Goal: Information Seeking & Learning: Learn about a topic

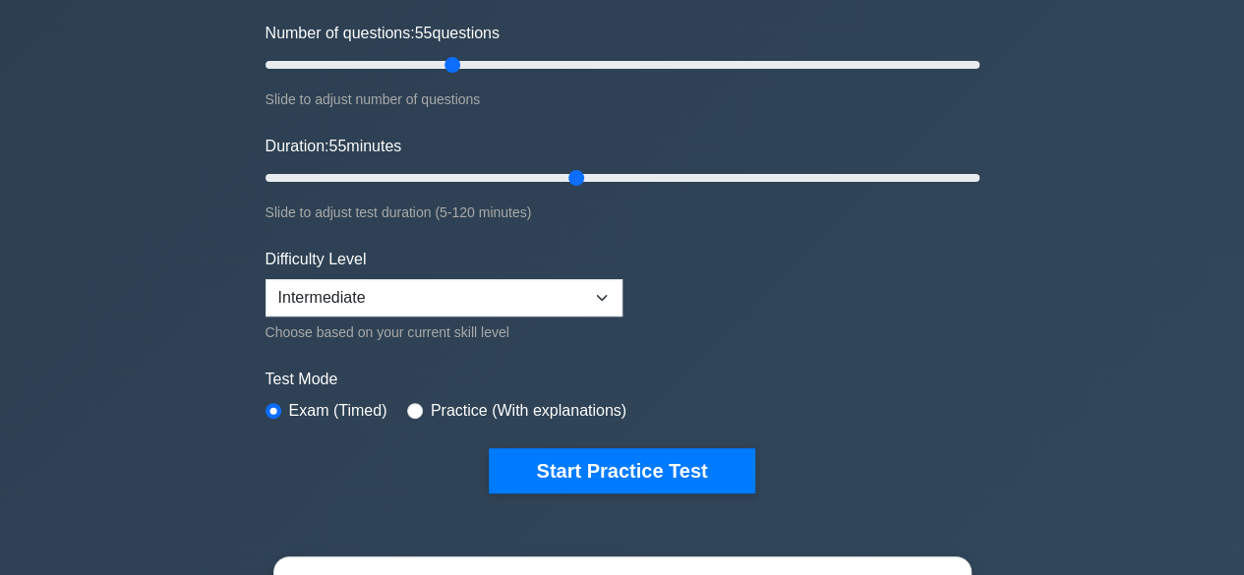
scroll to position [264, 0]
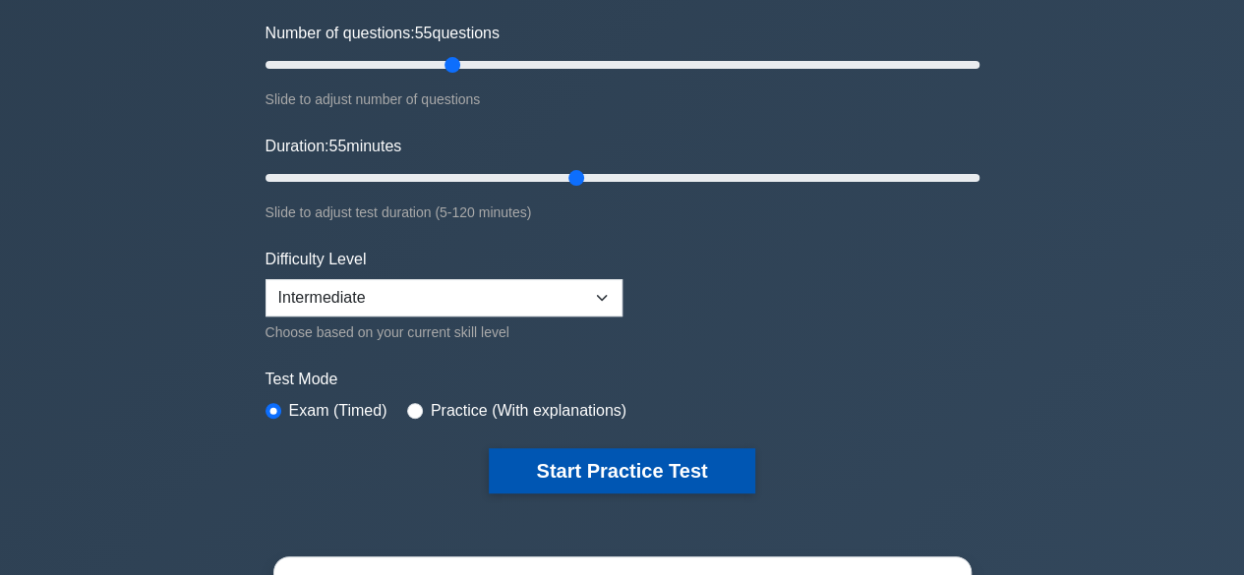
click at [566, 472] on button "Start Practice Test" at bounding box center [622, 470] width 266 height 45
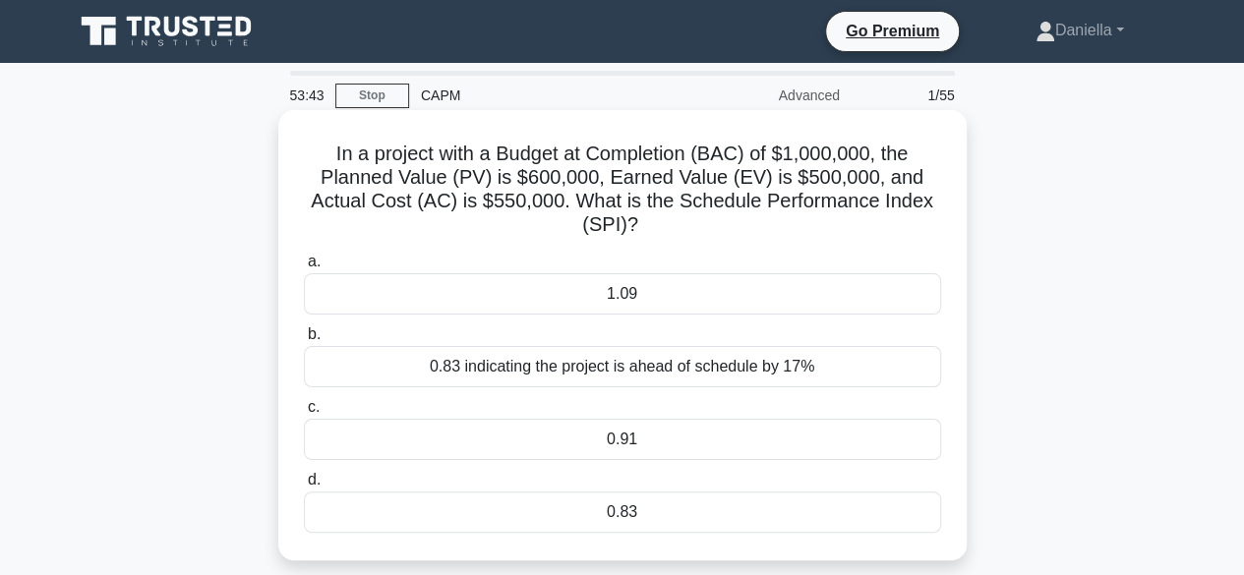
click at [409, 513] on div "0.83" at bounding box center [622, 512] width 637 height 41
click at [304, 487] on input "d. 0.83" at bounding box center [304, 480] width 0 height 13
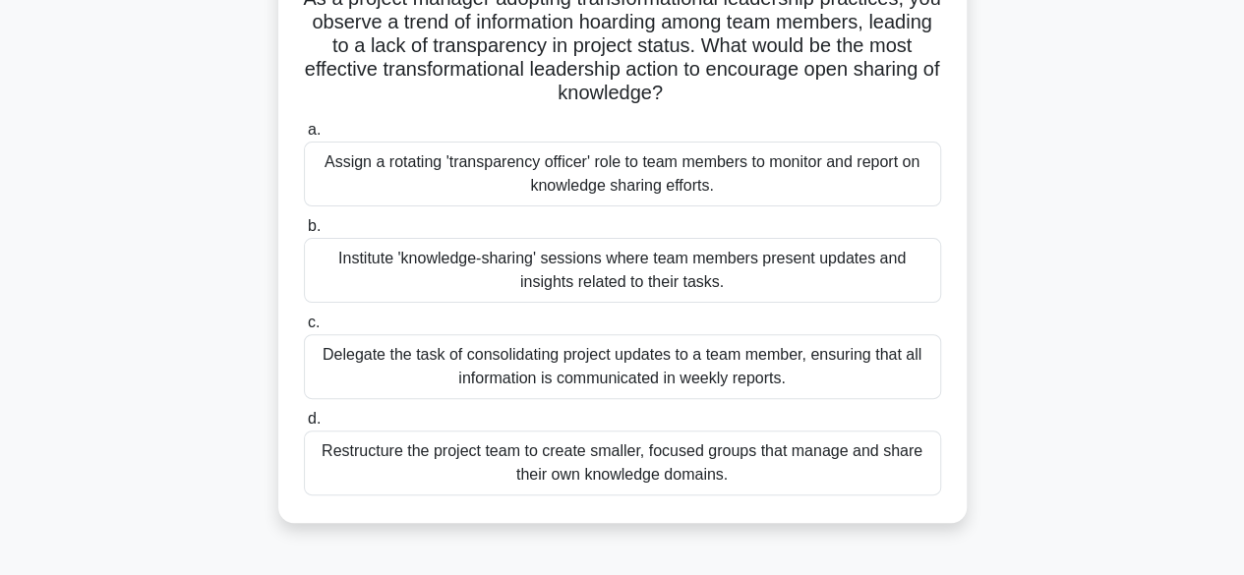
scroll to position [161, 0]
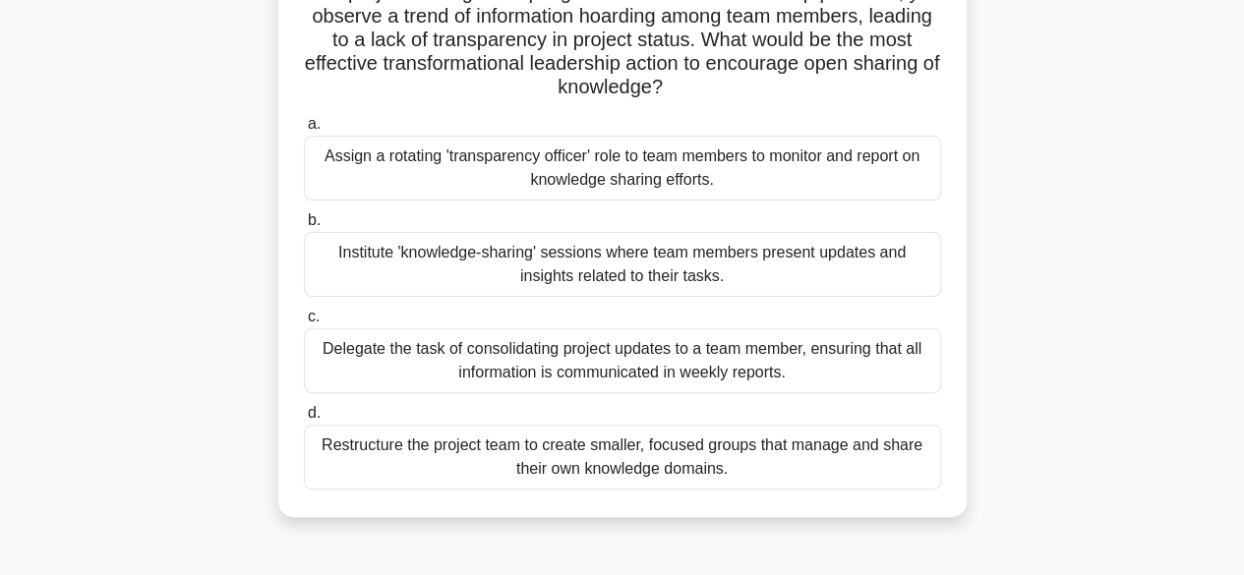
click at [755, 276] on div "Institute 'knowledge-sharing' sessions where team members present updates and i…" at bounding box center [622, 264] width 637 height 65
click at [304, 227] on input "b. Institute 'knowledge-sharing' sessions where team members present updates an…" at bounding box center [304, 220] width 0 height 13
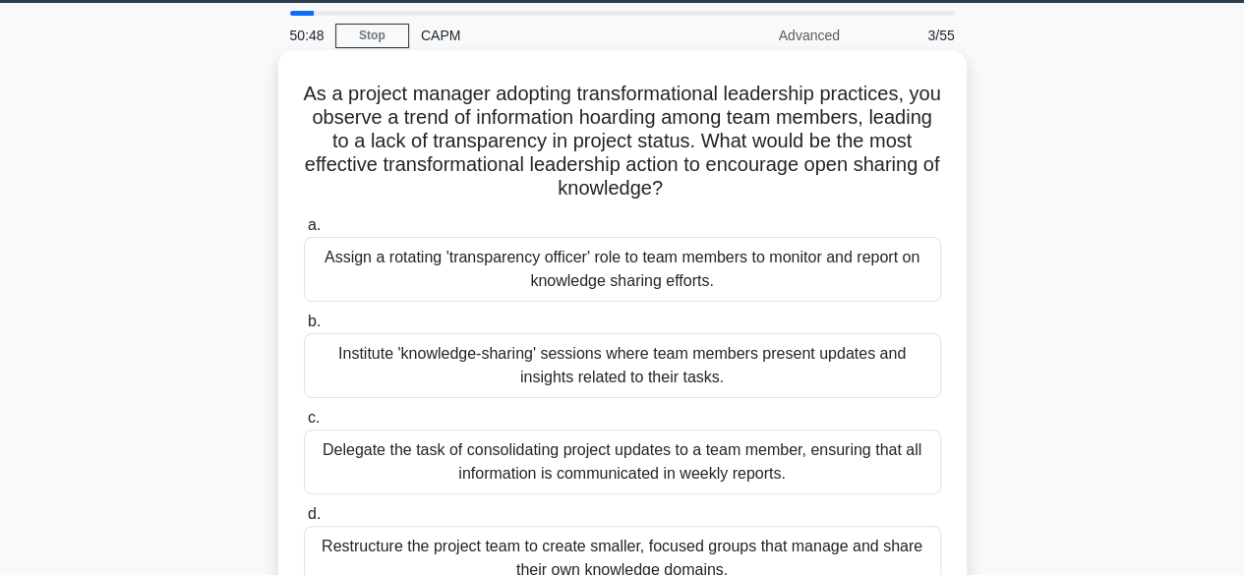
scroll to position [68, 0]
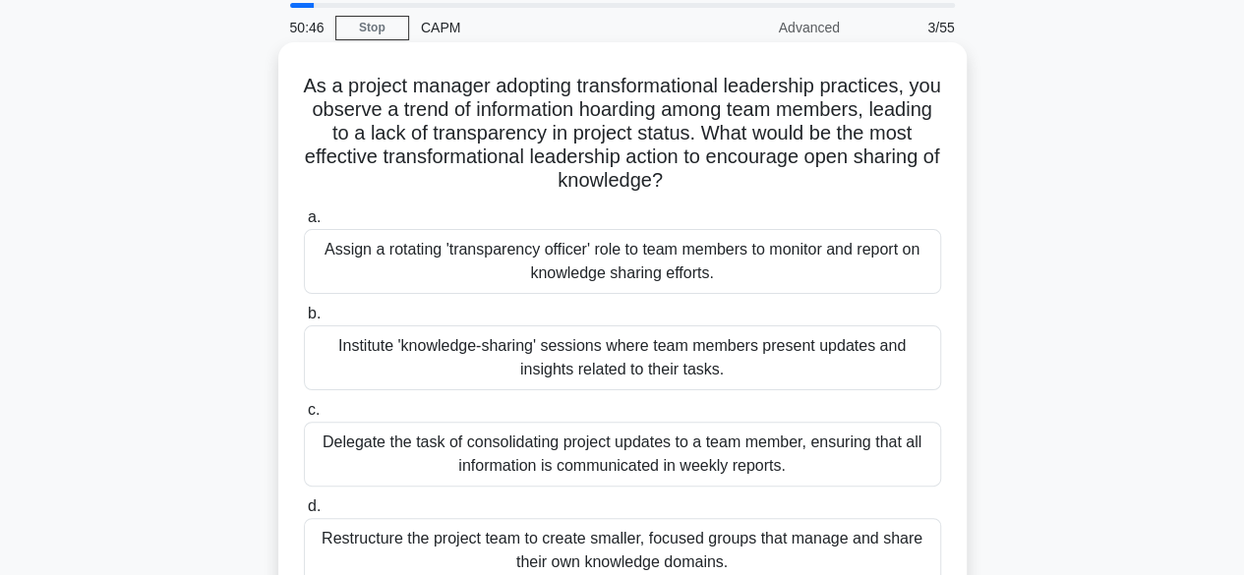
click at [842, 359] on div "Institute 'knowledge-sharing' sessions where team members present updates and i…" at bounding box center [622, 358] width 637 height 65
click at [304, 321] on input "b. Institute 'knowledge-sharing' sessions where team members present updates an…" at bounding box center [304, 314] width 0 height 13
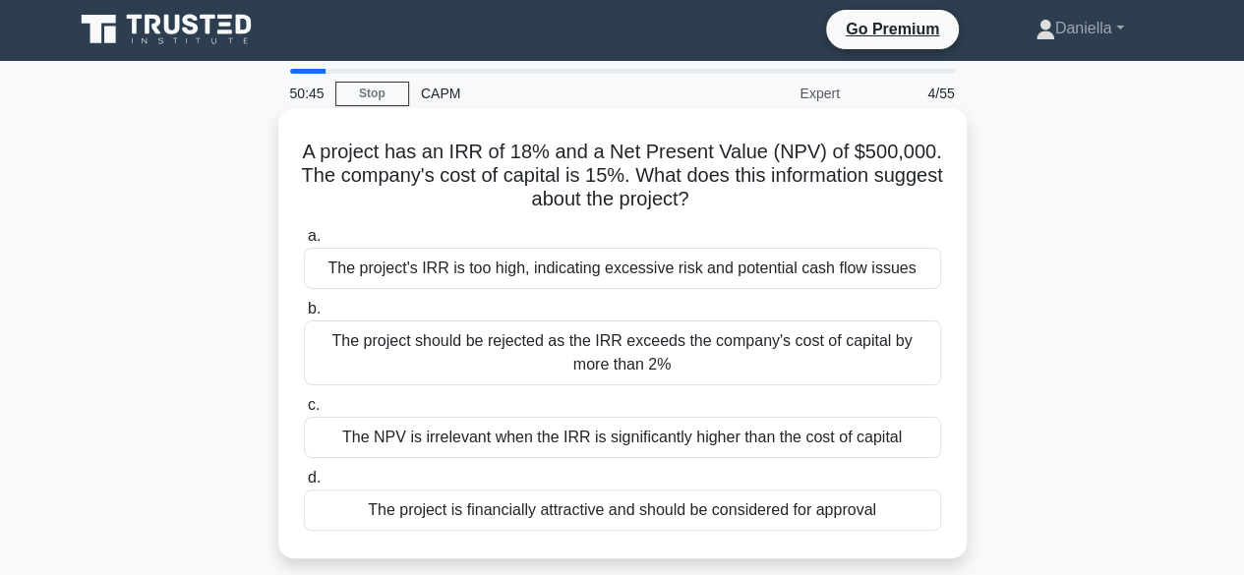
scroll to position [0, 0]
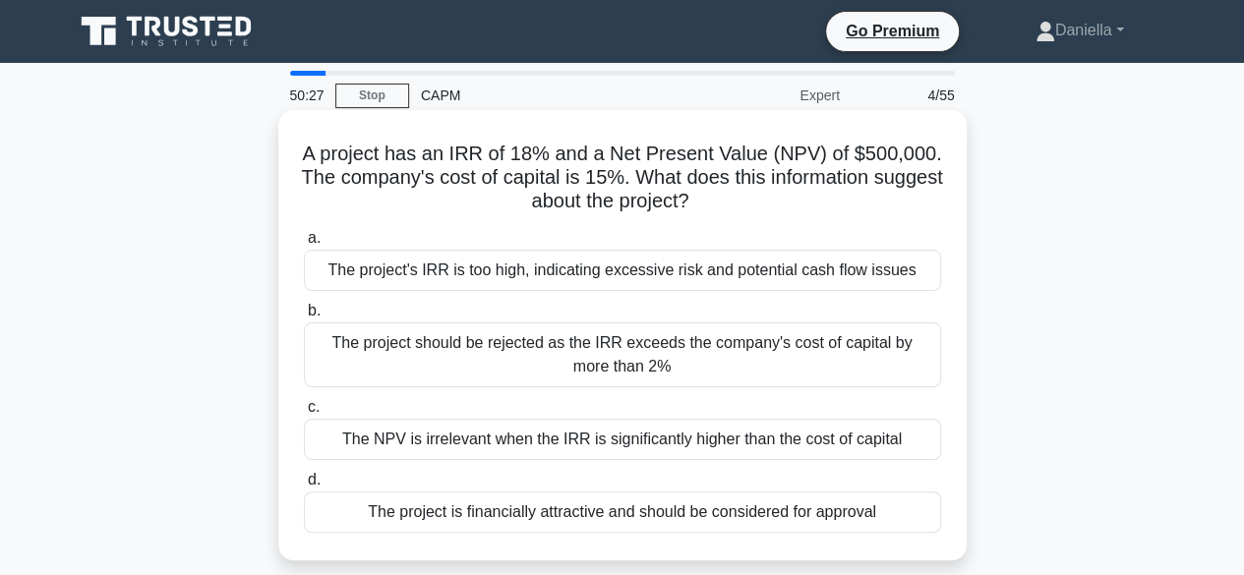
click at [864, 508] on div "The project is financially attractive and should be considered for approval" at bounding box center [622, 512] width 637 height 41
click at [304, 487] on input "d. The project is financially attractive and should be considered for approval" at bounding box center [304, 480] width 0 height 13
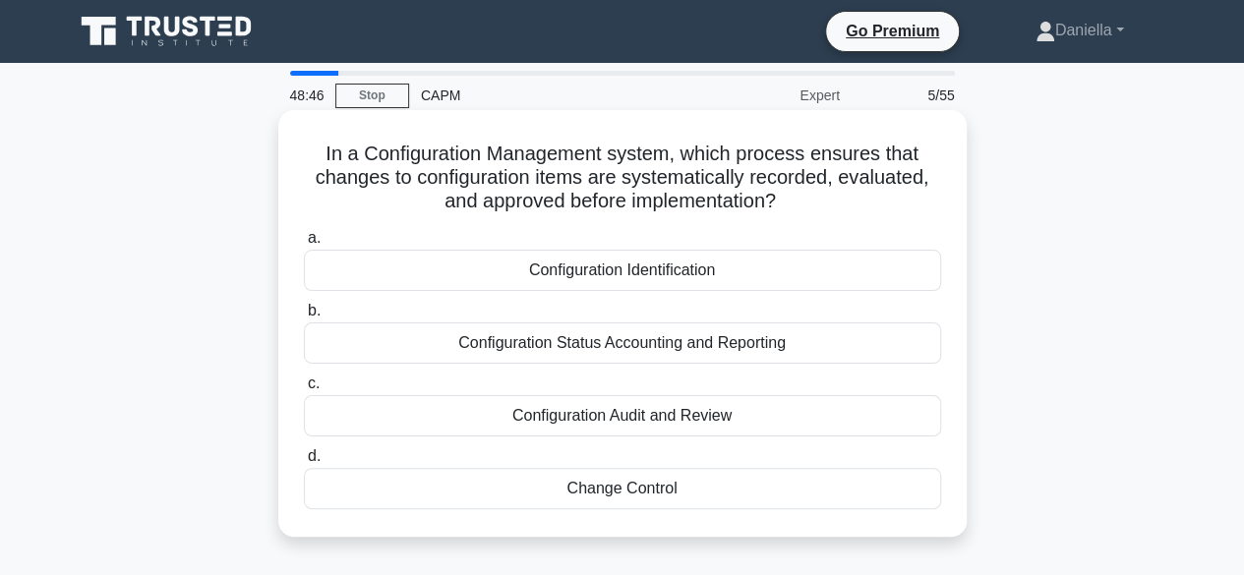
click at [878, 479] on div "Change Control" at bounding box center [622, 488] width 637 height 41
click at [304, 463] on input "d. Change Control" at bounding box center [304, 456] width 0 height 13
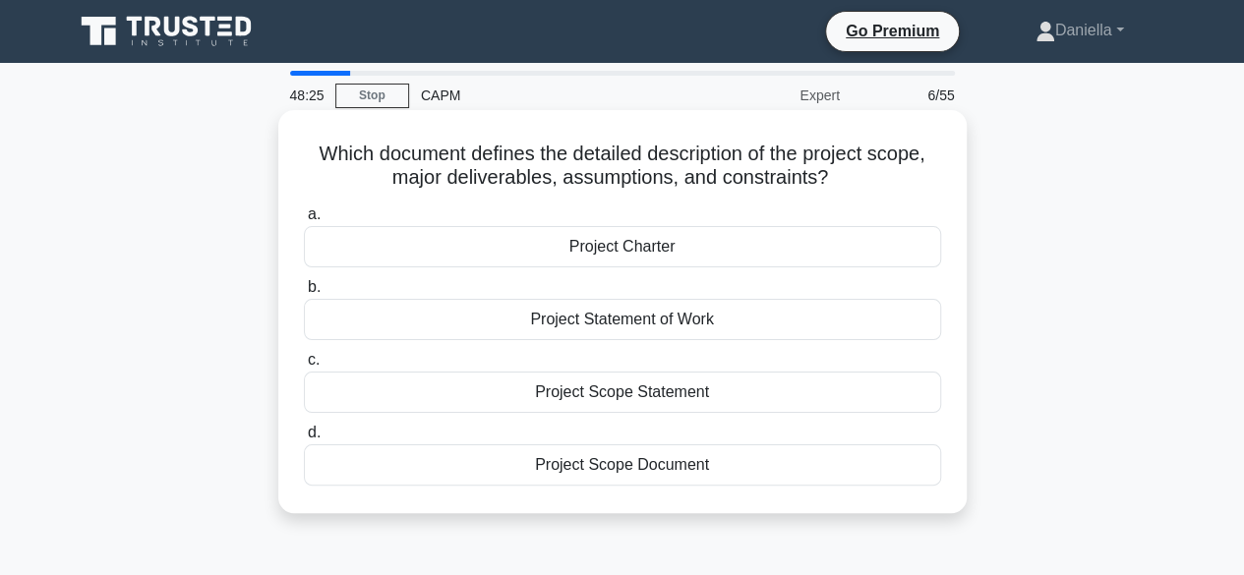
click at [821, 473] on div "Project Scope Document" at bounding box center [622, 465] width 637 height 41
click at [304, 440] on input "d. Project Scope Document" at bounding box center [304, 433] width 0 height 13
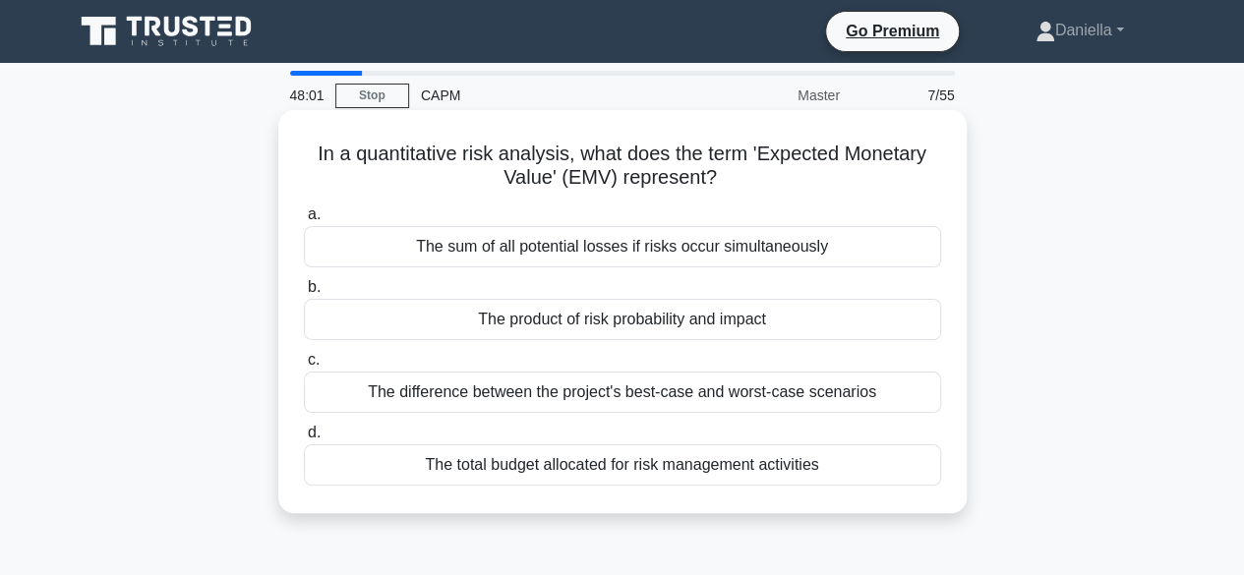
click at [806, 388] on div "The difference between the project's best-case and worst-case scenarios" at bounding box center [622, 392] width 637 height 41
click at [304, 367] on input "c. The difference between the project's best-case and worst-case scenarios" at bounding box center [304, 360] width 0 height 13
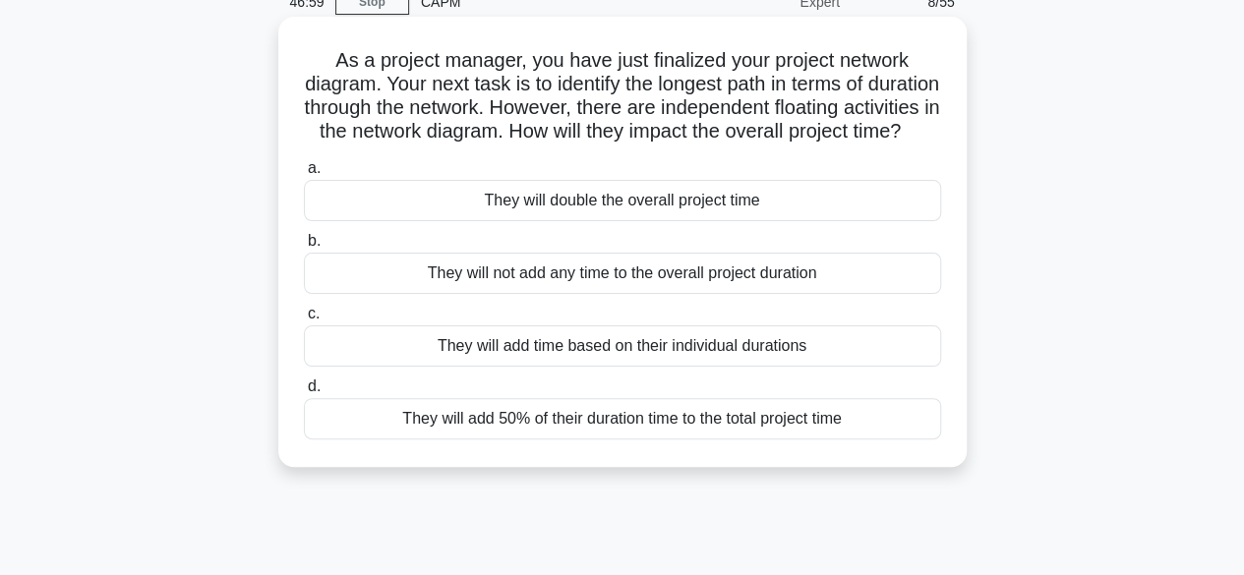
scroll to position [94, 0]
click at [794, 361] on div "They will add time based on their individual durations" at bounding box center [622, 345] width 637 height 41
click at [304, 320] on input "c. They will add time based on their individual durations" at bounding box center [304, 313] width 0 height 13
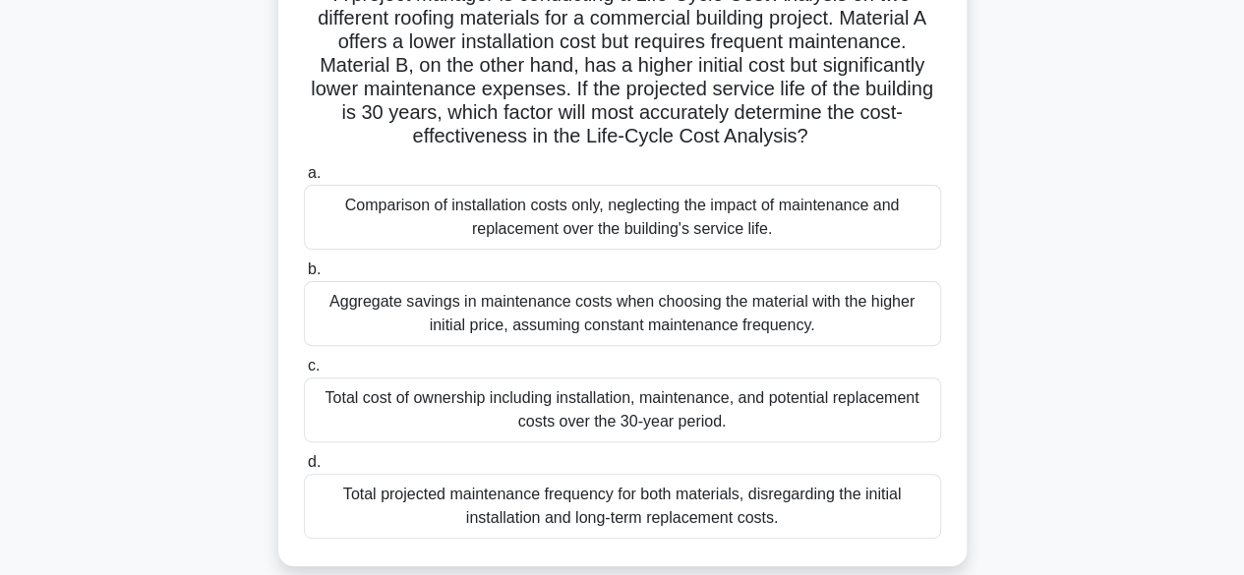
scroll to position [177, 0]
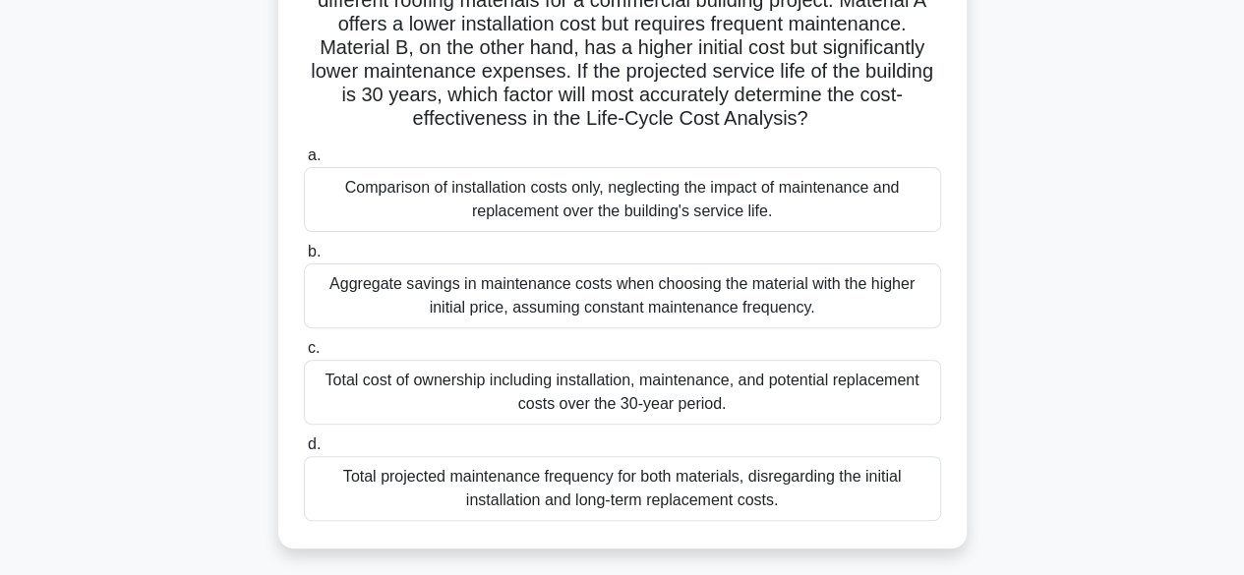
click at [824, 392] on div "Total cost of ownership including installation, maintenance, and potential repl…" at bounding box center [622, 392] width 637 height 65
click at [304, 355] on input "c. Total cost of ownership including installation, maintenance, and potential r…" at bounding box center [304, 348] width 0 height 13
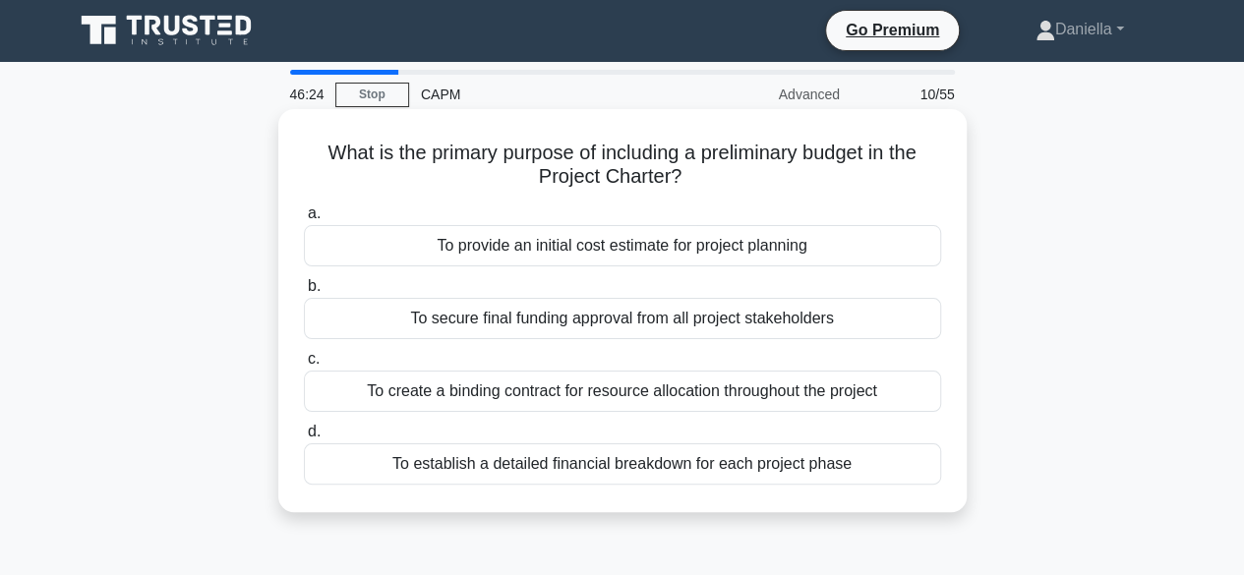
scroll to position [0, 0]
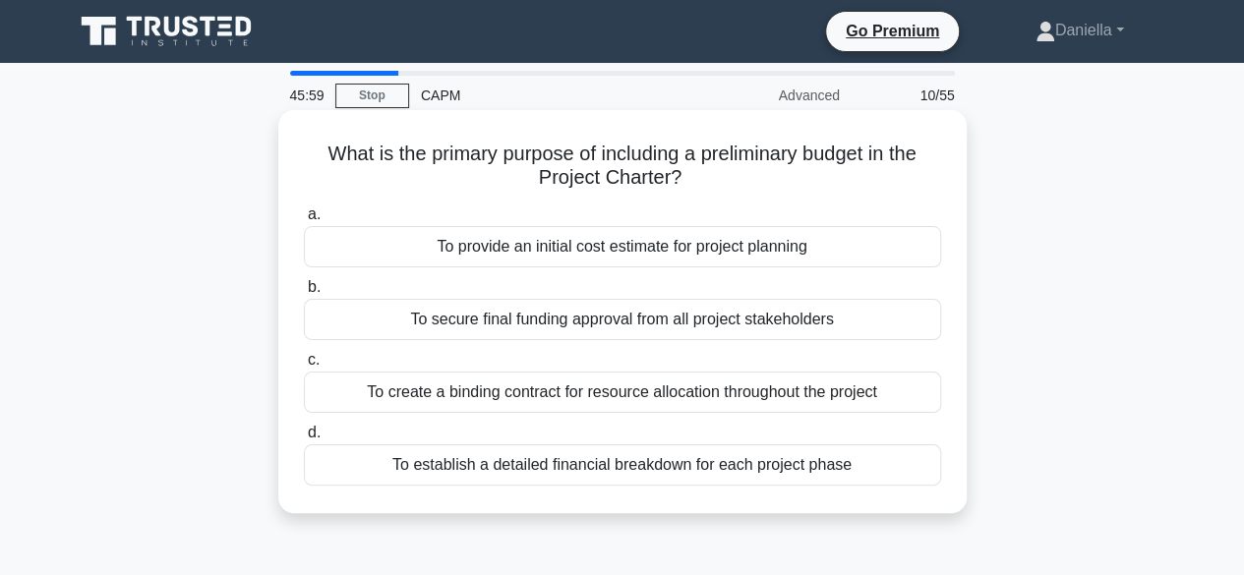
click at [810, 258] on div "To provide an initial cost estimate for project planning" at bounding box center [622, 246] width 637 height 41
click at [304, 221] on input "a. To provide an initial cost estimate for project planning" at bounding box center [304, 215] width 0 height 13
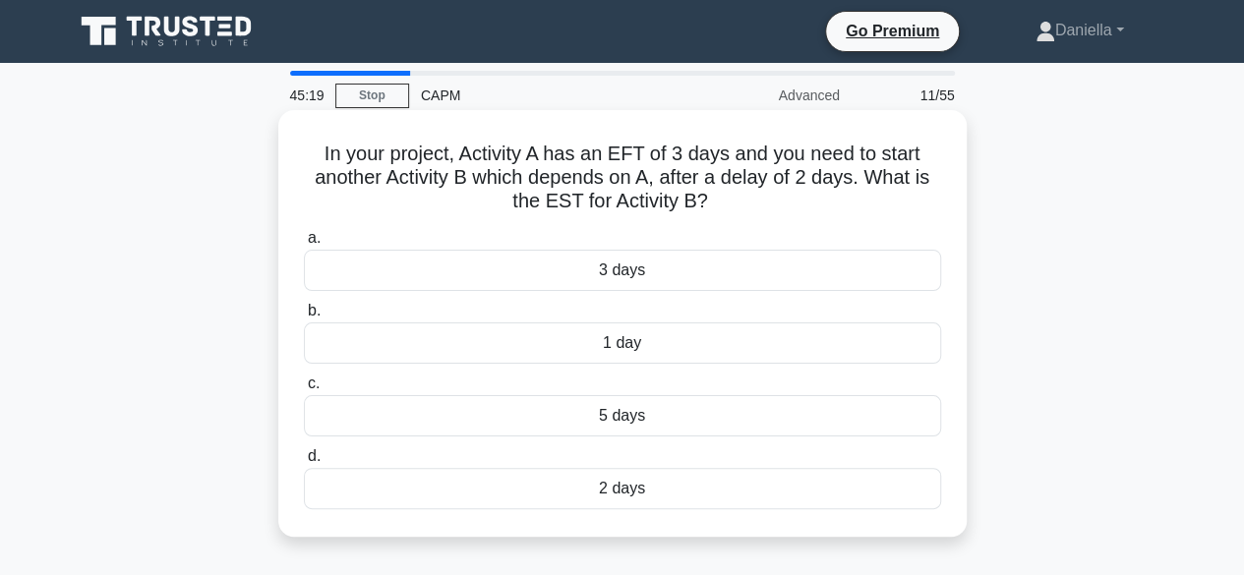
click at [743, 340] on div "1 day" at bounding box center [622, 343] width 637 height 41
click at [304, 318] on input "b. 1 day" at bounding box center [304, 311] width 0 height 13
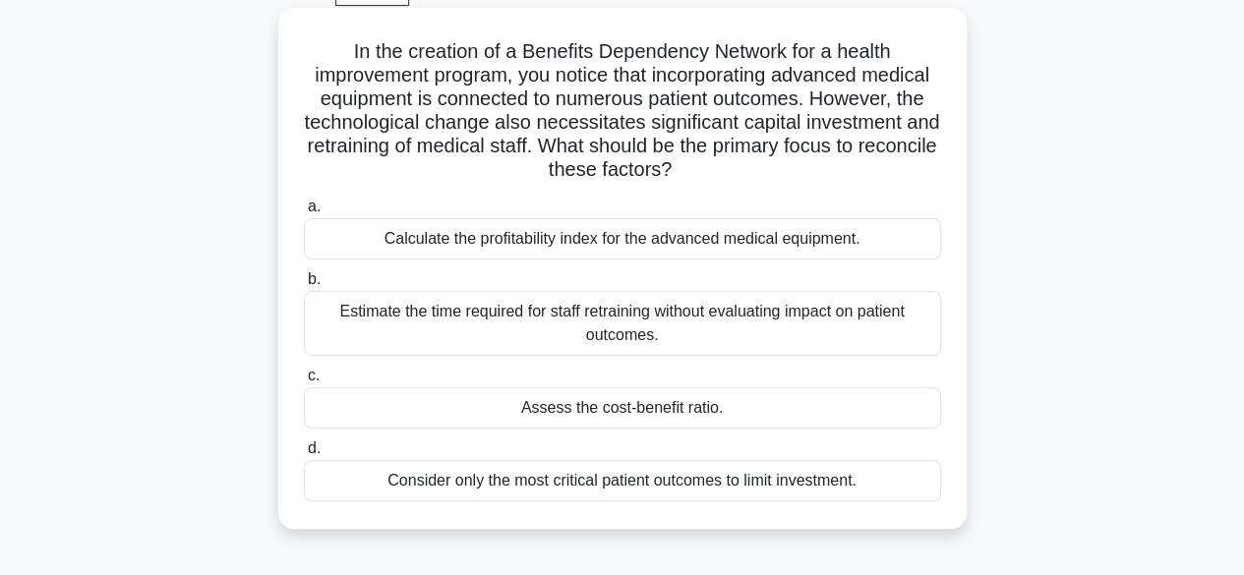
scroll to position [104, 0]
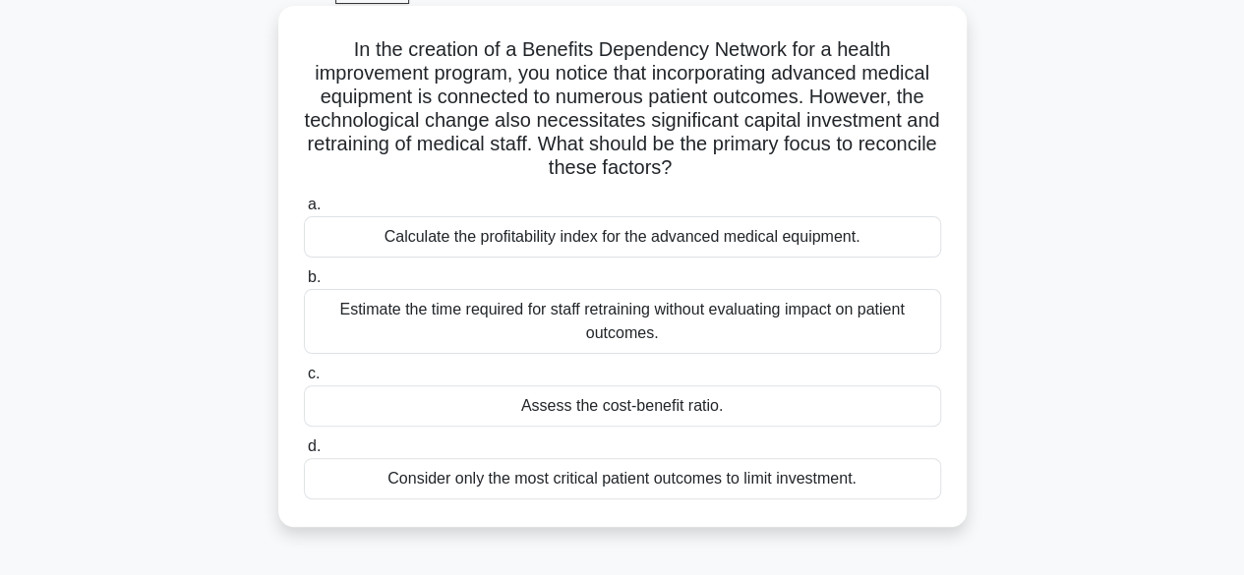
click at [779, 406] on div "Assess the cost-benefit ratio." at bounding box center [622, 406] width 637 height 41
click at [304, 381] on input "c. Assess the cost-benefit ratio." at bounding box center [304, 374] width 0 height 13
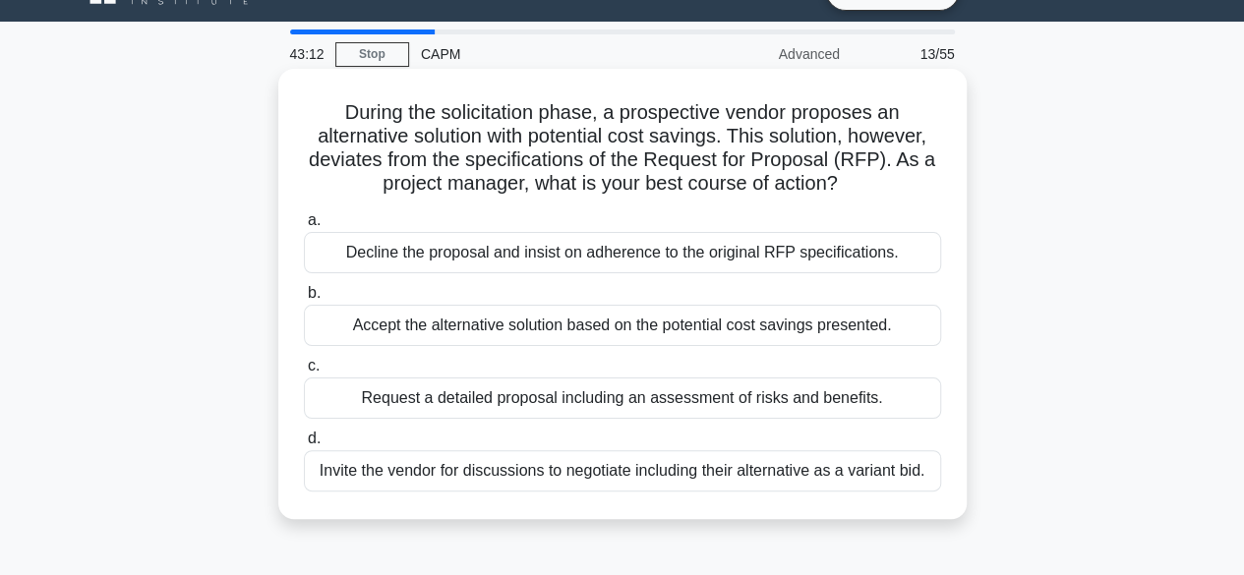
scroll to position [49, 0]
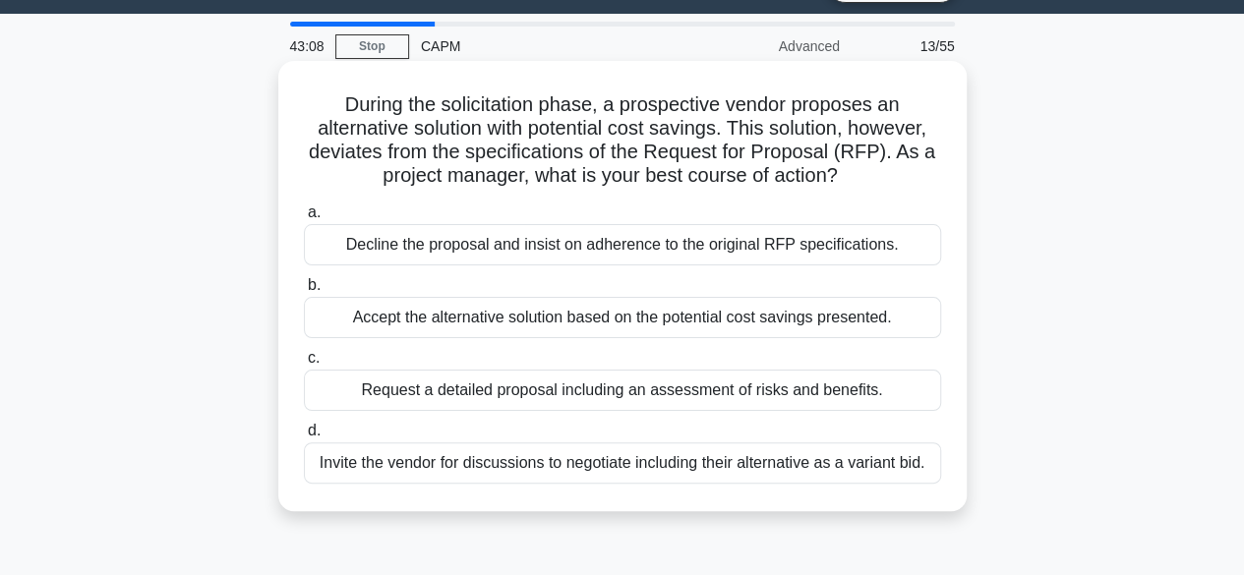
click at [846, 235] on div "Decline the proposal and insist on adherence to the original RFP specifications." at bounding box center [622, 244] width 637 height 41
click at [304, 219] on input "a. Decline the proposal and insist on adherence to the original RFP specificati…" at bounding box center [304, 213] width 0 height 13
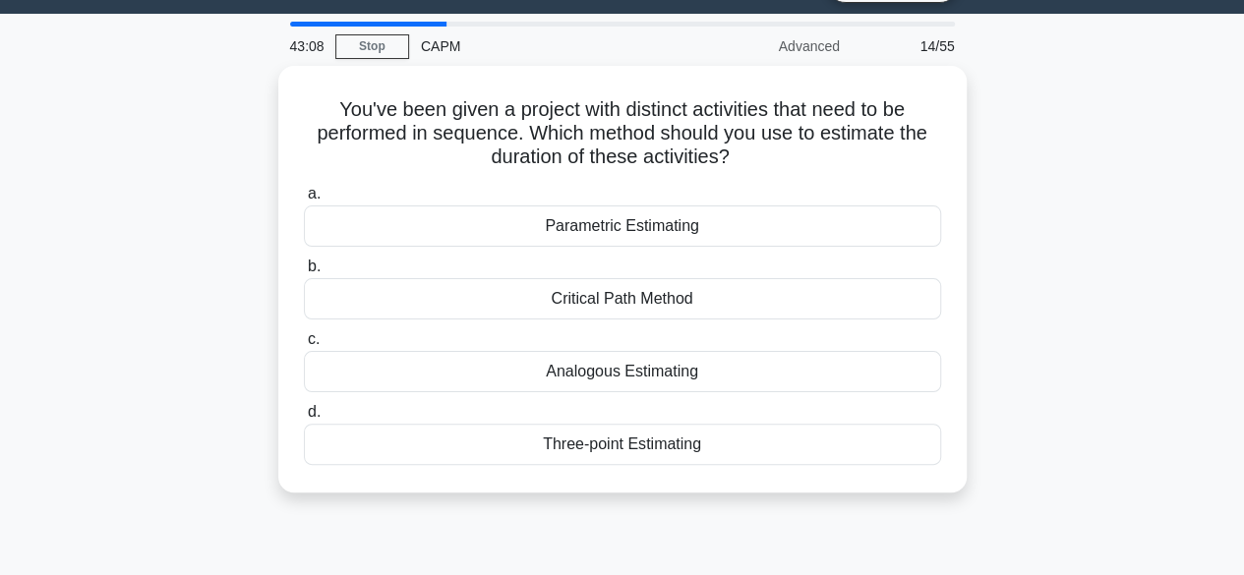
scroll to position [0, 0]
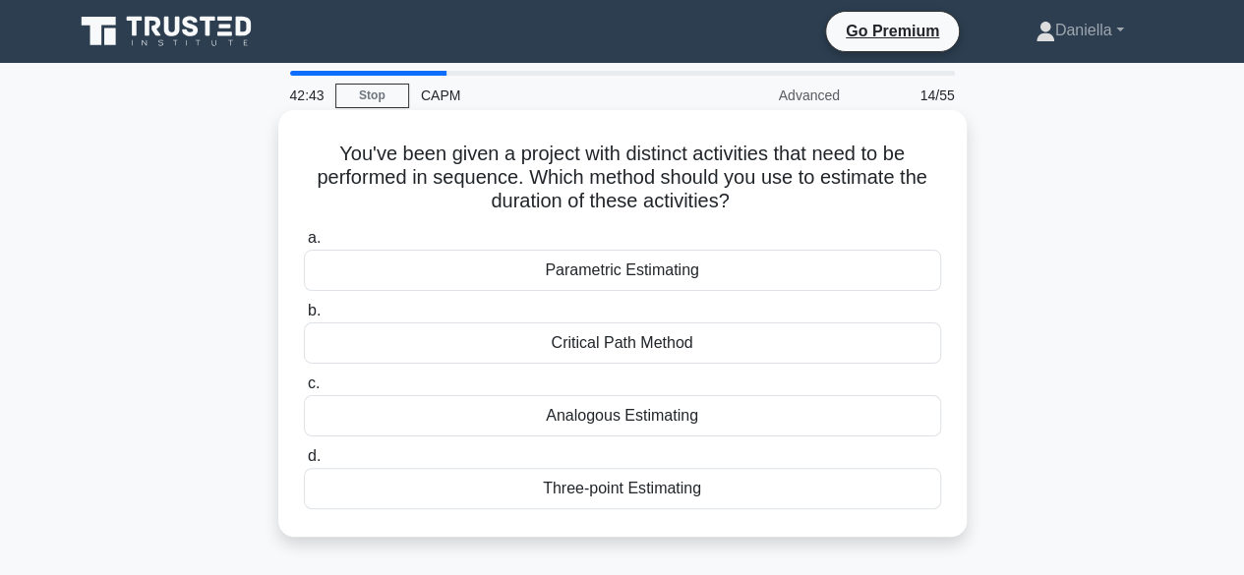
click at [836, 273] on div "Parametric Estimating" at bounding box center [622, 270] width 637 height 41
click at [304, 245] on input "a. Parametric Estimating" at bounding box center [304, 238] width 0 height 13
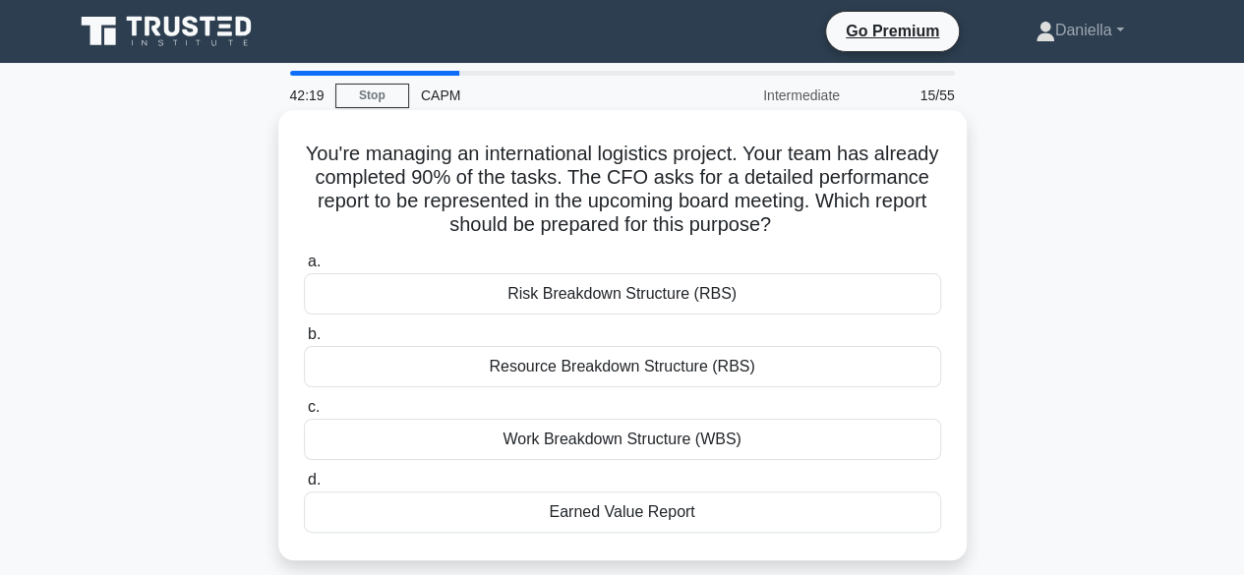
click at [810, 508] on div "Earned Value Report" at bounding box center [622, 512] width 637 height 41
click at [304, 487] on input "d. Earned Value Report" at bounding box center [304, 480] width 0 height 13
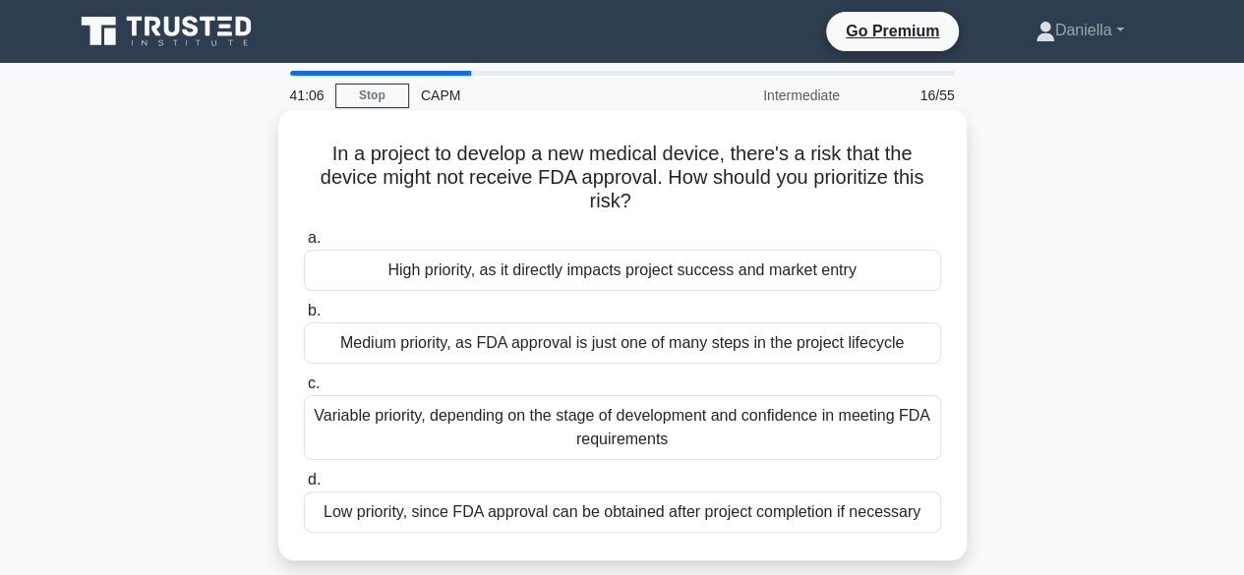
click at [816, 272] on div "High priority, as it directly impacts project success and market entry" at bounding box center [622, 270] width 637 height 41
click at [304, 245] on input "a. High priority, as it directly impacts project success and market entry" at bounding box center [304, 238] width 0 height 13
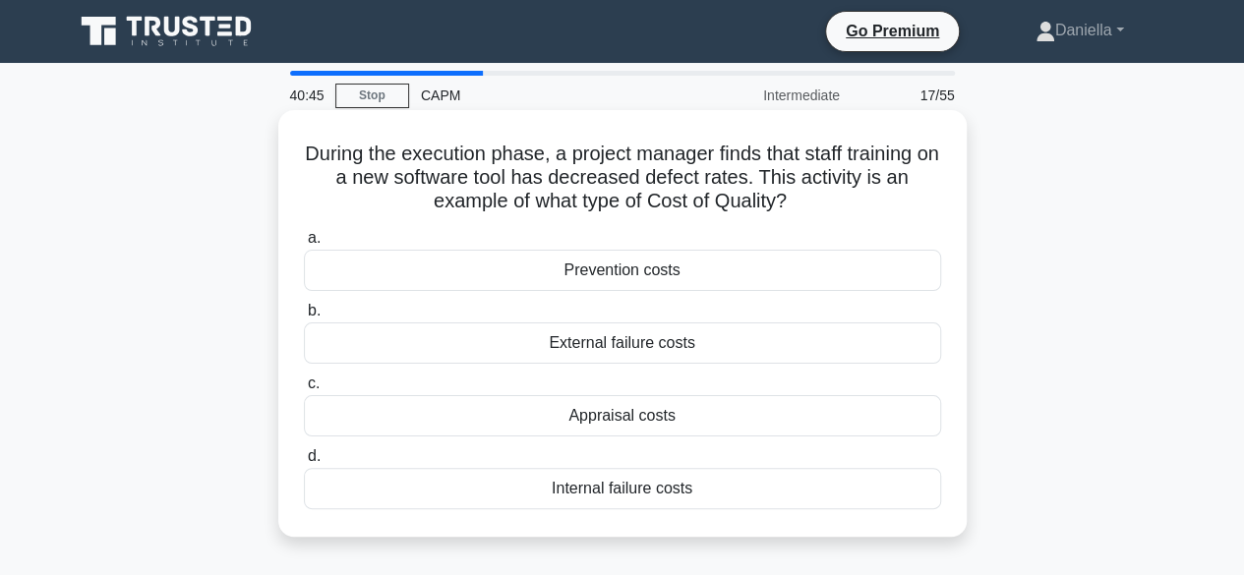
click at [869, 272] on div "Prevention costs" at bounding box center [622, 270] width 637 height 41
click at [304, 245] on input "a. Prevention costs" at bounding box center [304, 238] width 0 height 13
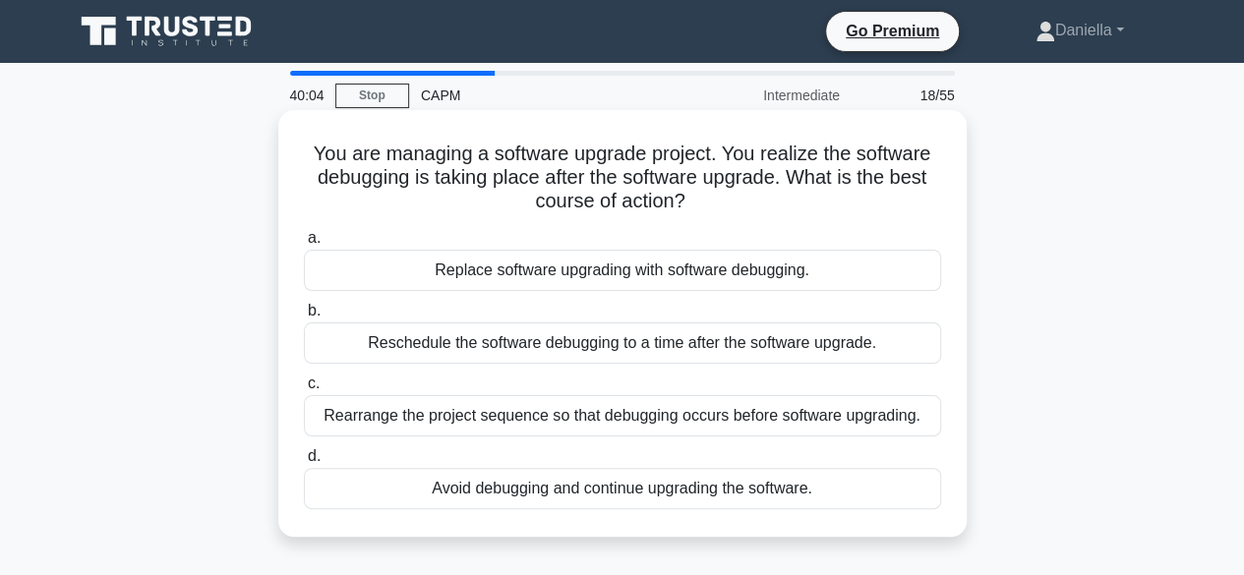
click at [781, 412] on div "Rearrange the project sequence so that debugging occurs before software upgradi…" at bounding box center [622, 415] width 637 height 41
click at [304, 390] on input "c. Rearrange the project sequence so that debugging occurs before software upgr…" at bounding box center [304, 384] width 0 height 13
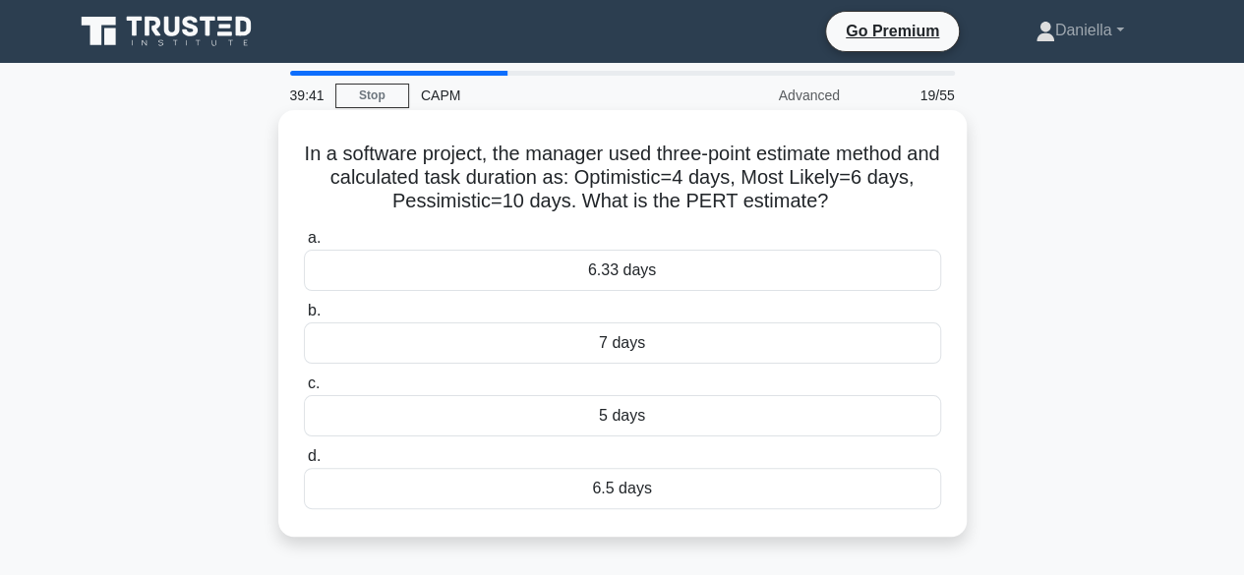
click at [787, 268] on div "6.33 days" at bounding box center [622, 270] width 637 height 41
click at [304, 245] on input "a. 6.33 days" at bounding box center [304, 238] width 0 height 13
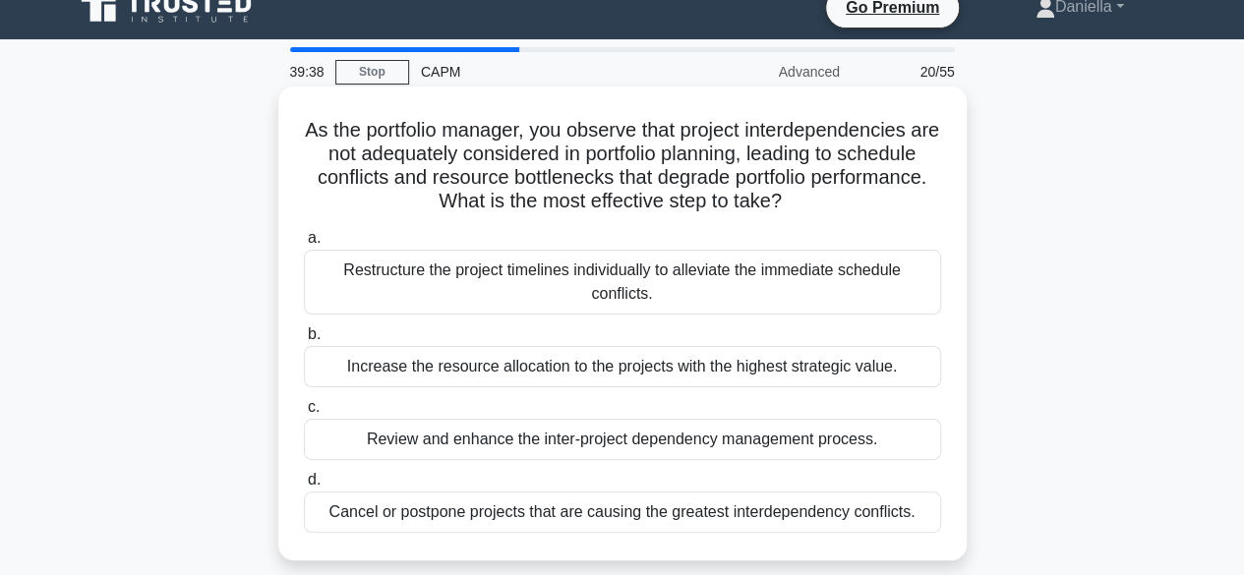
scroll to position [40, 0]
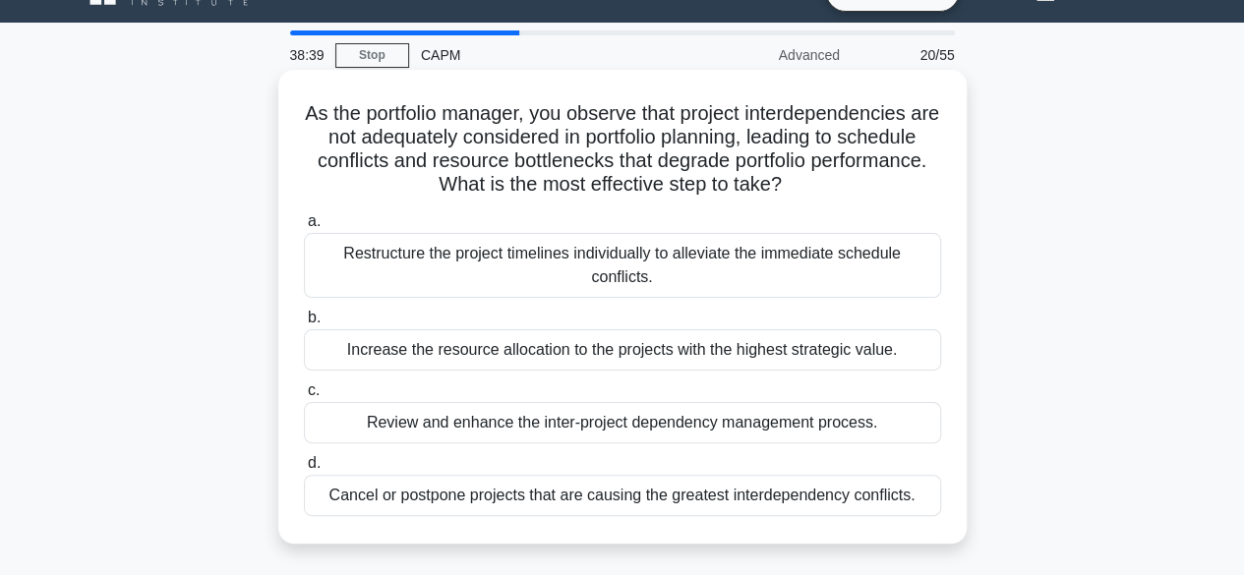
click at [707, 421] on div "Review and enhance the inter-project dependency management process." at bounding box center [622, 422] width 637 height 41
click at [304, 397] on input "c. Review and enhance the inter-project dependency management process." at bounding box center [304, 391] width 0 height 13
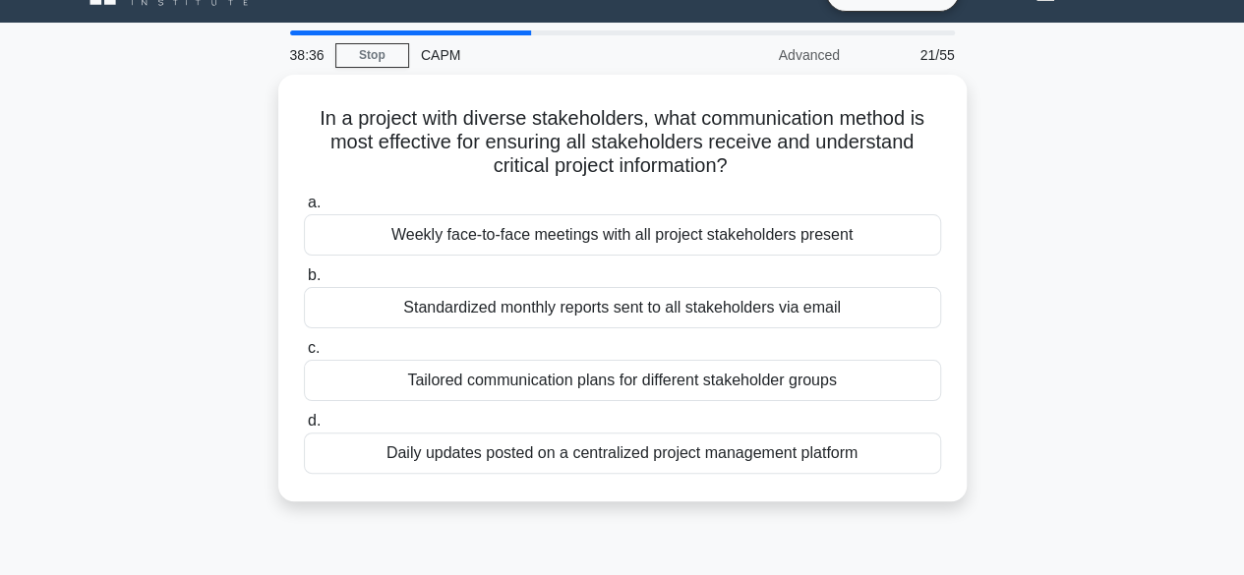
scroll to position [0, 0]
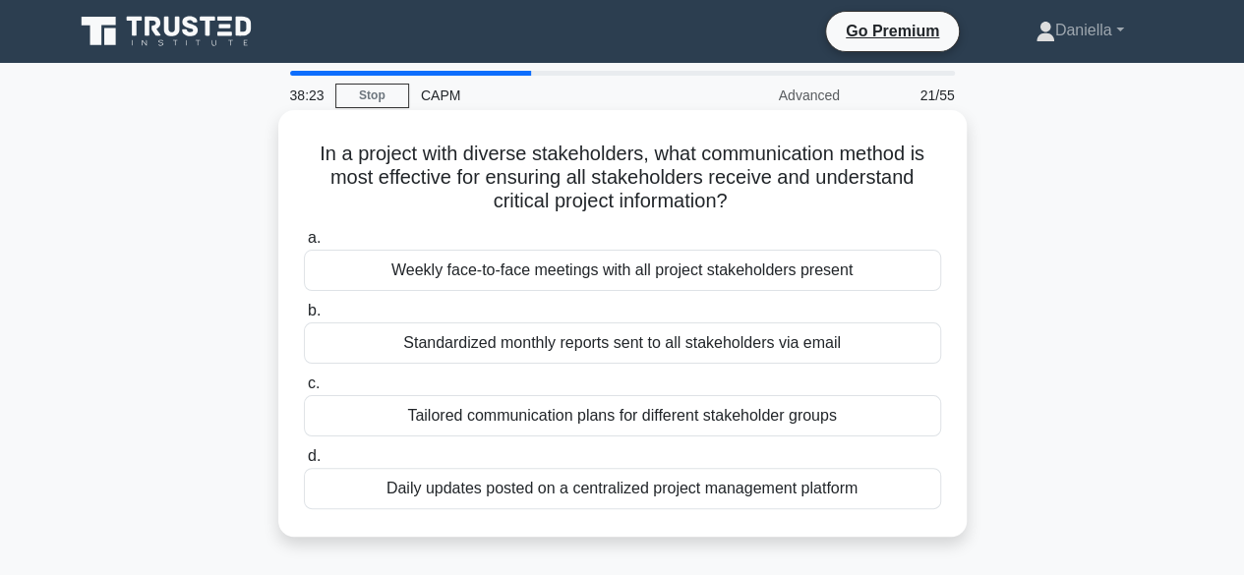
click at [711, 424] on div "Tailored communication plans for different stakeholder groups" at bounding box center [622, 415] width 637 height 41
click at [304, 390] on input "c. Tailored communication plans for different stakeholder groups" at bounding box center [304, 384] width 0 height 13
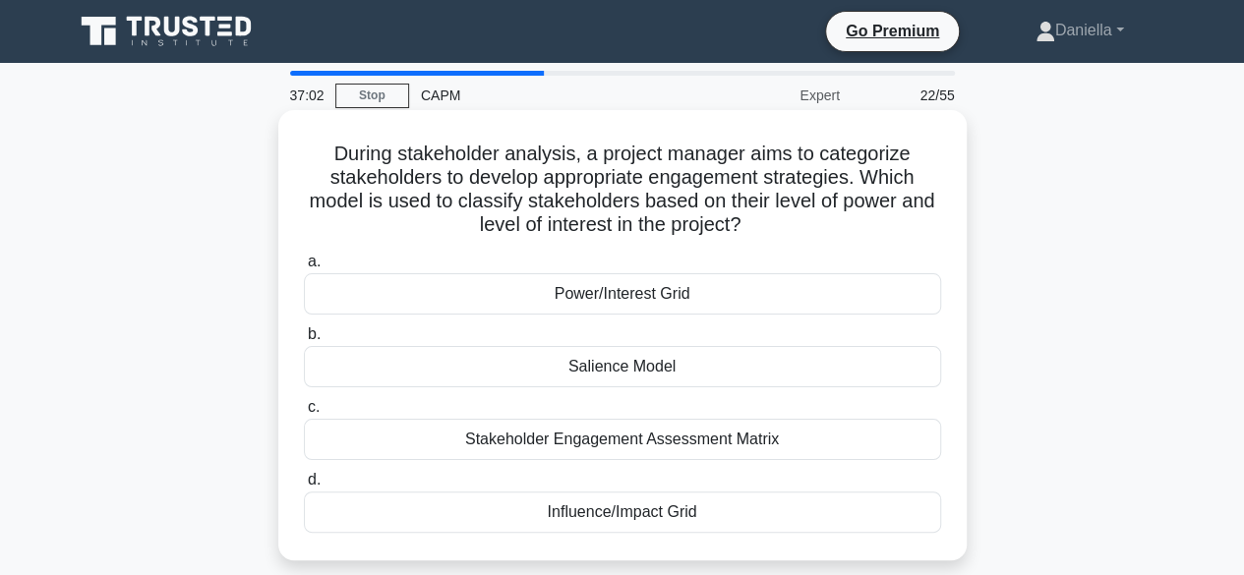
click at [763, 300] on div "Power/Interest Grid" at bounding box center [622, 293] width 637 height 41
click at [304, 269] on input "a. Power/Interest Grid" at bounding box center [304, 262] width 0 height 13
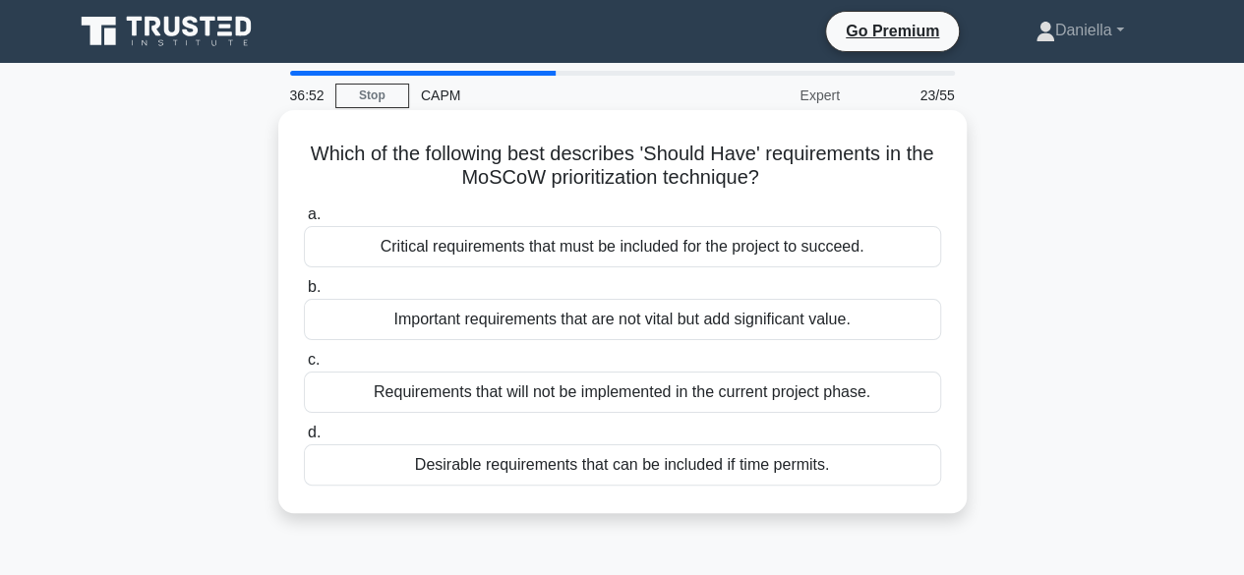
click at [777, 322] on div "Important requirements that are not vital but add significant value." at bounding box center [622, 319] width 637 height 41
click at [304, 294] on input "b. Important requirements that are not vital but add significant value." at bounding box center [304, 287] width 0 height 13
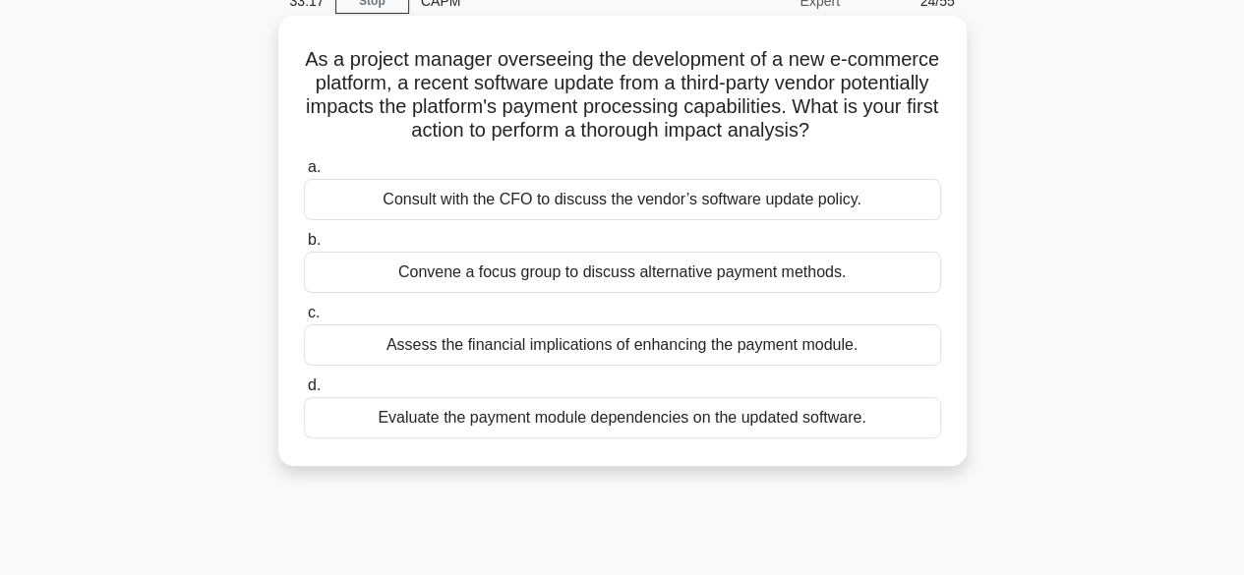
scroll to position [83, 0]
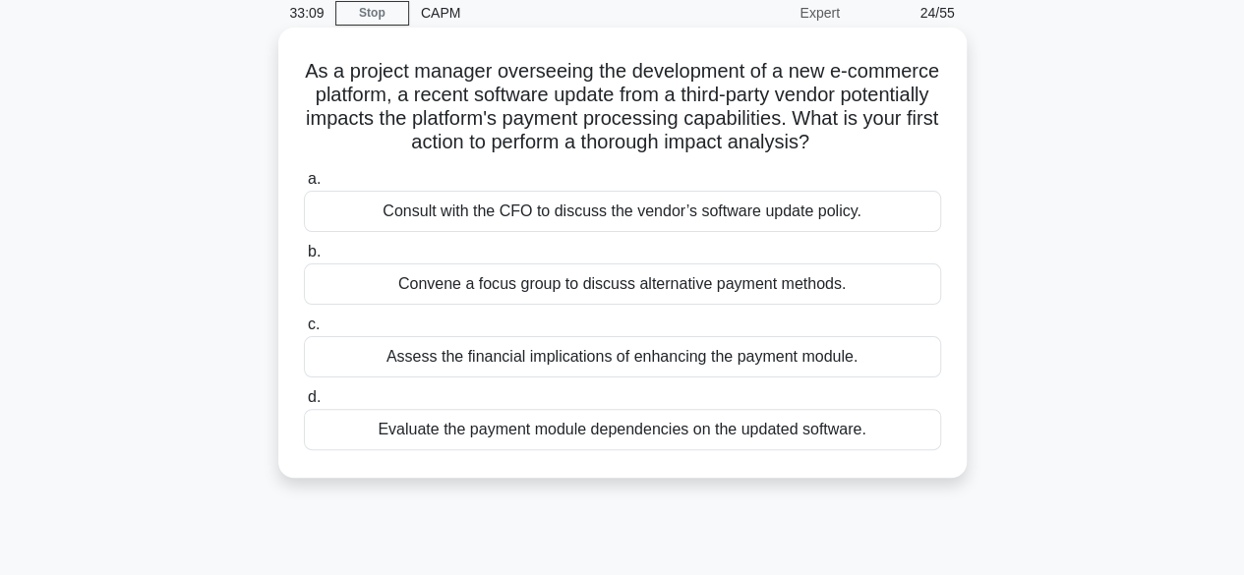
click at [873, 449] on div "Evaluate the payment module dependencies on the updated software." at bounding box center [622, 429] width 637 height 41
click at [304, 404] on input "d. Evaluate the payment module dependencies on the updated software." at bounding box center [304, 397] width 0 height 13
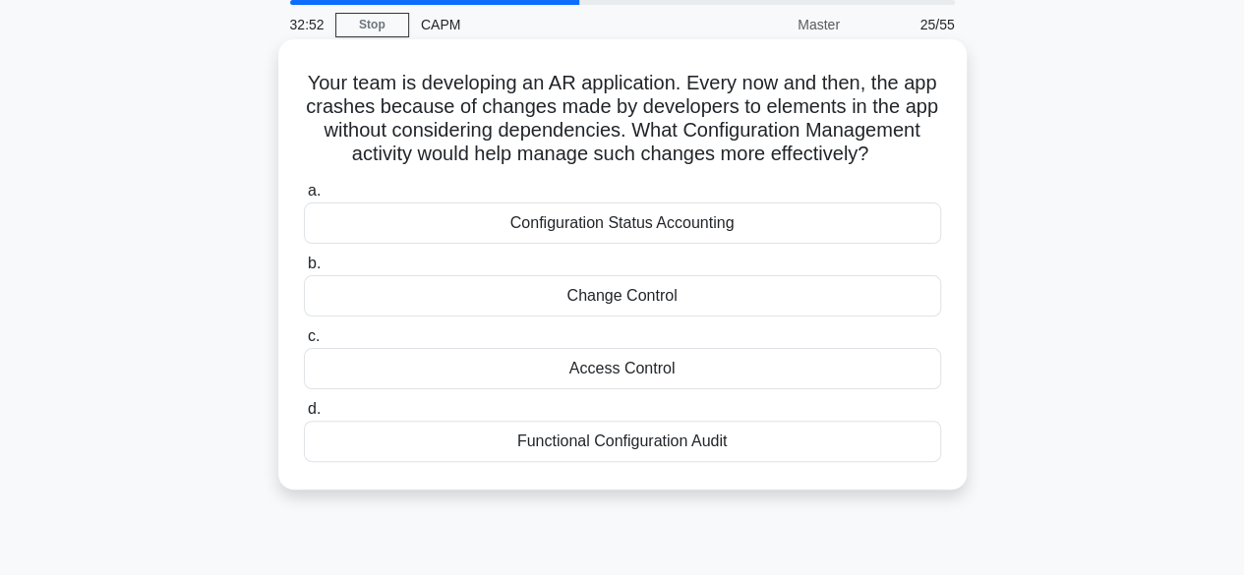
scroll to position [75, 0]
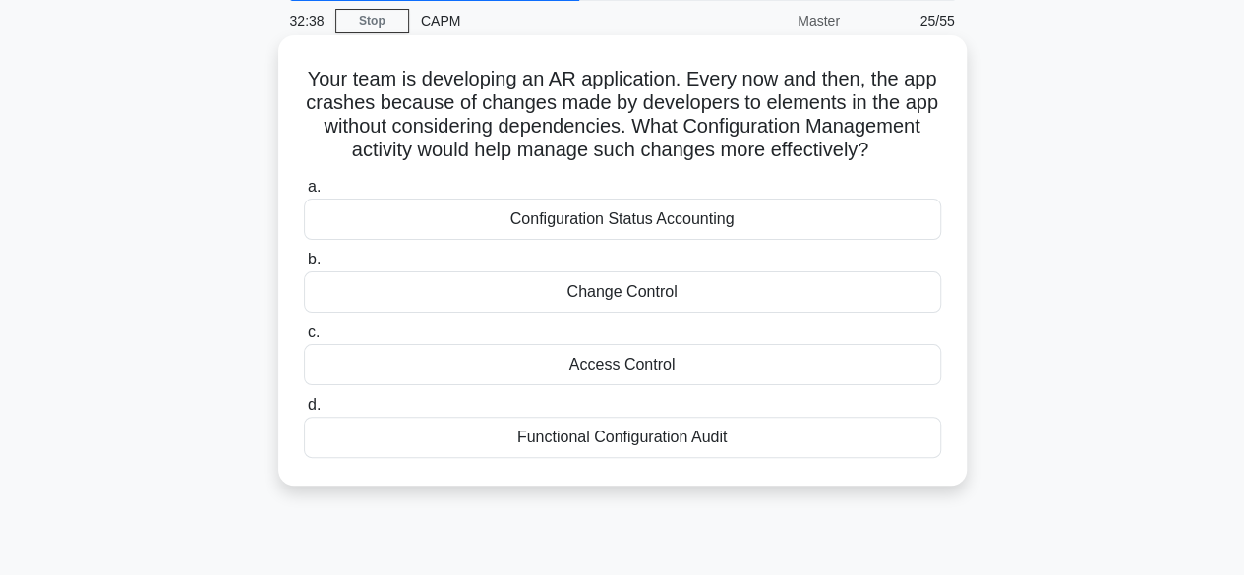
click at [923, 313] on div "Change Control" at bounding box center [622, 291] width 637 height 41
click at [304, 267] on input "b. Change Control" at bounding box center [304, 260] width 0 height 13
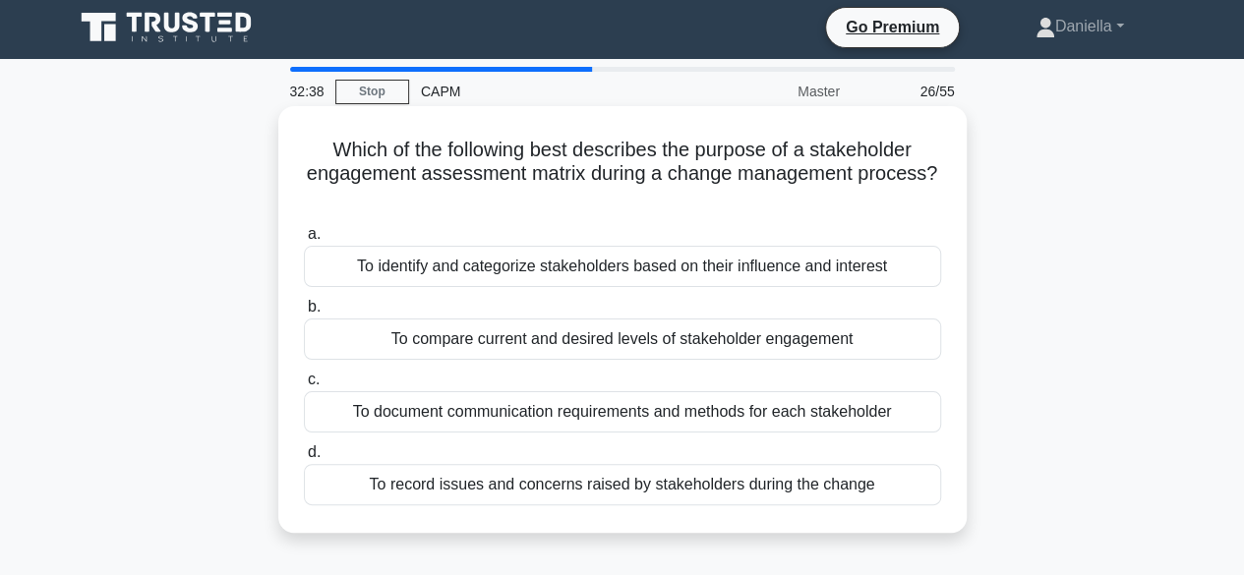
scroll to position [0, 0]
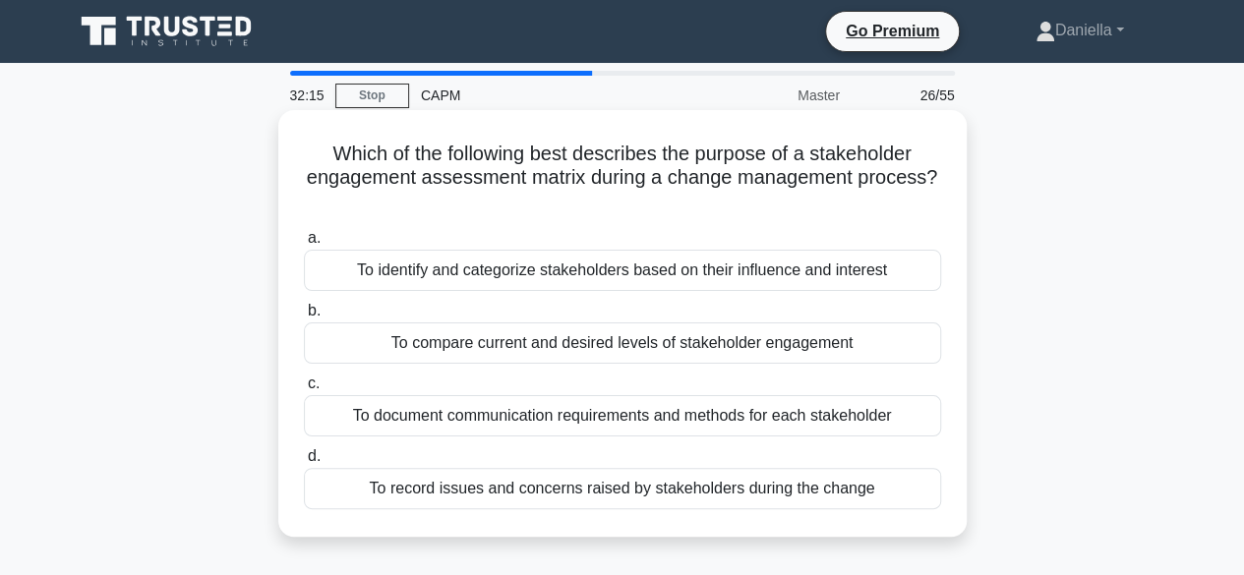
click at [833, 270] on div "To identify and categorize stakeholders based on their influence and interest" at bounding box center [622, 270] width 637 height 41
click at [304, 245] on input "a. To identify and categorize stakeholders based on their influence and interest" at bounding box center [304, 238] width 0 height 13
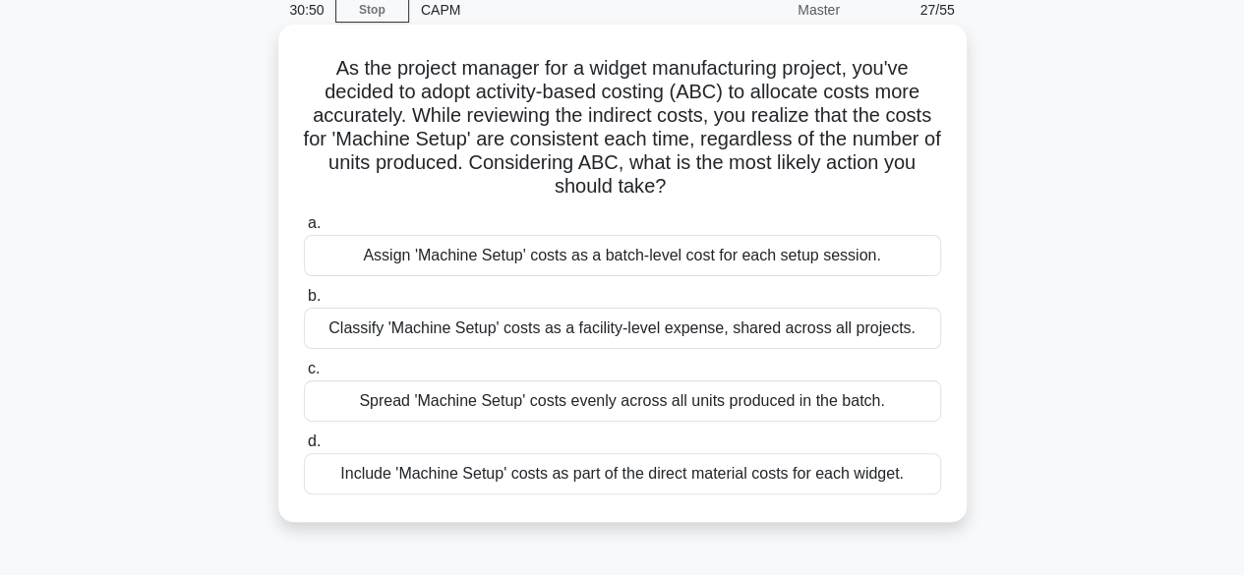
scroll to position [94, 0]
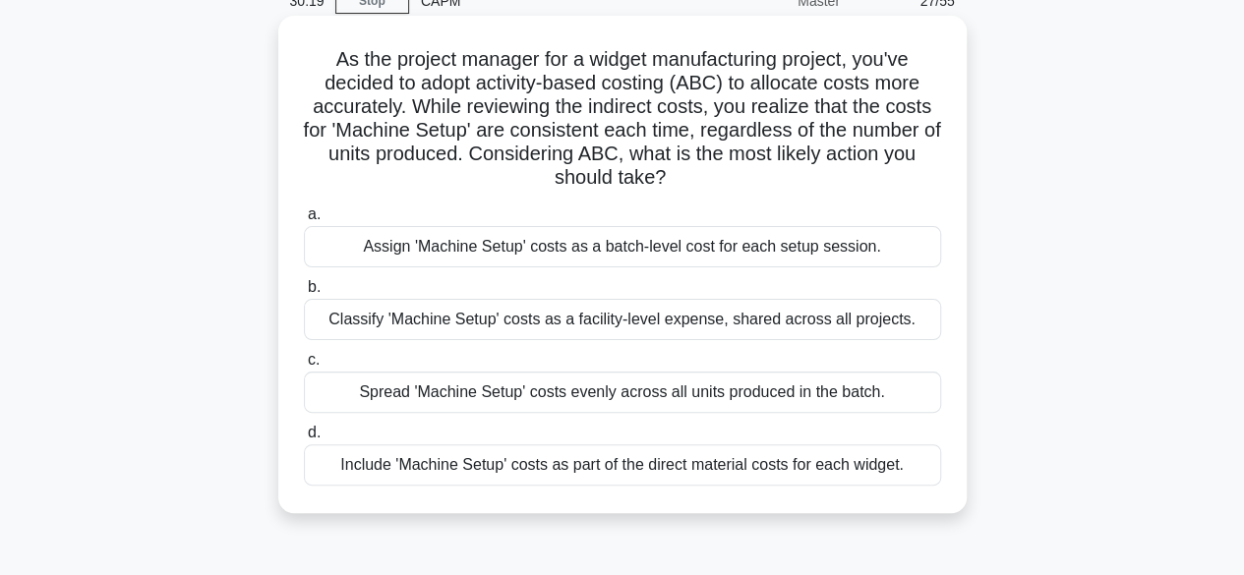
click at [912, 324] on div "Classify 'Machine Setup' costs as a facility-level expense, shared across all p…" at bounding box center [622, 319] width 637 height 41
click at [304, 294] on input "b. Classify 'Machine Setup' costs as a facility-level expense, shared across al…" at bounding box center [304, 287] width 0 height 13
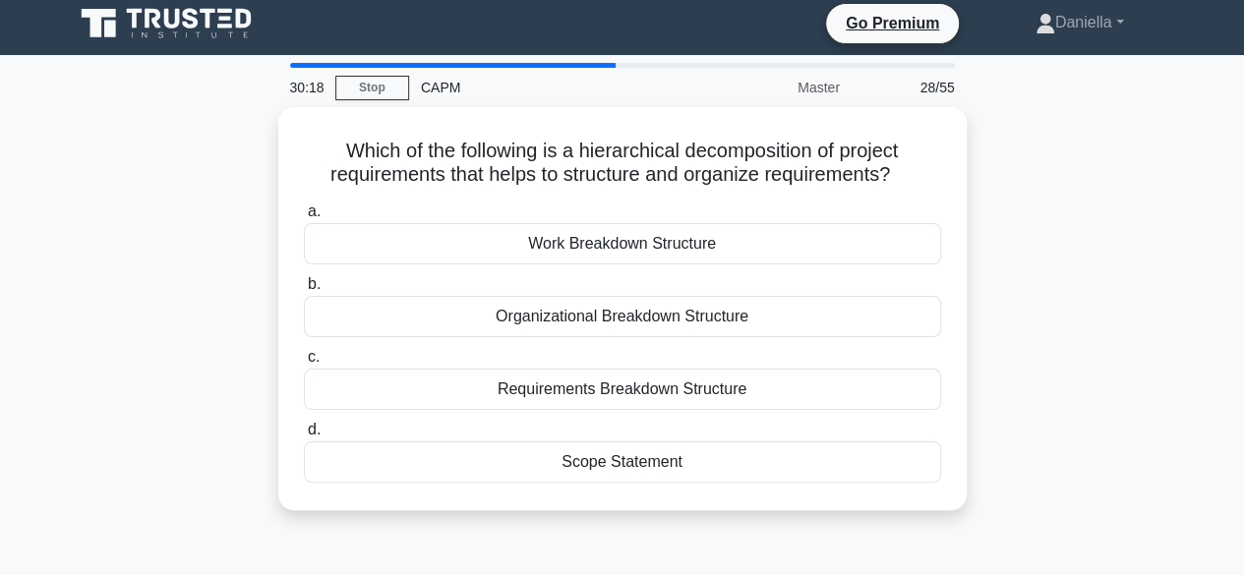
scroll to position [0, 0]
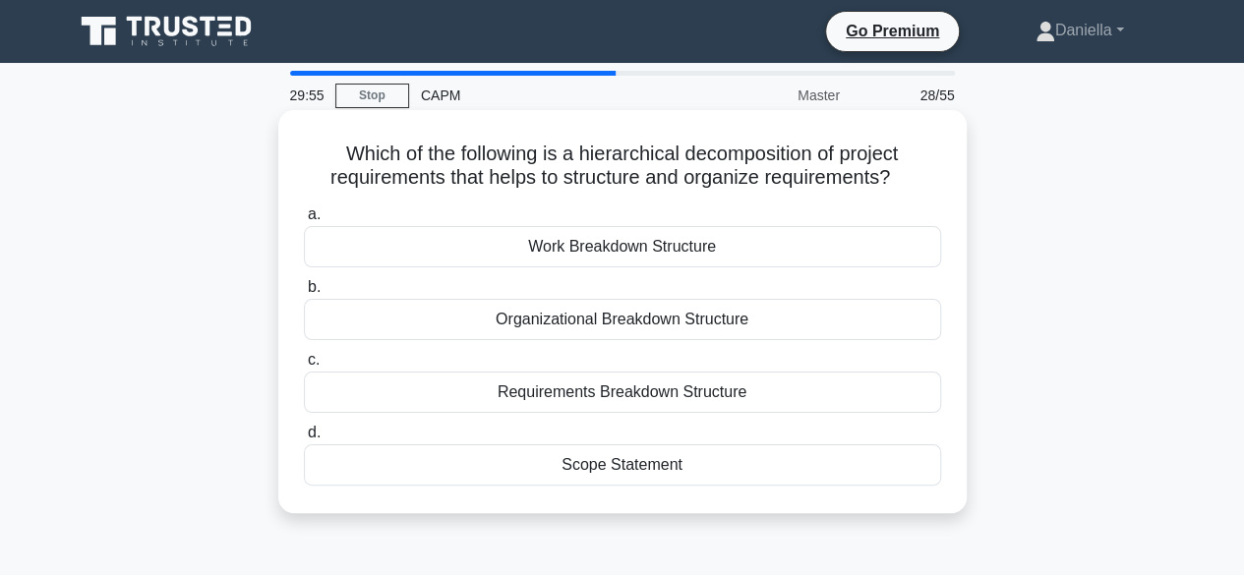
click at [862, 397] on div "Requirements Breakdown Structure" at bounding box center [622, 392] width 637 height 41
click at [304, 367] on input "c. Requirements Breakdown Structure" at bounding box center [304, 360] width 0 height 13
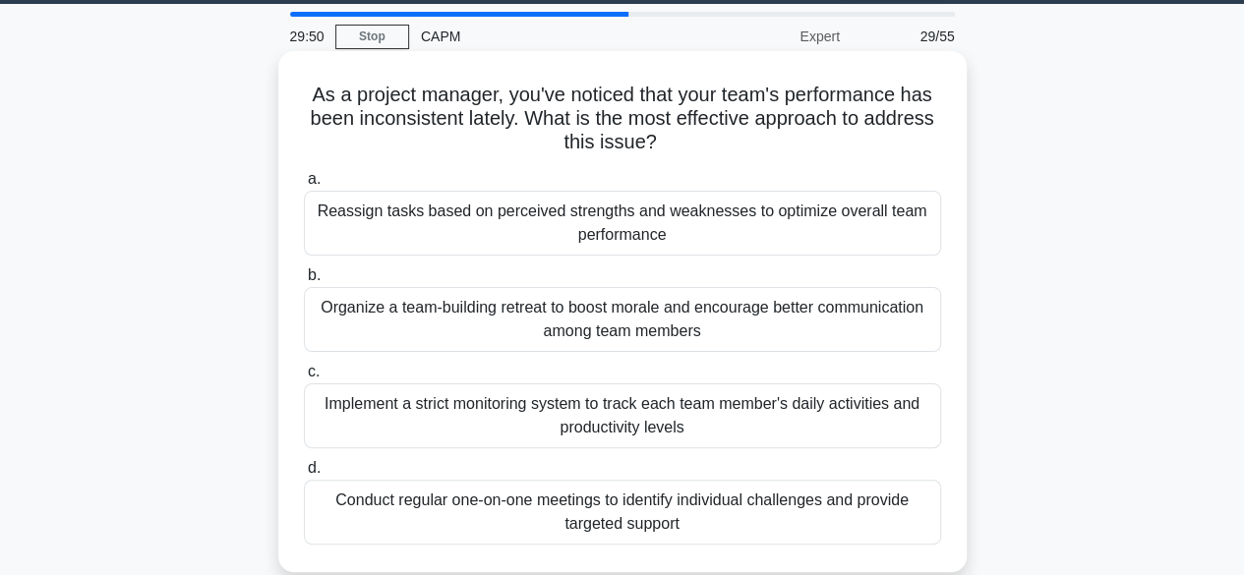
scroll to position [62, 0]
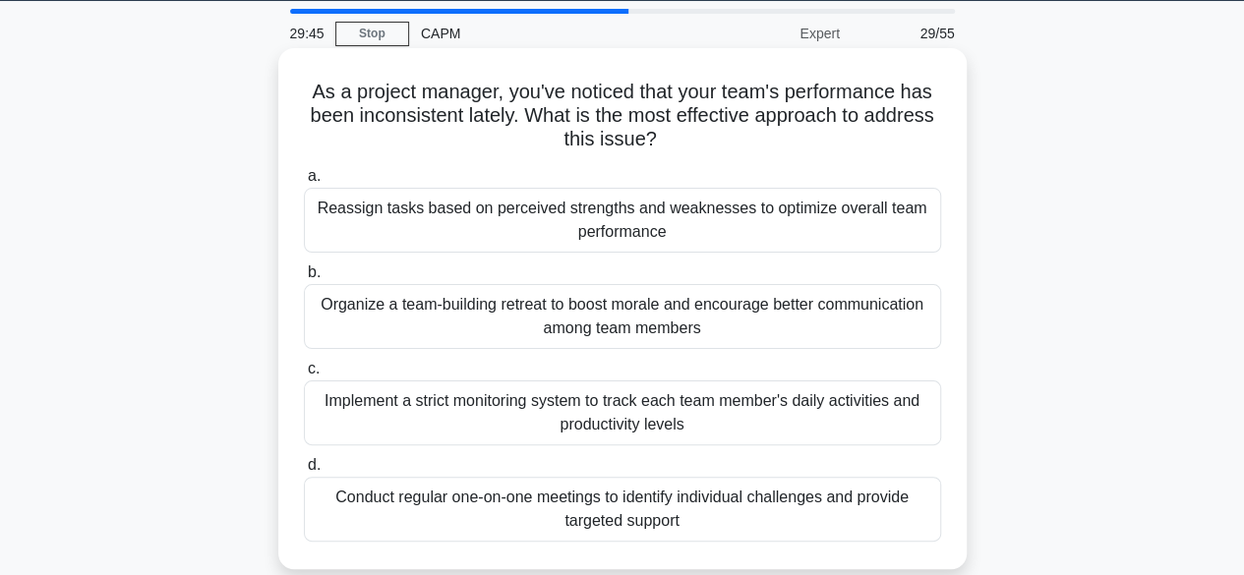
click at [862, 323] on div "Organize a team-building retreat to boost morale and encourage better communica…" at bounding box center [622, 316] width 637 height 65
click at [304, 279] on input "b. Organize a team-building retreat to boost morale and encourage better commun…" at bounding box center [304, 273] width 0 height 13
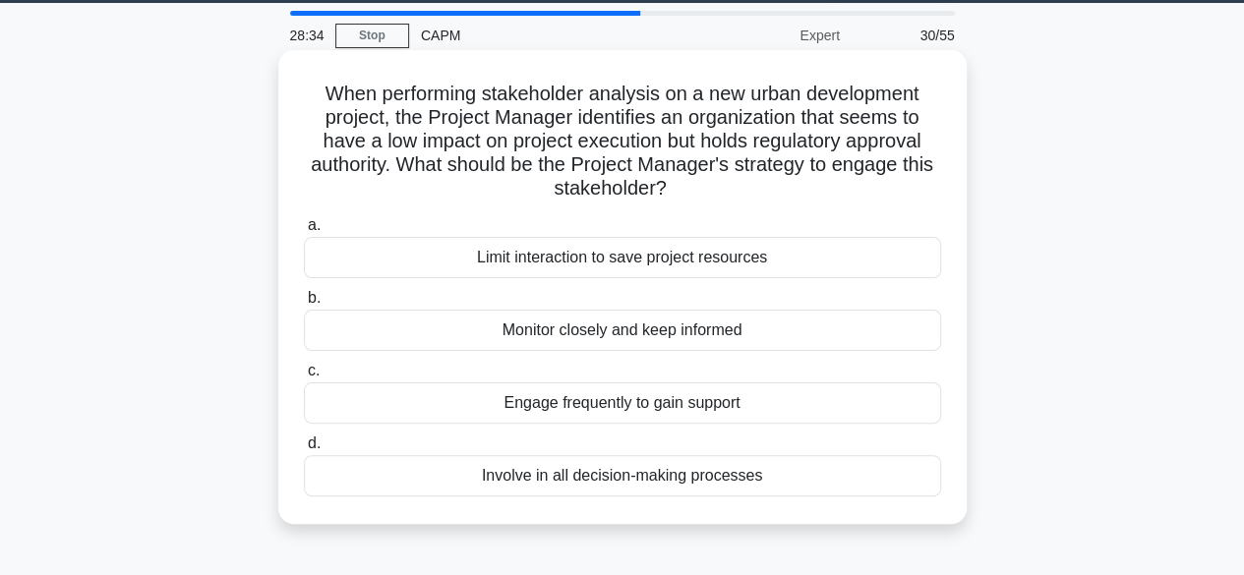
scroll to position [61, 0]
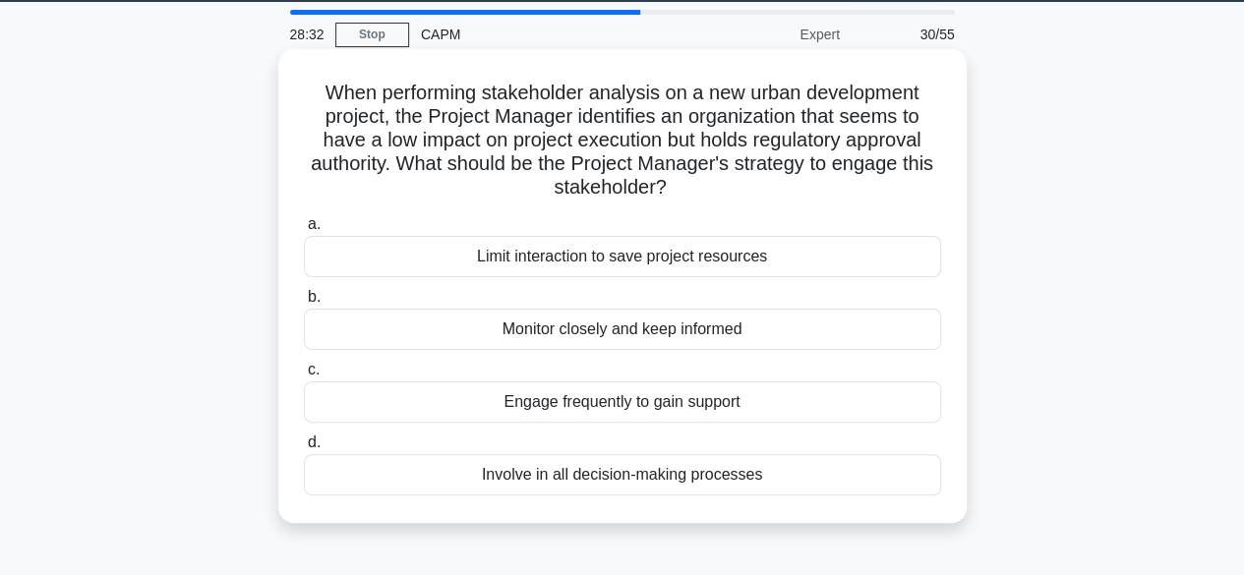
click at [858, 325] on div "Monitor closely and keep informed" at bounding box center [622, 329] width 637 height 41
click at [304, 304] on input "b. Monitor closely and keep informed" at bounding box center [304, 297] width 0 height 13
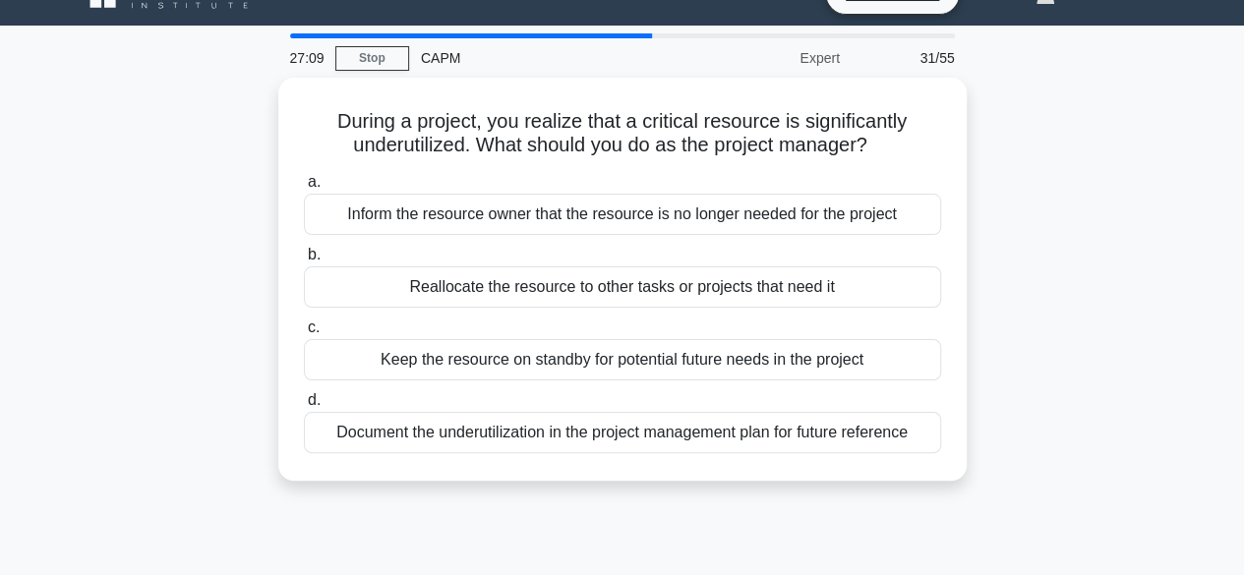
scroll to position [33, 0]
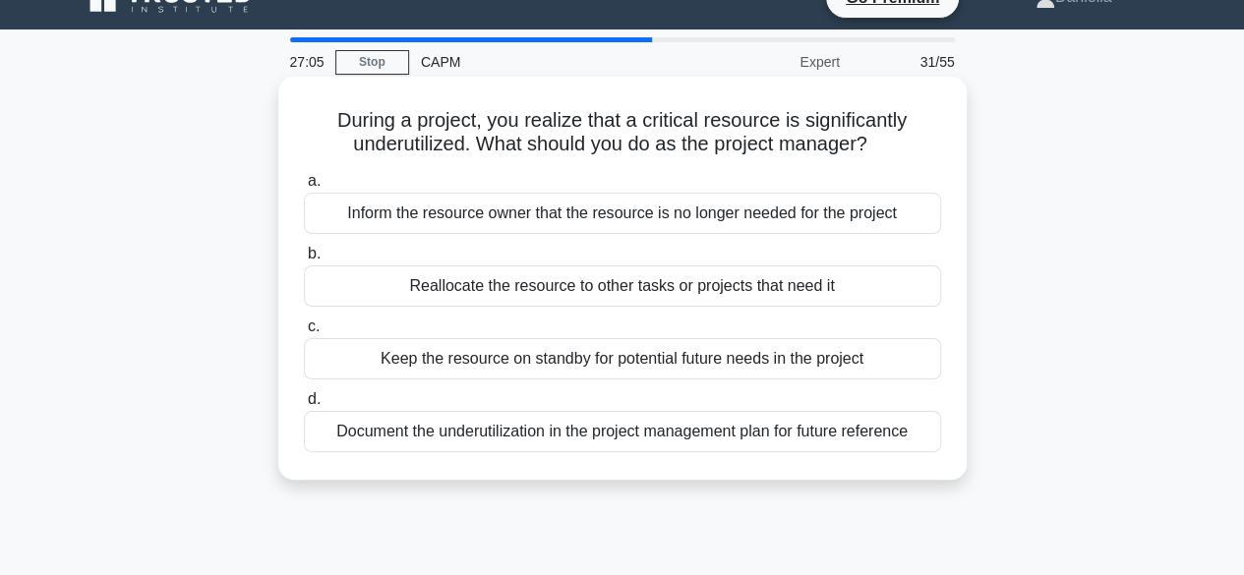
click at [797, 292] on div "Reallocate the resource to other tasks or projects that need it" at bounding box center [622, 286] width 637 height 41
click at [304, 261] on input "b. Reallocate the resource to other tasks or projects that need it" at bounding box center [304, 254] width 0 height 13
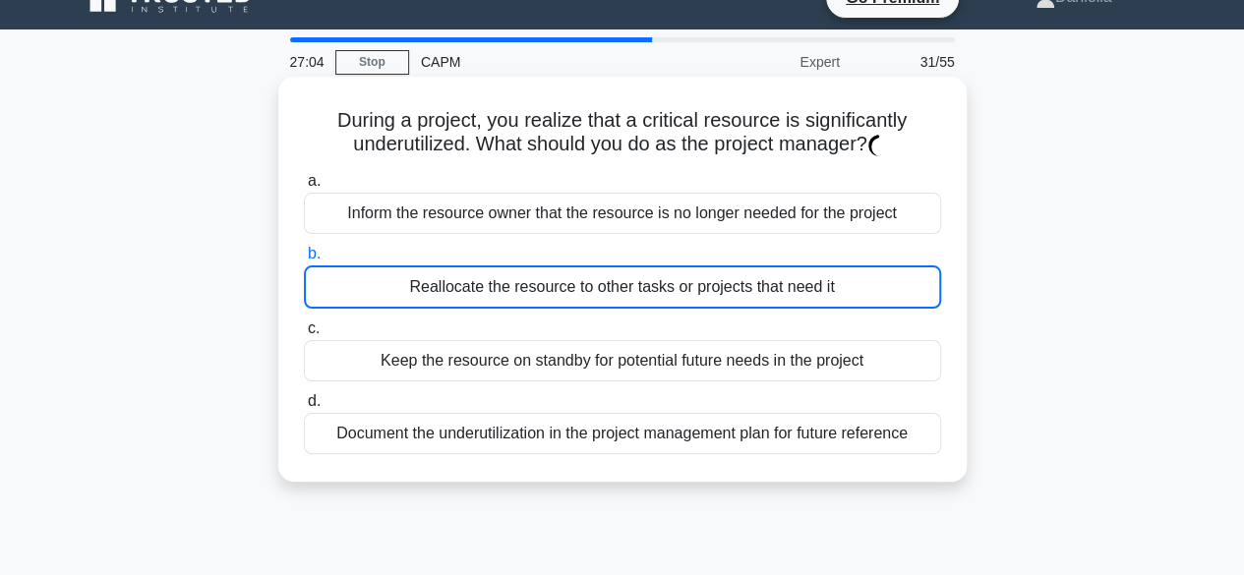
scroll to position [0, 0]
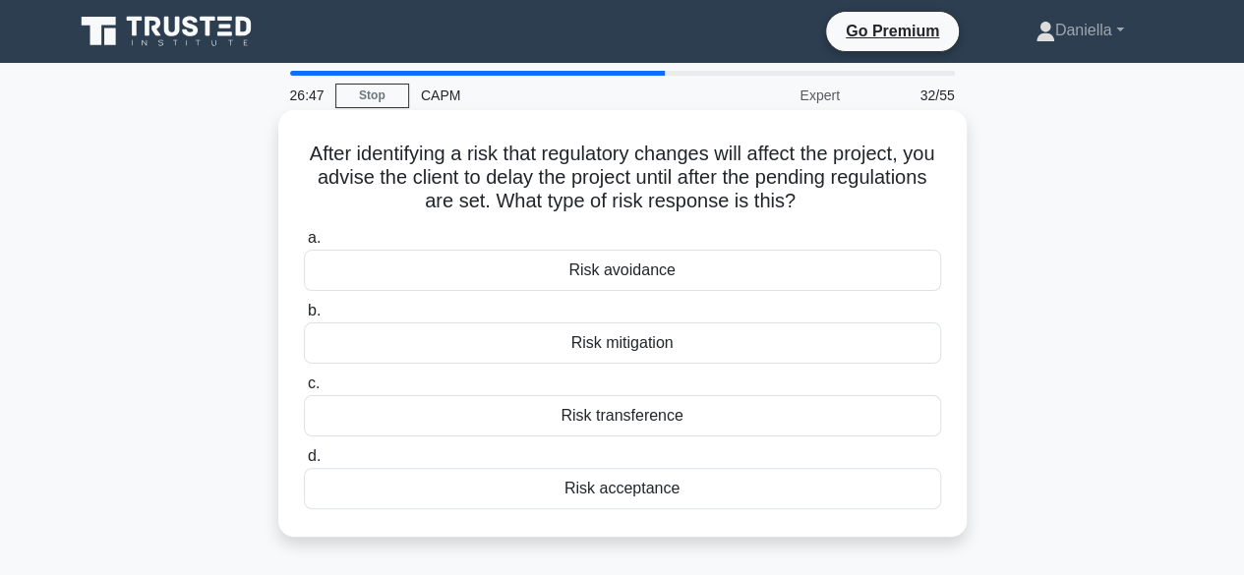
click at [810, 272] on div "Risk avoidance" at bounding box center [622, 270] width 637 height 41
click at [304, 245] on input "a. Risk avoidance" at bounding box center [304, 238] width 0 height 13
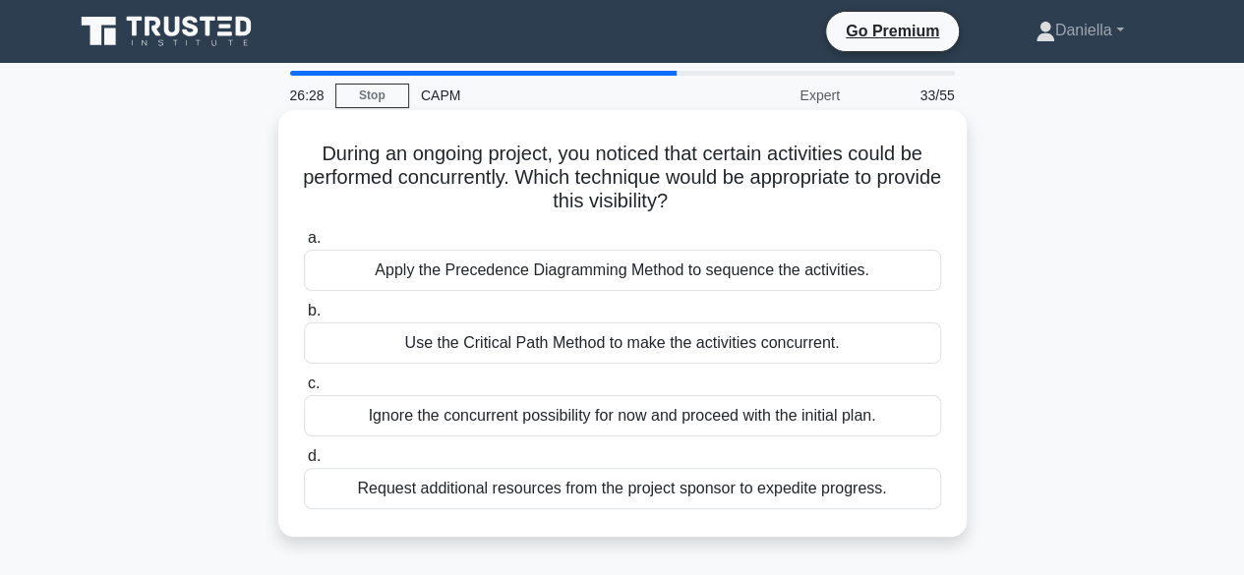
click at [839, 273] on div "Apply the Precedence Diagramming Method to sequence the activities." at bounding box center [622, 270] width 637 height 41
click at [304, 245] on input "a. Apply the Precedence Diagramming Method to sequence the activities." at bounding box center [304, 238] width 0 height 13
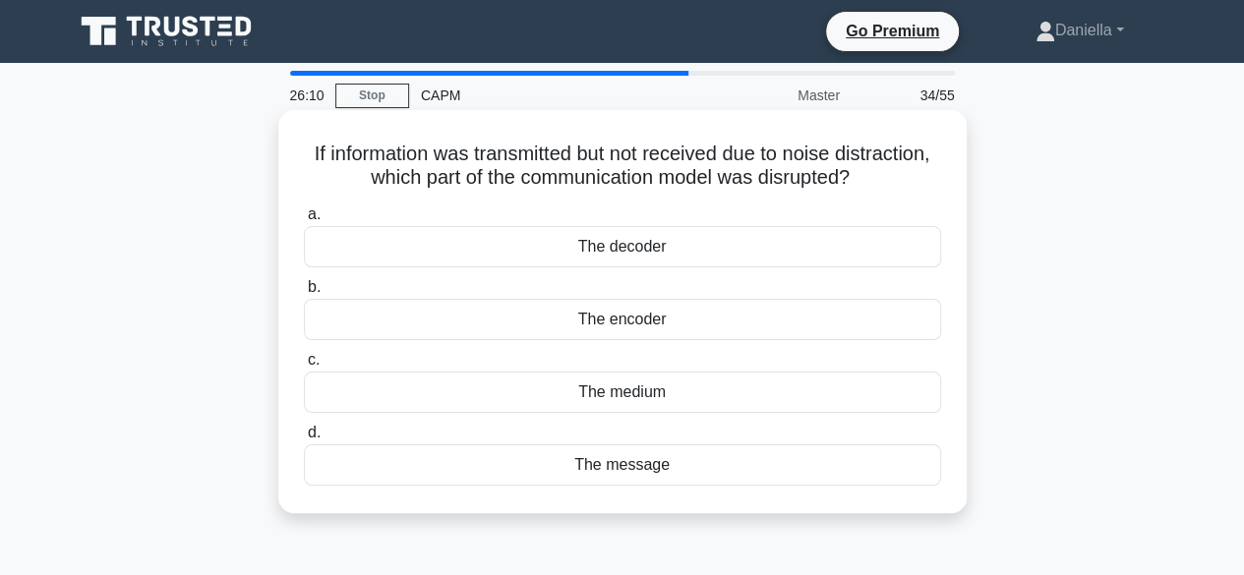
click at [803, 387] on div "The medium" at bounding box center [622, 392] width 637 height 41
click at [304, 367] on input "c. The medium" at bounding box center [304, 360] width 0 height 13
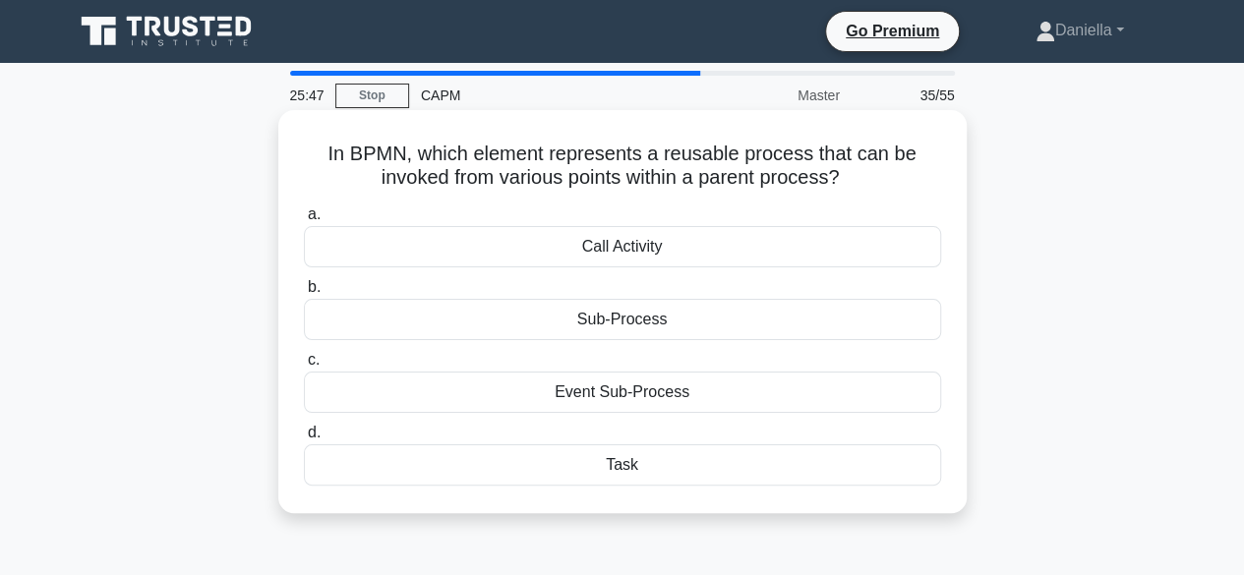
click at [852, 245] on div "Call Activity" at bounding box center [622, 246] width 637 height 41
click at [304, 221] on input "a. Call Activity" at bounding box center [304, 215] width 0 height 13
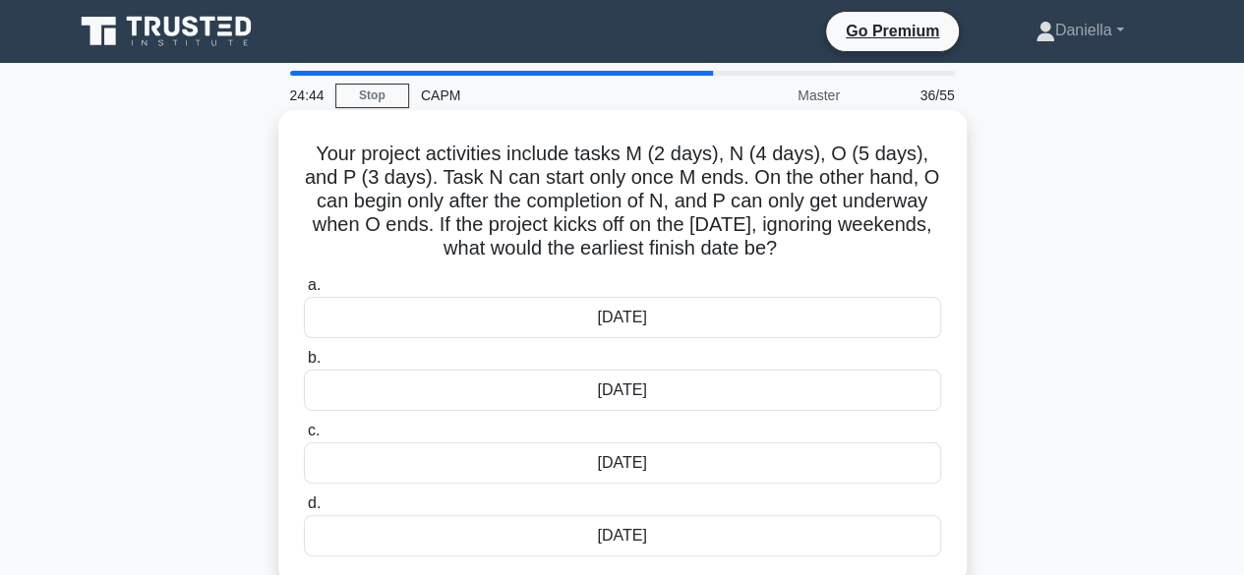
click at [830, 314] on div "19th of September" at bounding box center [622, 317] width 637 height 41
click at [304, 292] on input "a. 19th of September" at bounding box center [304, 285] width 0 height 13
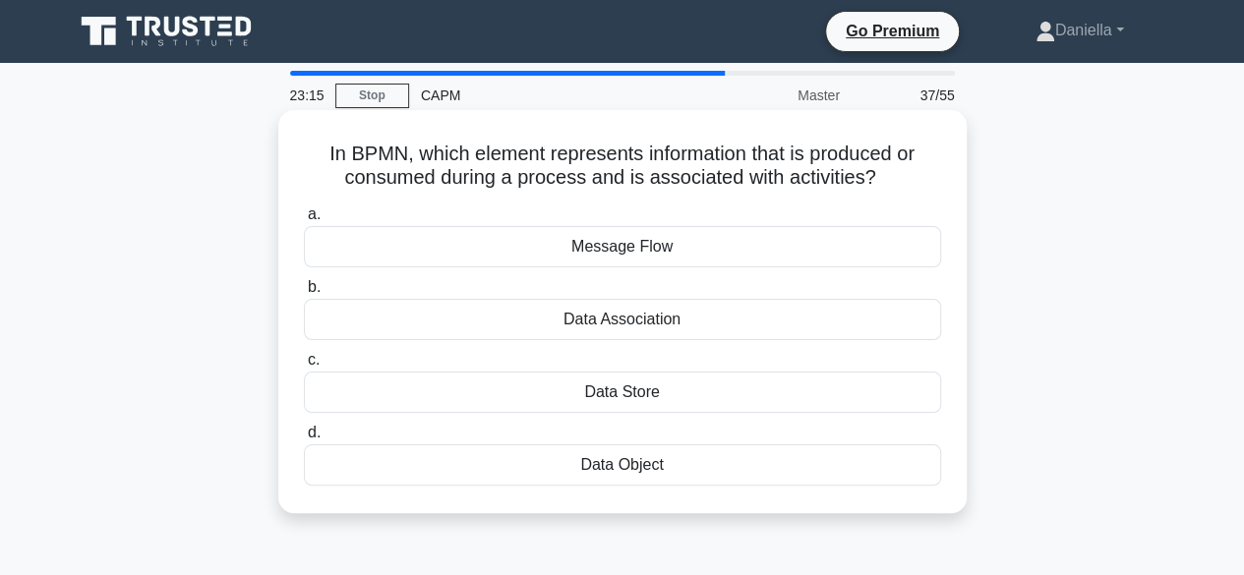
click at [844, 253] on div "Message Flow" at bounding box center [622, 246] width 637 height 41
click at [304, 221] on input "a. Message Flow" at bounding box center [304, 215] width 0 height 13
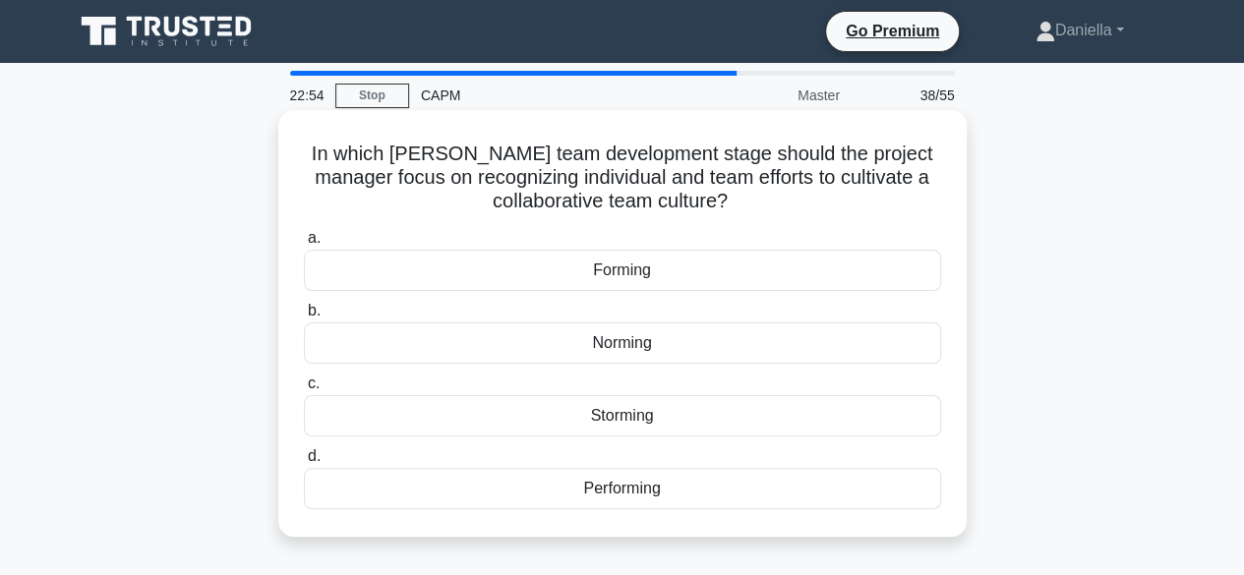
click at [768, 263] on div "Forming" at bounding box center [622, 270] width 637 height 41
click at [304, 245] on input "a. Forming" at bounding box center [304, 238] width 0 height 13
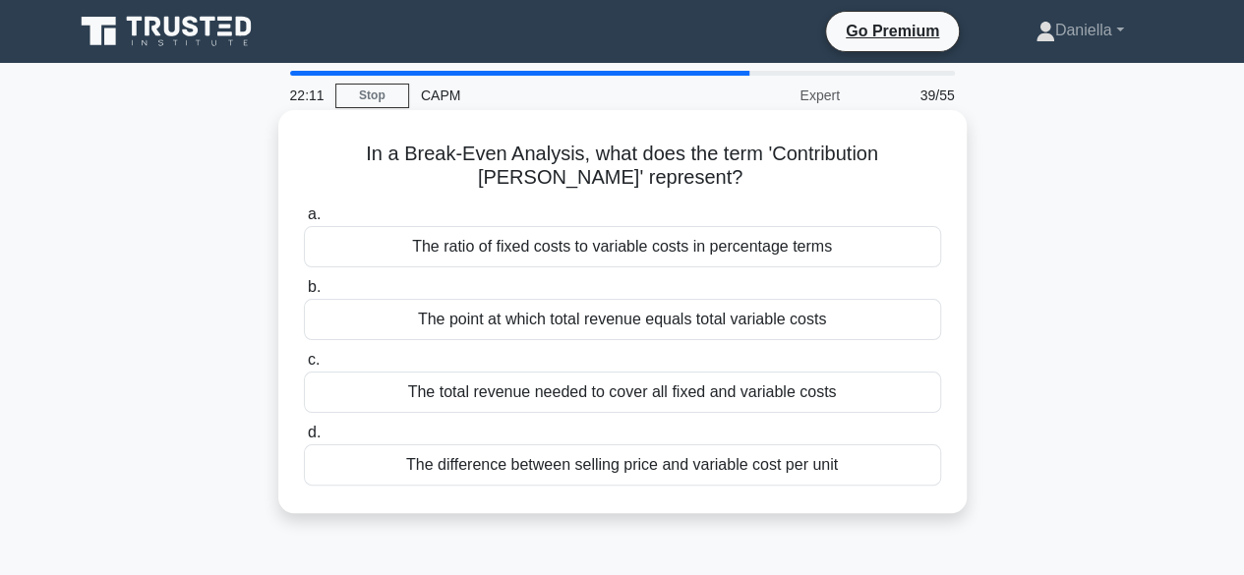
click at [726, 246] on div "The ratio of fixed costs to variable costs in percentage terms" at bounding box center [622, 246] width 637 height 41
click at [304, 221] on input "a. The ratio of fixed costs to variable costs in percentage terms" at bounding box center [304, 215] width 0 height 13
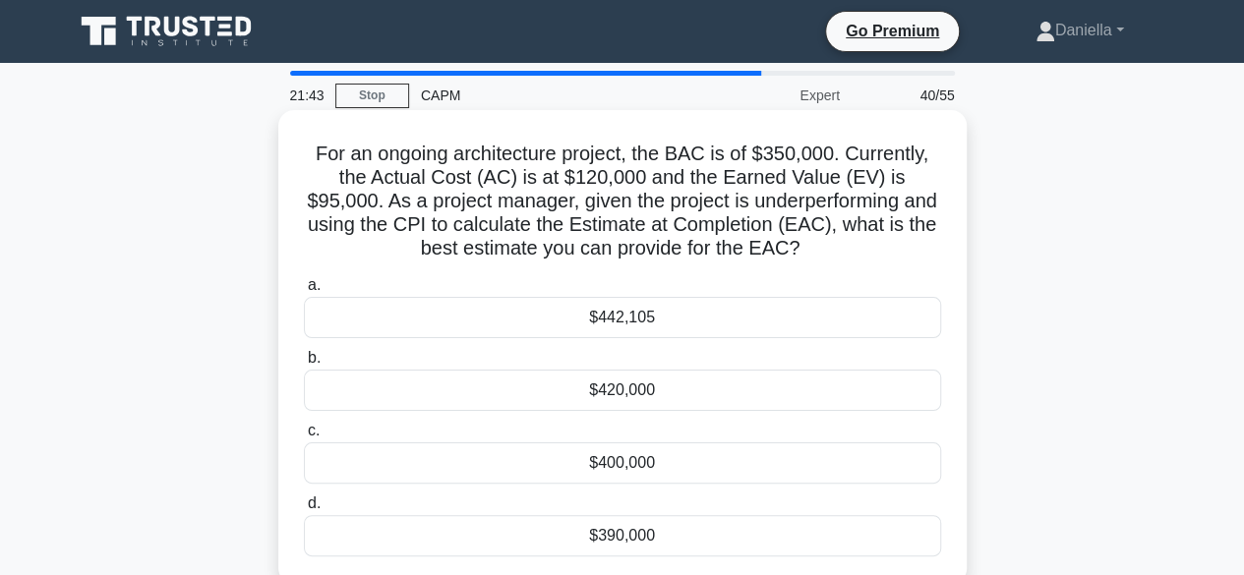
click at [809, 320] on div "$442,105" at bounding box center [622, 317] width 637 height 41
click at [304, 292] on input "a. $442,105" at bounding box center [304, 285] width 0 height 13
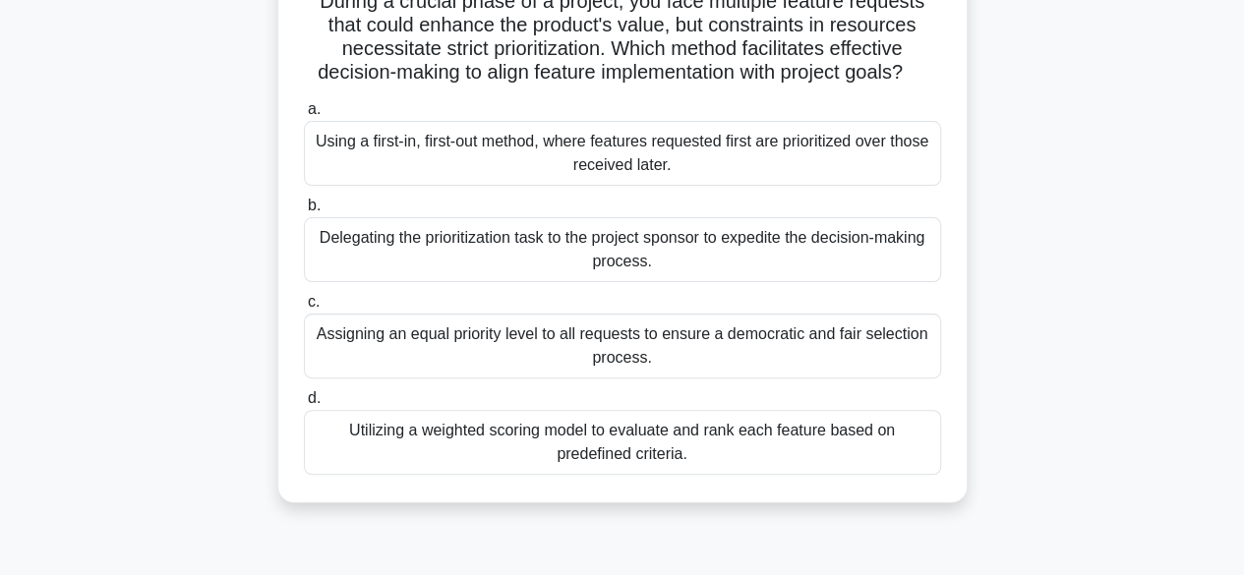
scroll to position [155, 0]
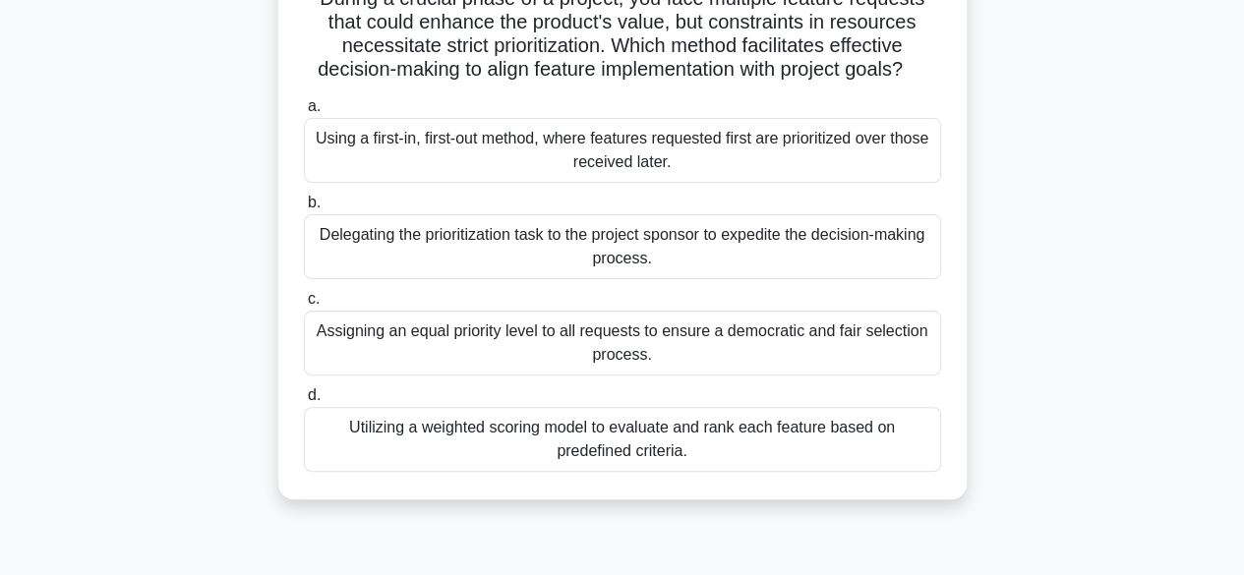
click at [749, 436] on div "Utilizing a weighted scoring model to evaluate and rank each feature based on p…" at bounding box center [622, 439] width 637 height 65
click at [304, 402] on input "d. Utilizing a weighted scoring model to evaluate and rank each feature based o…" at bounding box center [304, 395] width 0 height 13
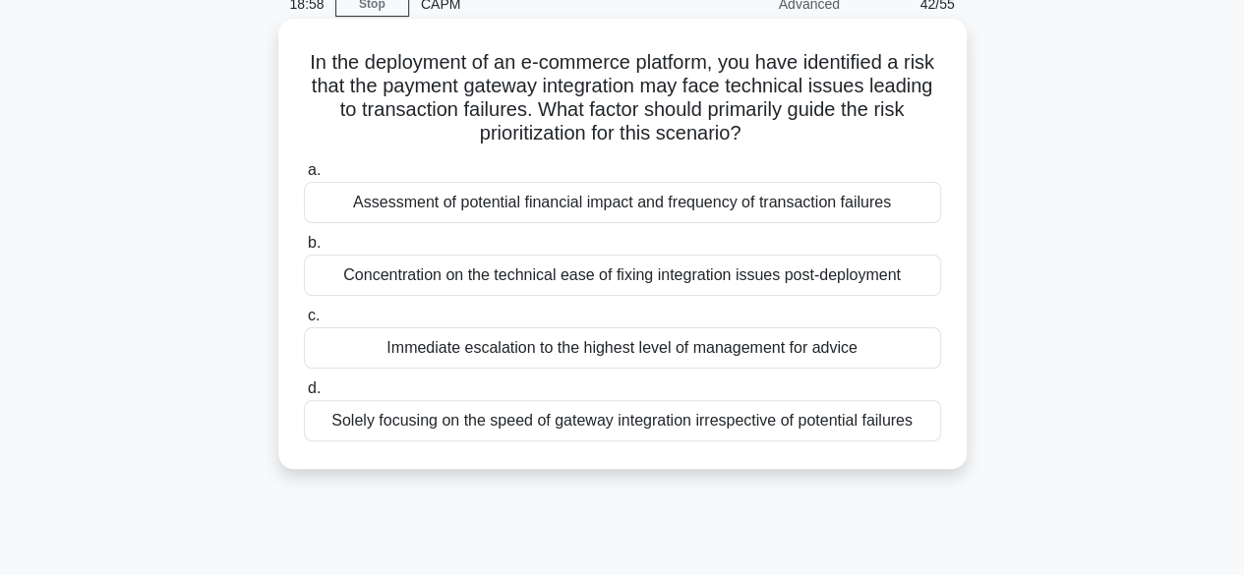
scroll to position [92, 0]
click at [423, 208] on div "Assessment of potential financial impact and frequency of transaction failures" at bounding box center [622, 201] width 637 height 41
click at [304, 176] on input "a. Assessment of potential financial impact and frequency of transaction failur…" at bounding box center [304, 169] width 0 height 13
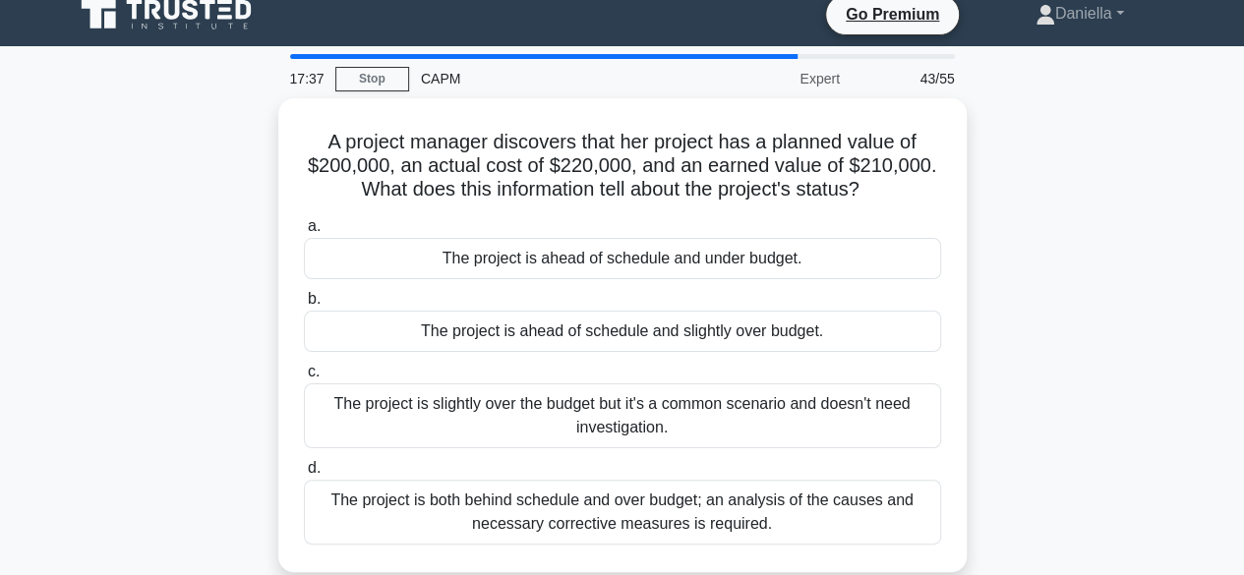
scroll to position [27, 0]
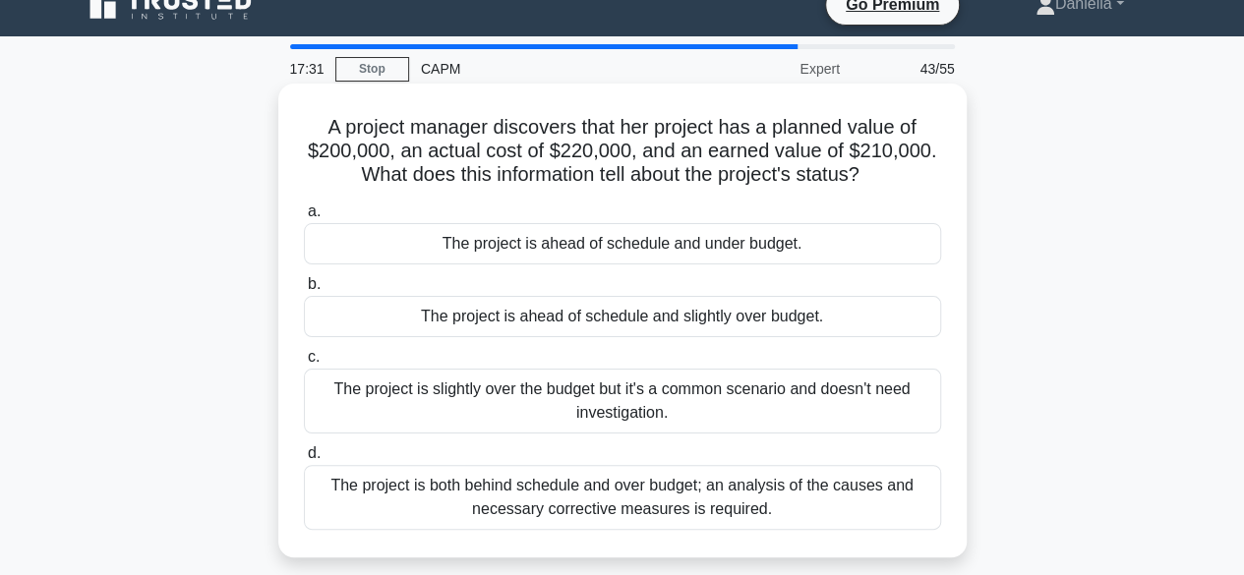
click at [546, 329] on div "The project is ahead of schedule and slightly over budget." at bounding box center [622, 316] width 637 height 41
click at [304, 291] on input "b. The project is ahead of schedule and slightly over budget." at bounding box center [304, 284] width 0 height 13
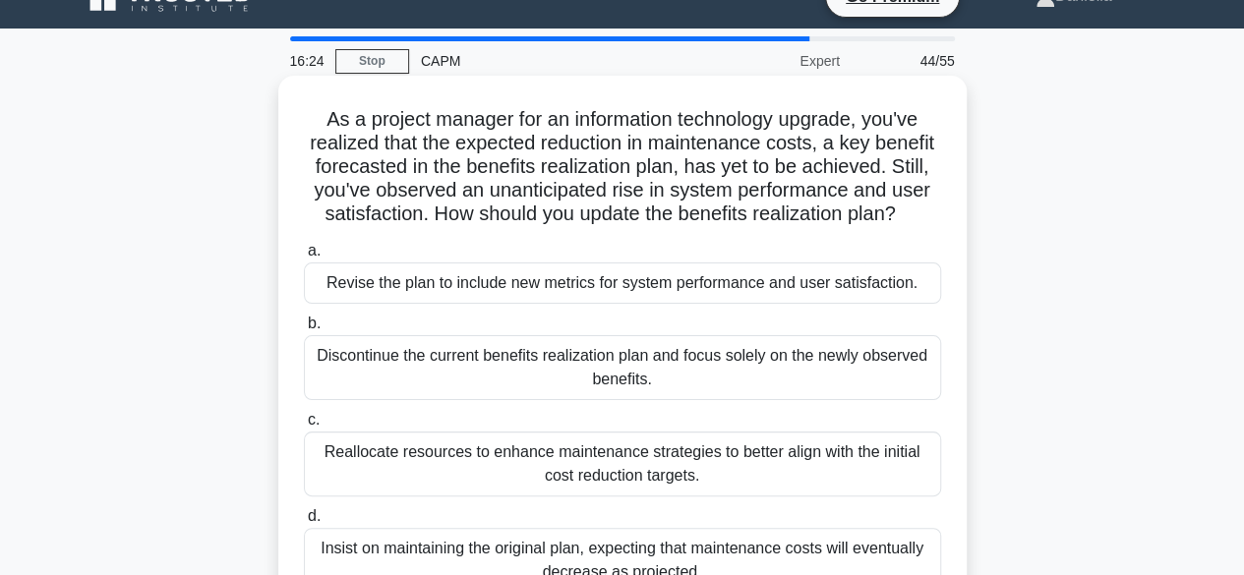
scroll to position [24, 0]
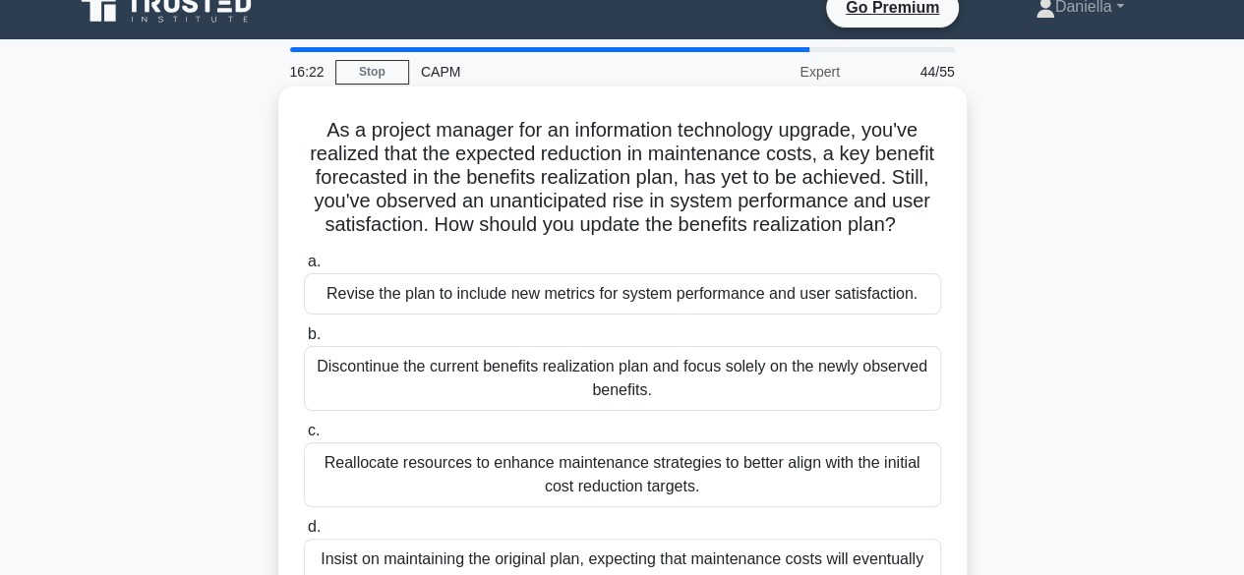
click at [887, 286] on div "Revise the plan to include new metrics for system performance and user satisfac…" at bounding box center [622, 293] width 637 height 41
click at [304, 269] on input "a. Revise the plan to include new metrics for system performance and user satis…" at bounding box center [304, 262] width 0 height 13
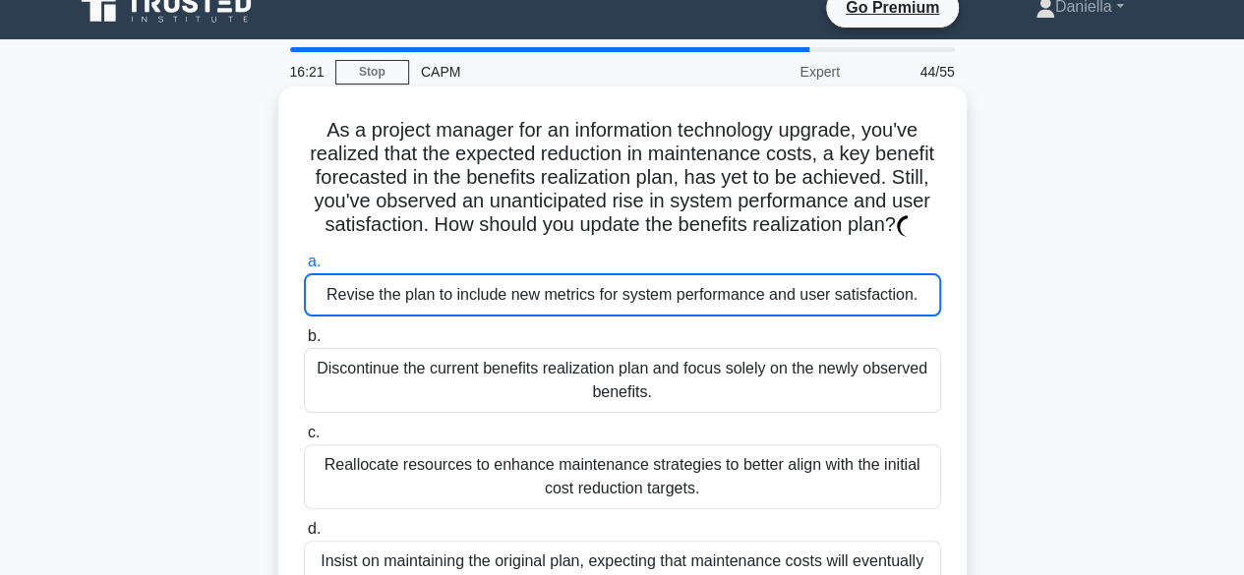
scroll to position [0, 0]
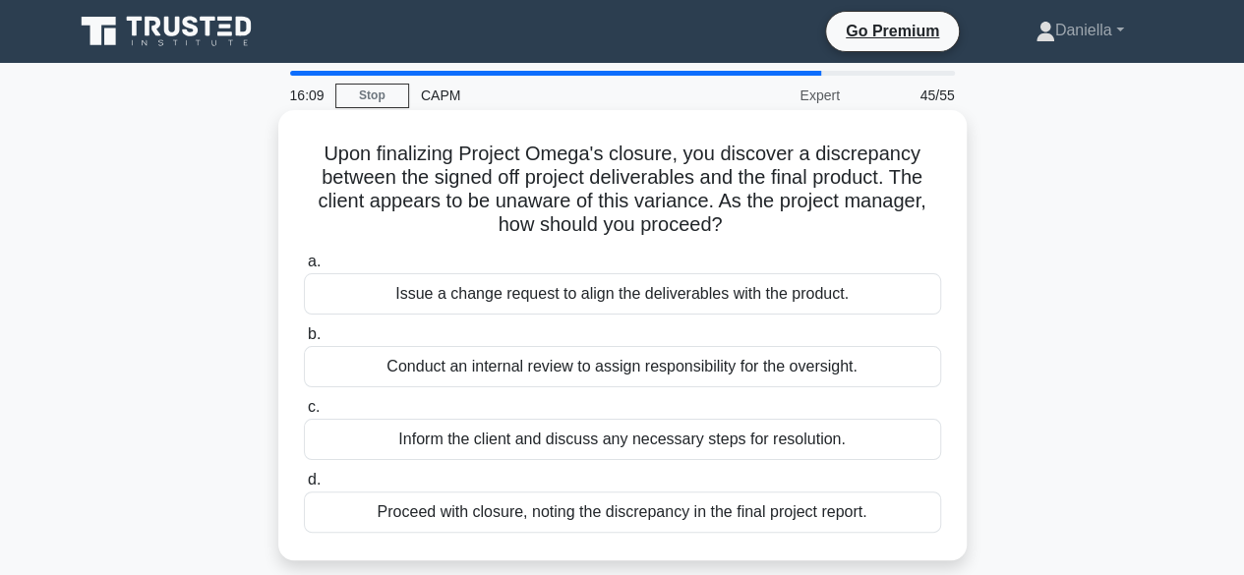
click at [798, 429] on div "Inform the client and discuss any necessary steps for resolution." at bounding box center [622, 439] width 637 height 41
click at [304, 414] on input "c. Inform the client and discuss any necessary steps for resolution." at bounding box center [304, 407] width 0 height 13
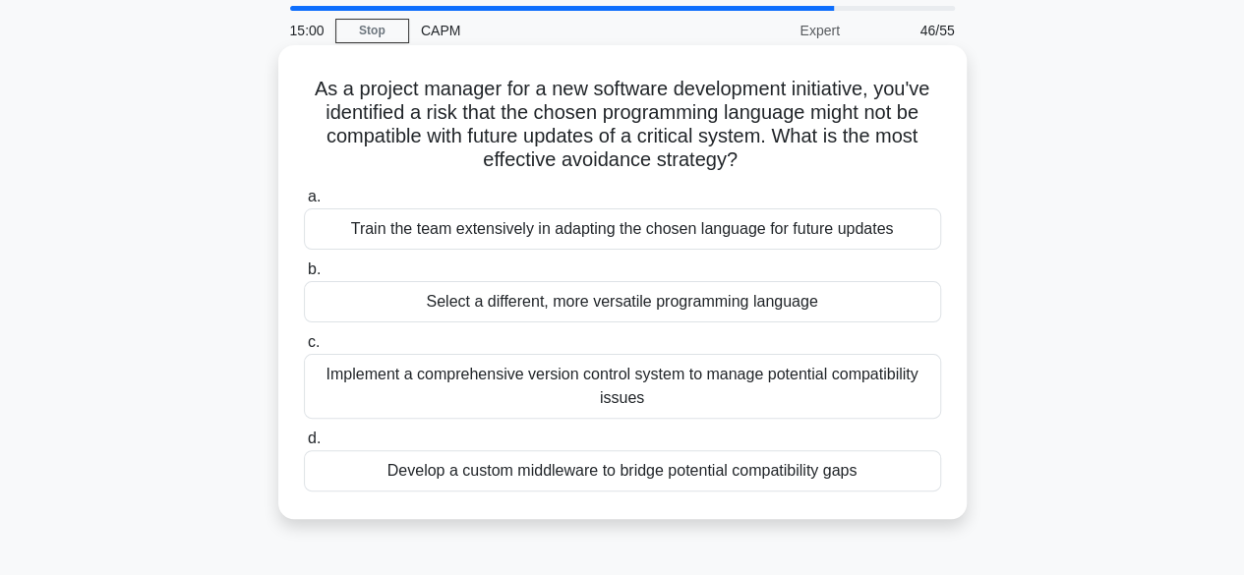
scroll to position [64, 0]
click at [812, 300] on div "Select a different, more versatile programming language" at bounding box center [622, 302] width 637 height 41
click at [304, 277] on input "b. Select a different, more versatile programming language" at bounding box center [304, 271] width 0 height 13
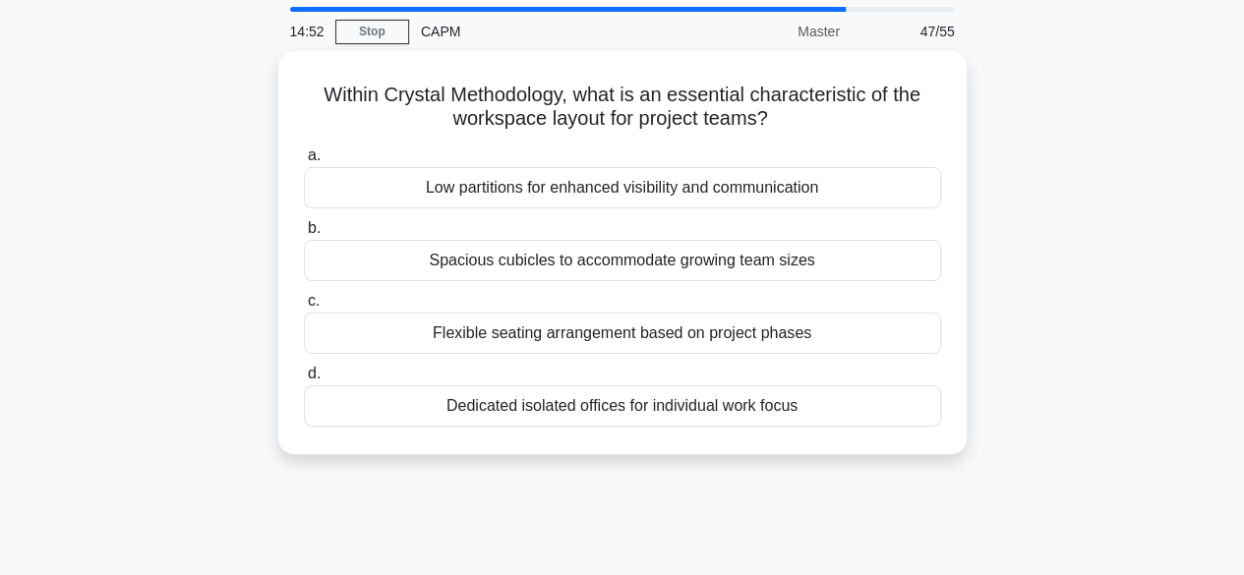
scroll to position [0, 0]
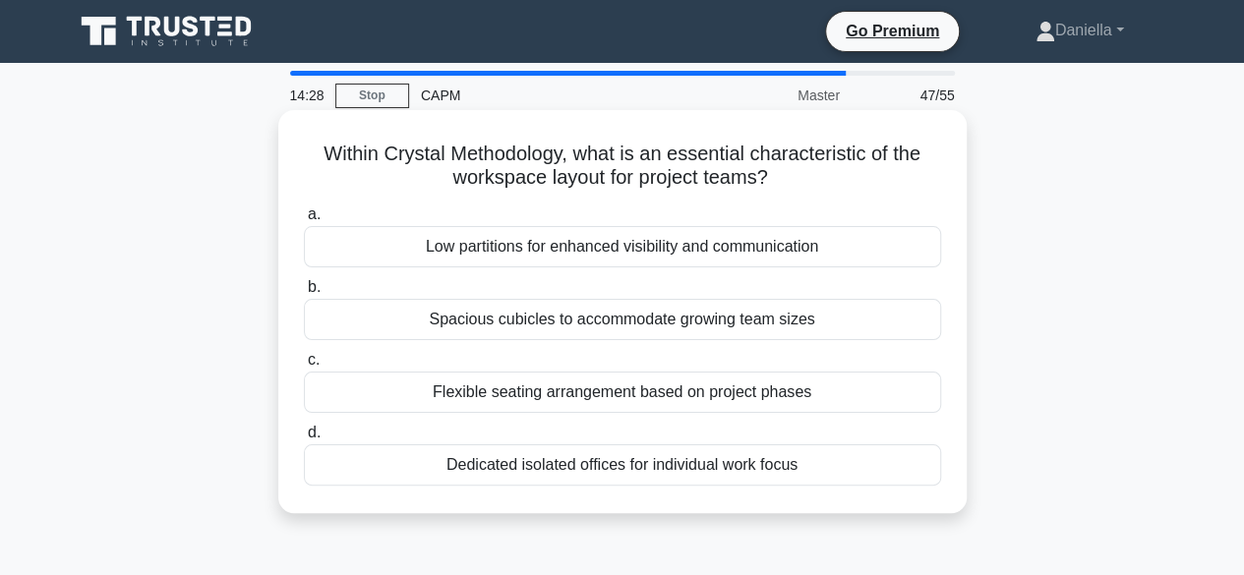
click at [763, 252] on div "Low partitions for enhanced visibility and communication" at bounding box center [622, 246] width 637 height 41
click at [304, 221] on input "a. Low partitions for enhanced visibility and communication" at bounding box center [304, 215] width 0 height 13
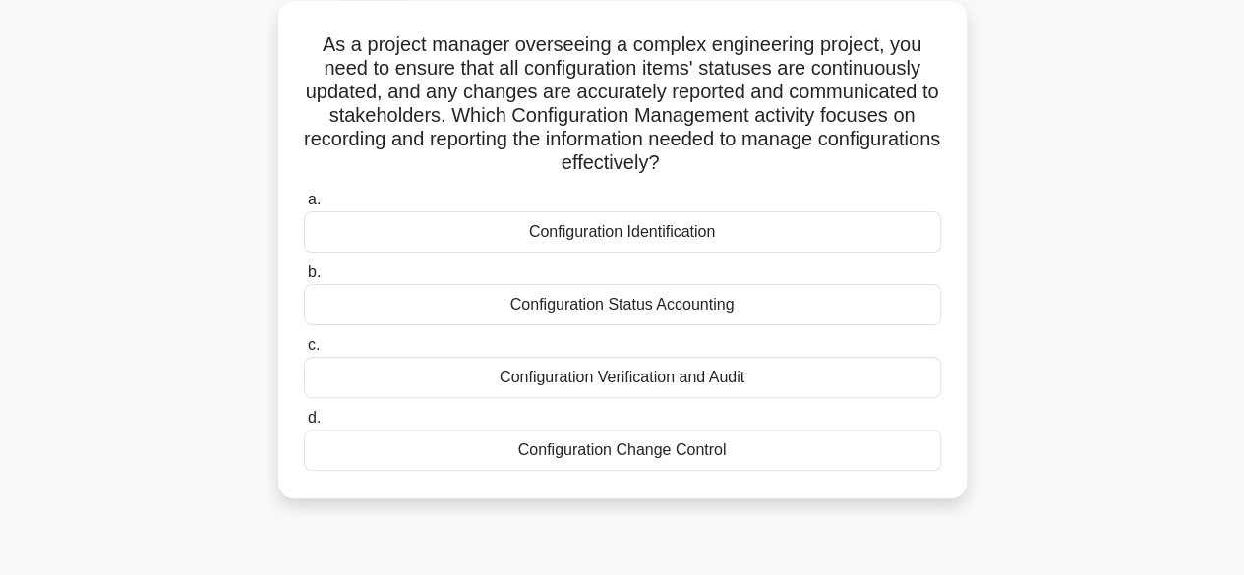
scroll to position [114, 0]
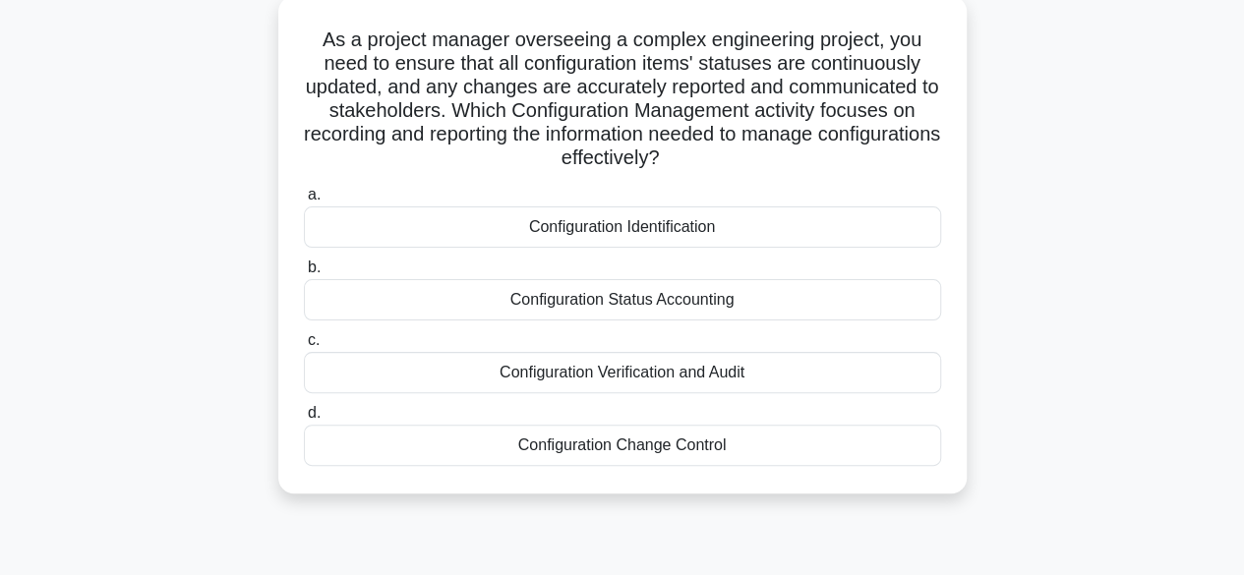
click at [744, 304] on div "Configuration Status Accounting" at bounding box center [622, 299] width 637 height 41
click at [304, 274] on input "b. Configuration Status Accounting" at bounding box center [304, 268] width 0 height 13
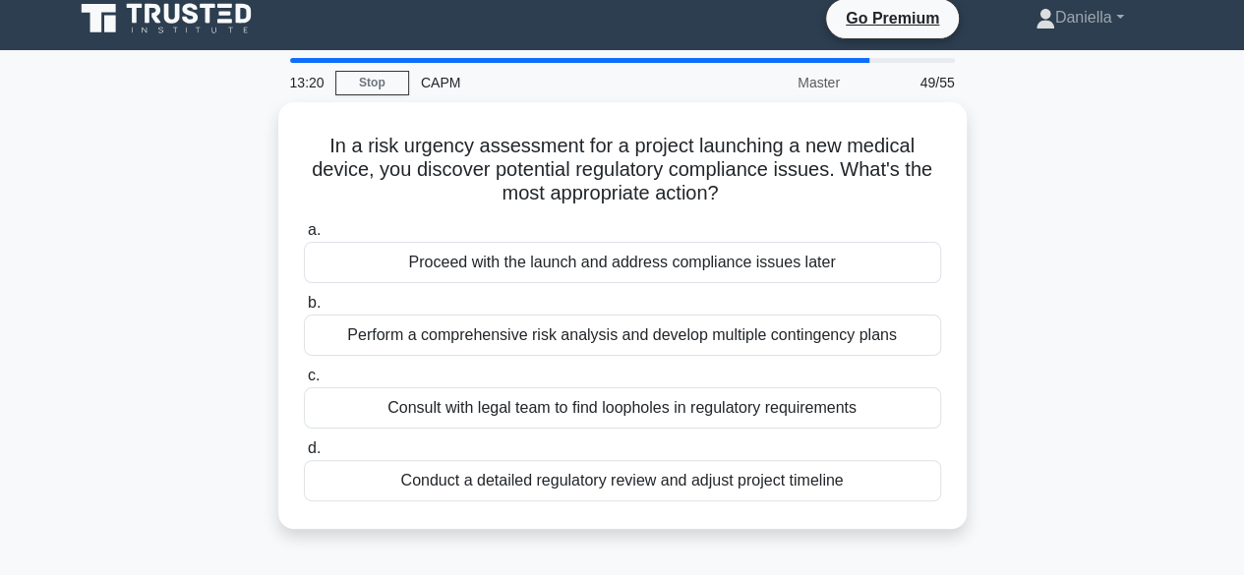
scroll to position [0, 0]
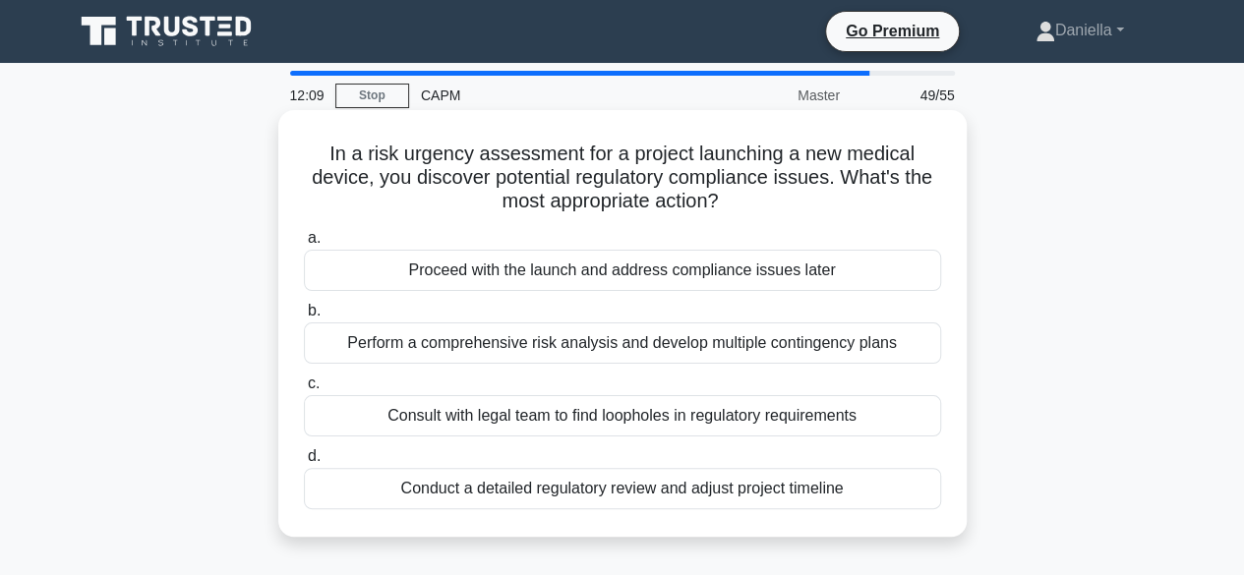
click at [746, 341] on div "Perform a comprehensive risk analysis and develop multiple contingency plans" at bounding box center [622, 343] width 637 height 41
click at [304, 318] on input "b. Perform a comprehensive risk analysis and develop multiple contingency plans" at bounding box center [304, 311] width 0 height 13
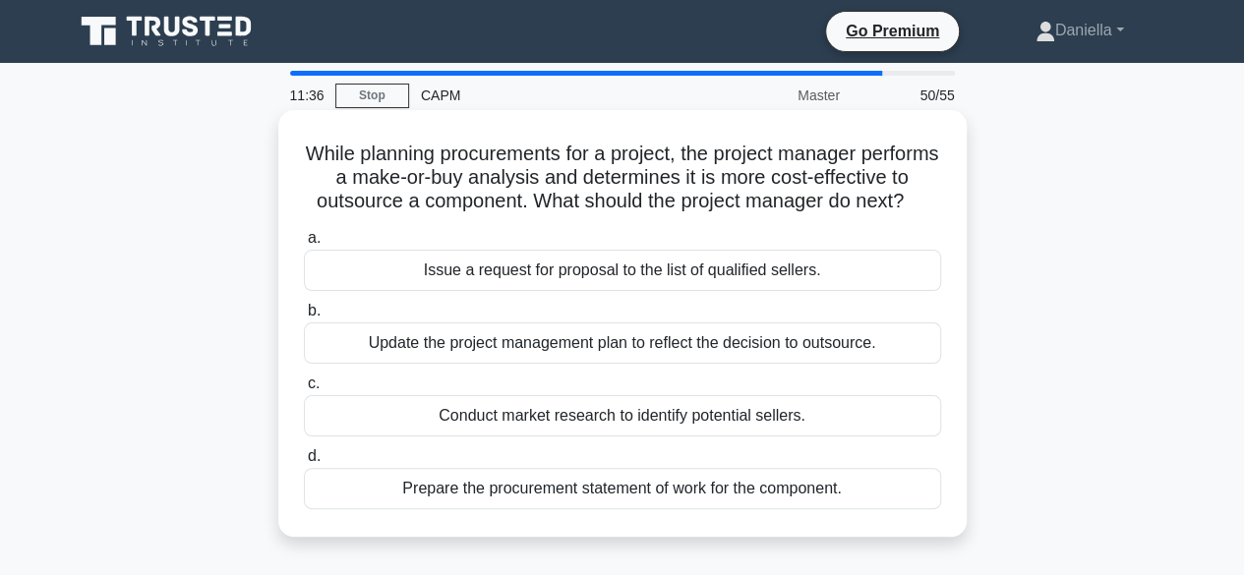
click at [713, 437] on div "Conduct market research to identify potential sellers." at bounding box center [622, 415] width 637 height 41
click at [304, 390] on input "c. Conduct market research to identify potential sellers." at bounding box center [304, 384] width 0 height 13
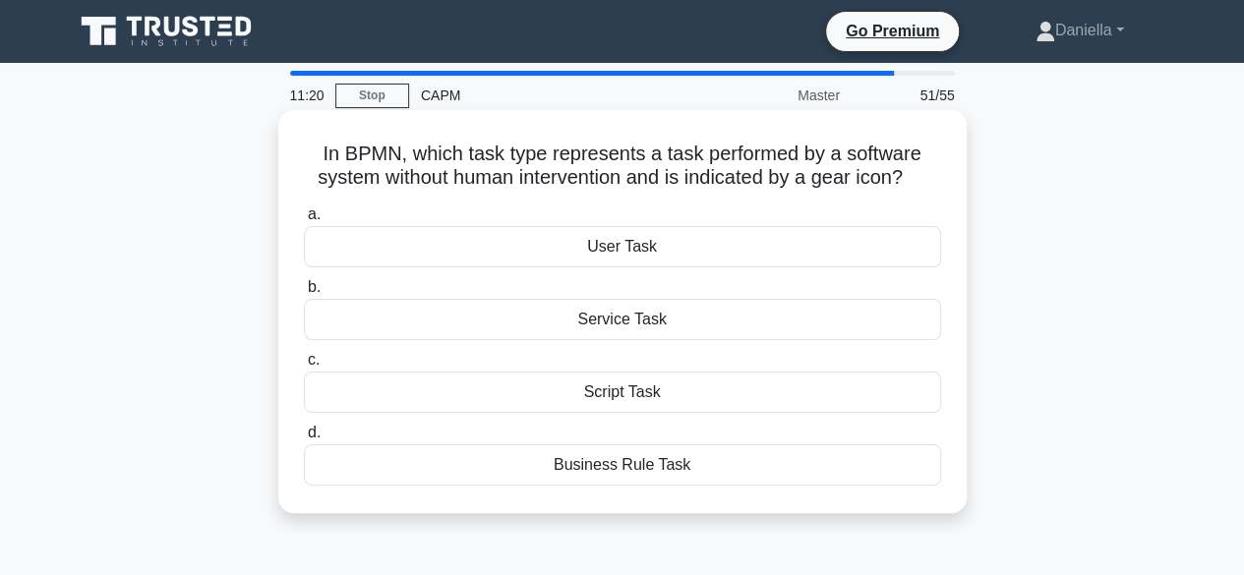
click at [734, 321] on div "Service Task" at bounding box center [622, 319] width 637 height 41
click at [304, 294] on input "b. Service Task" at bounding box center [304, 287] width 0 height 13
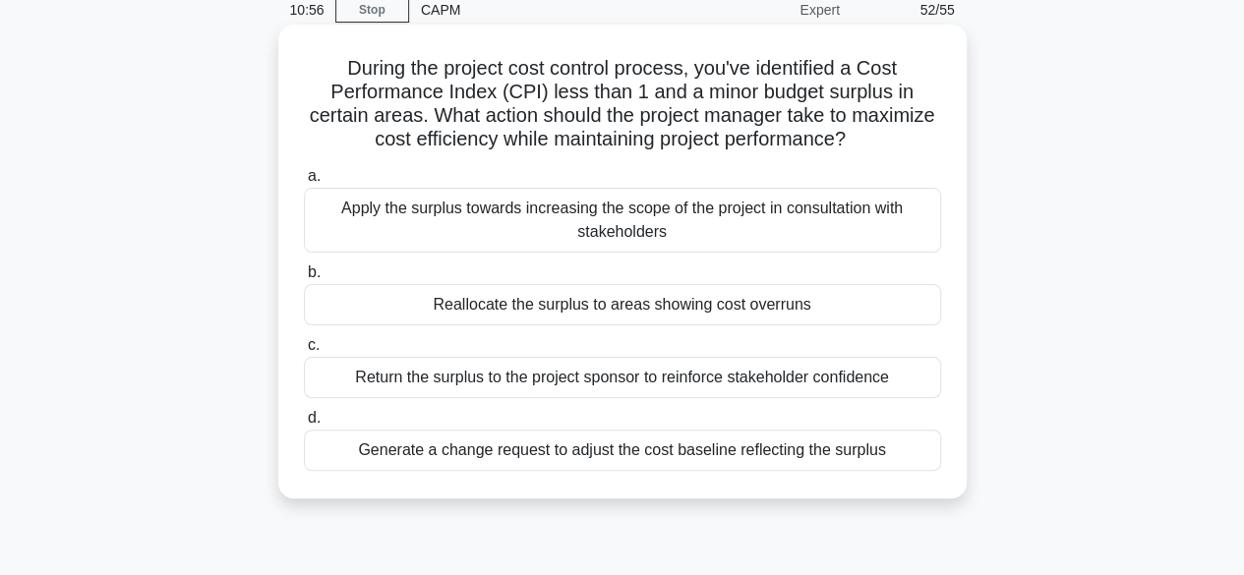
scroll to position [88, 0]
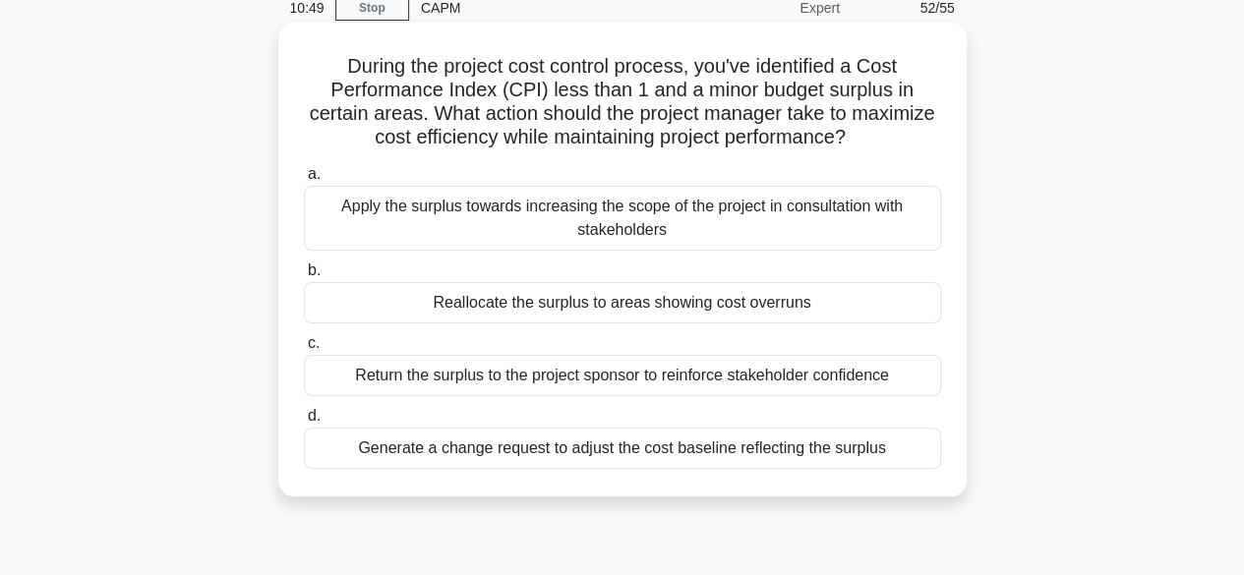
click at [747, 301] on div "Reallocate the surplus to areas showing cost overruns" at bounding box center [622, 302] width 637 height 41
click at [304, 277] on input "b. Reallocate the surplus to areas showing cost overruns" at bounding box center [304, 271] width 0 height 13
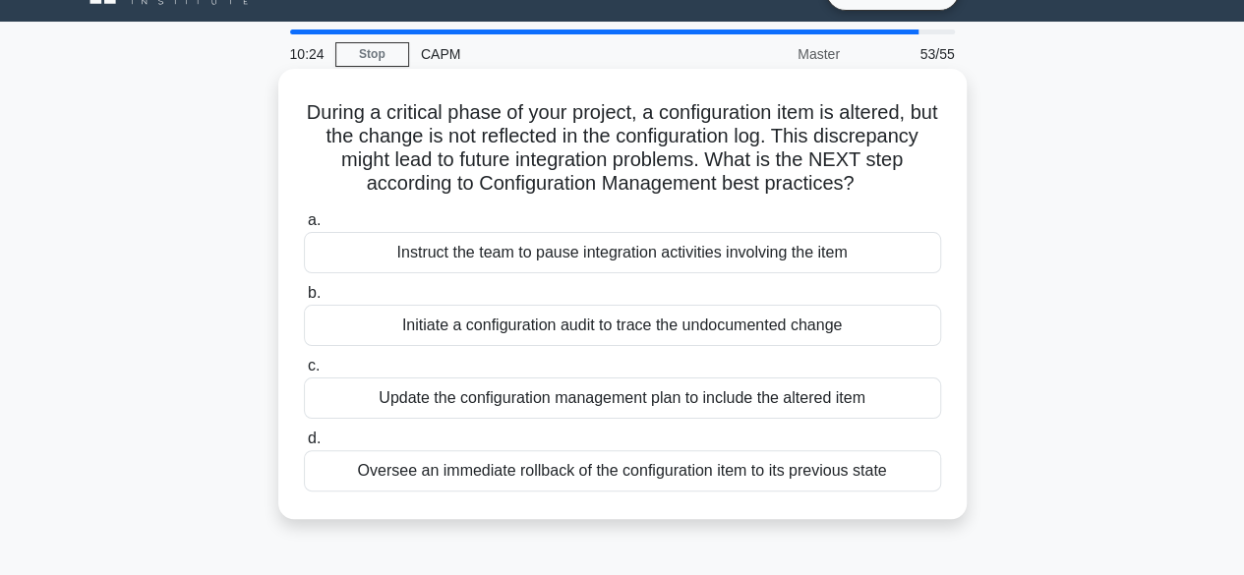
scroll to position [44, 0]
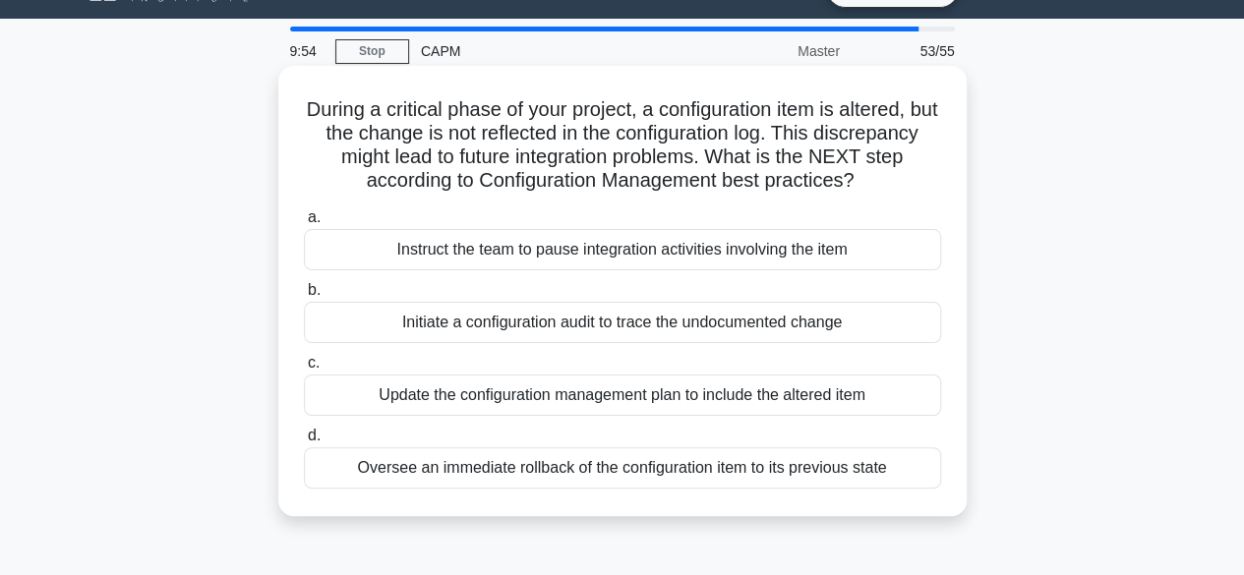
click at [873, 320] on div "Initiate a configuration audit to trace the undocumented change" at bounding box center [622, 322] width 637 height 41
click at [304, 297] on input "b. Initiate a configuration audit to trace the undocumented change" at bounding box center [304, 290] width 0 height 13
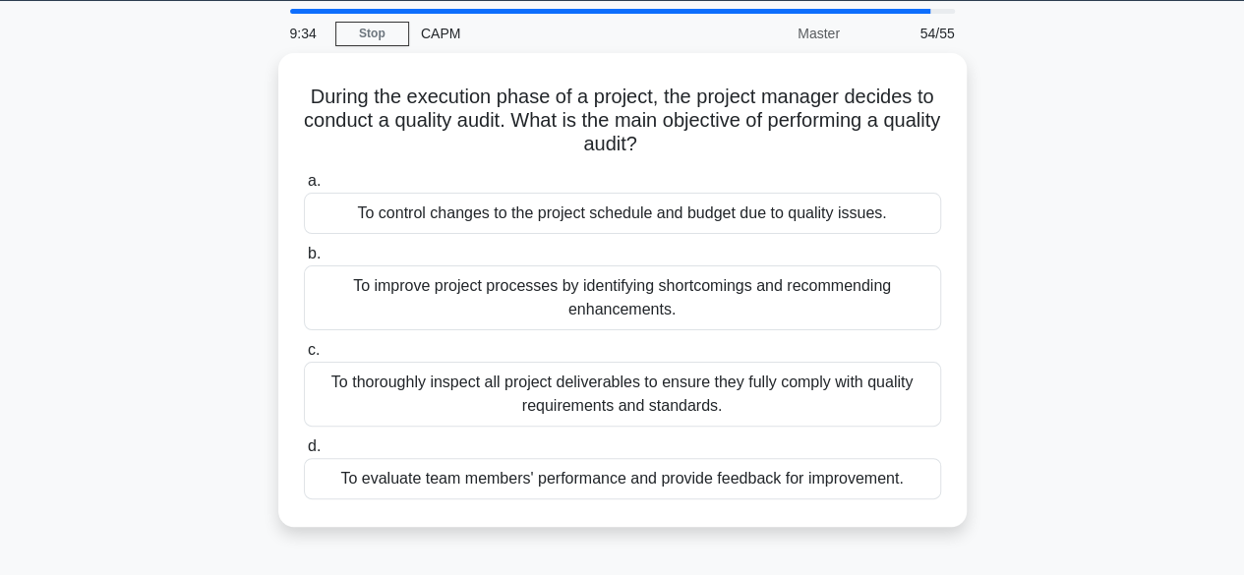
scroll to position [63, 0]
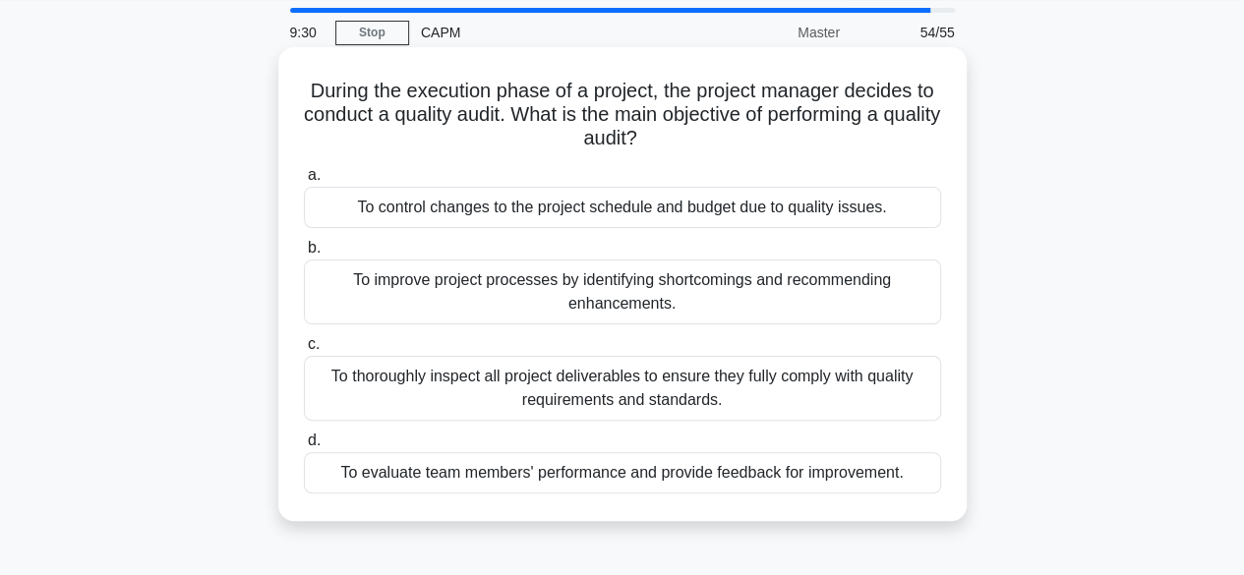
click at [848, 377] on div "To thoroughly inspect all project deliverables to ensure they fully comply with…" at bounding box center [622, 388] width 637 height 65
click at [304, 351] on input "c. To thoroughly inspect all project deliverables to ensure they fully comply w…" at bounding box center [304, 344] width 0 height 13
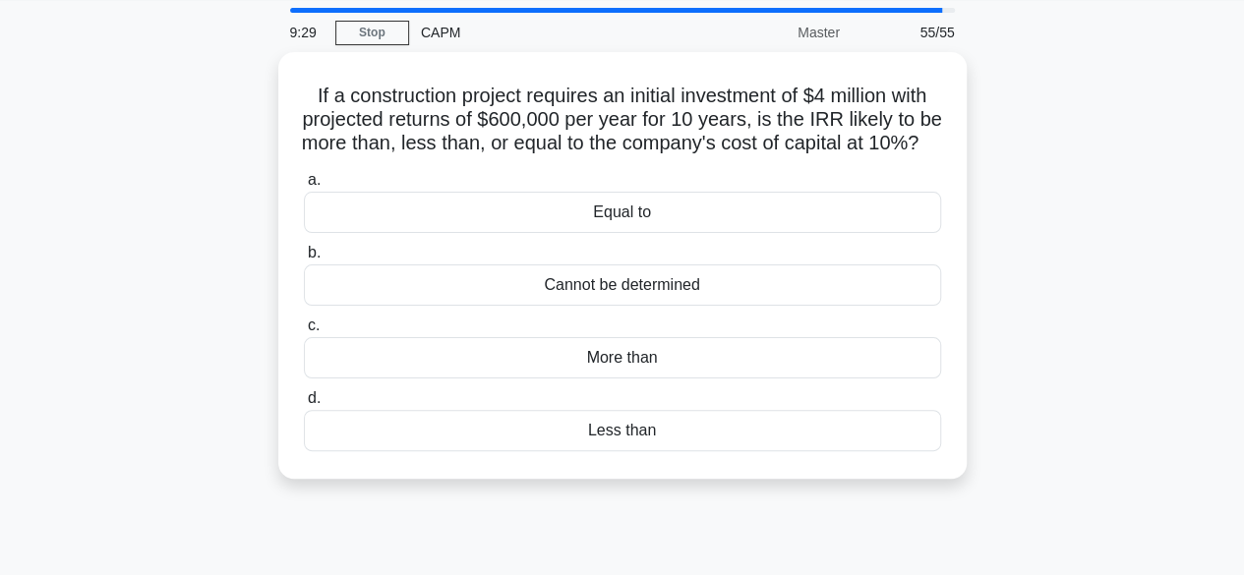
scroll to position [0, 0]
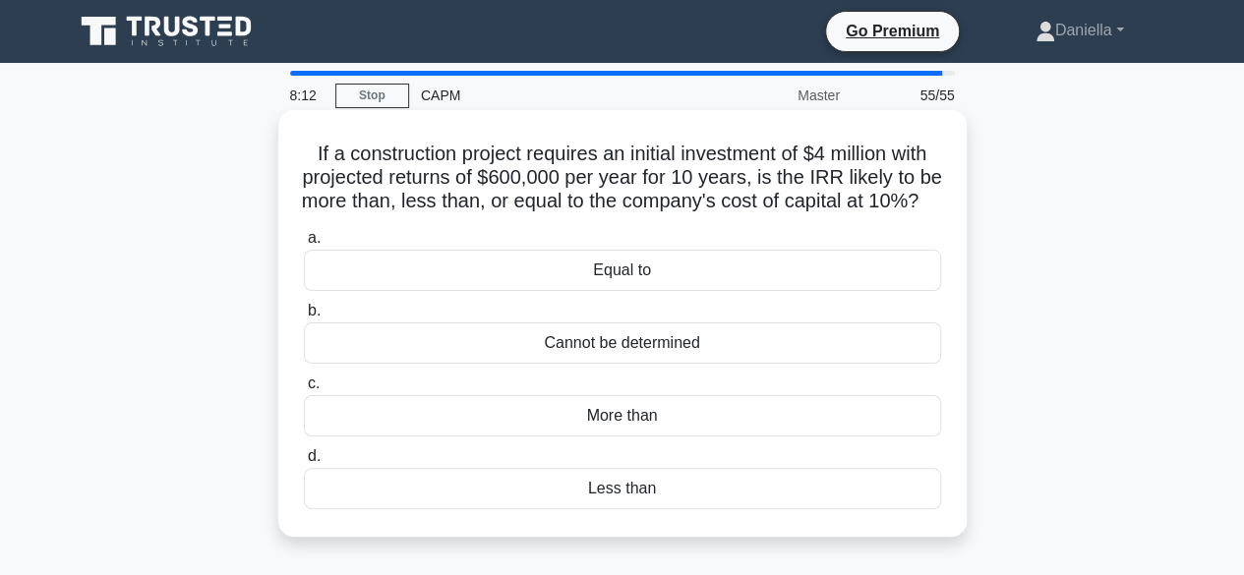
click at [835, 291] on div "Equal to" at bounding box center [622, 270] width 637 height 41
click at [304, 245] on input "a. Equal to" at bounding box center [304, 238] width 0 height 13
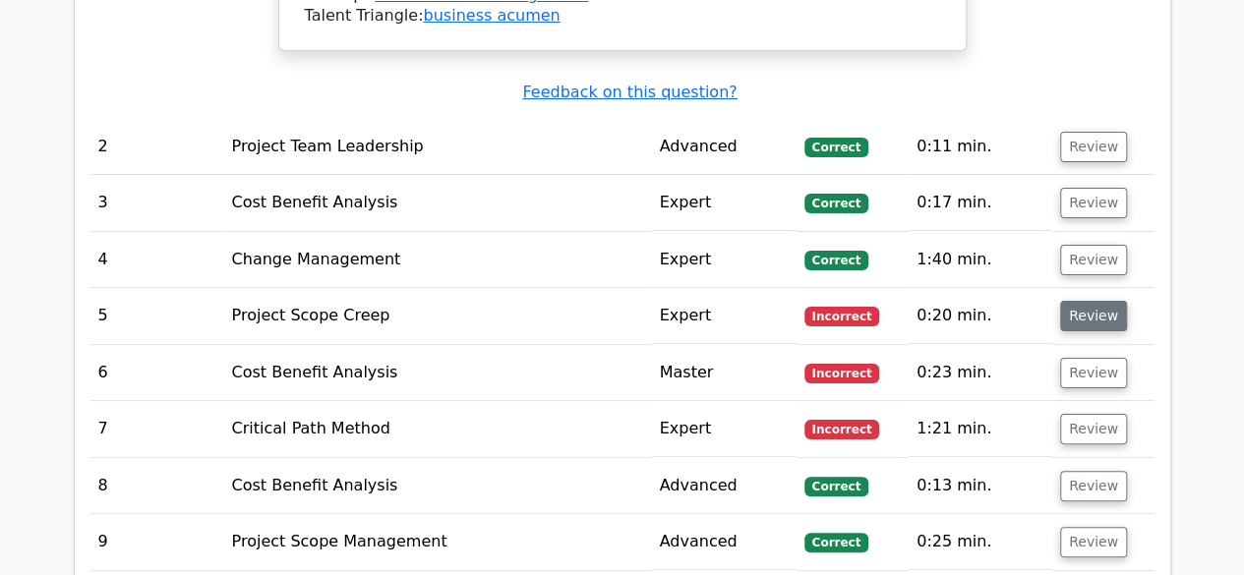
scroll to position [3759, 0]
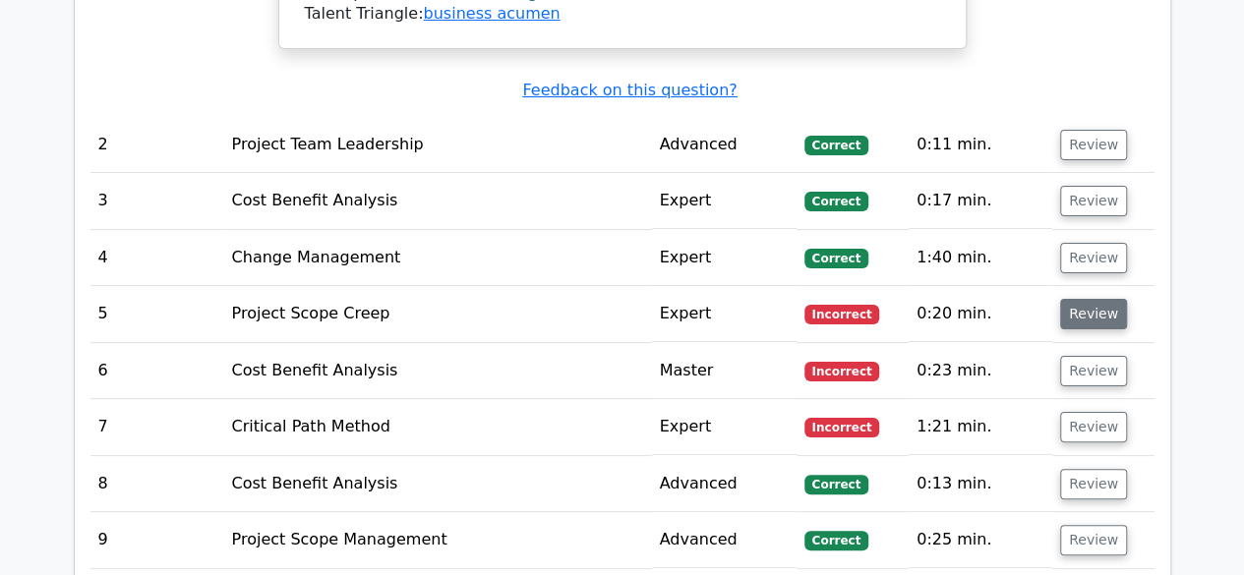
click at [1102, 299] on button "Review" at bounding box center [1093, 314] width 67 height 30
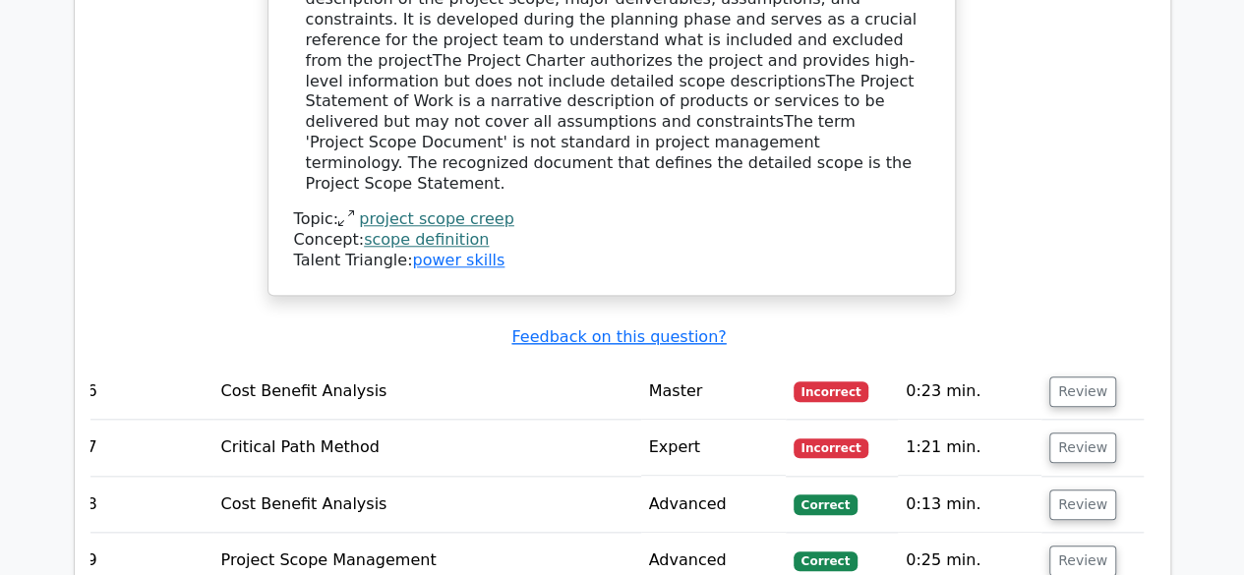
scroll to position [4600, 0]
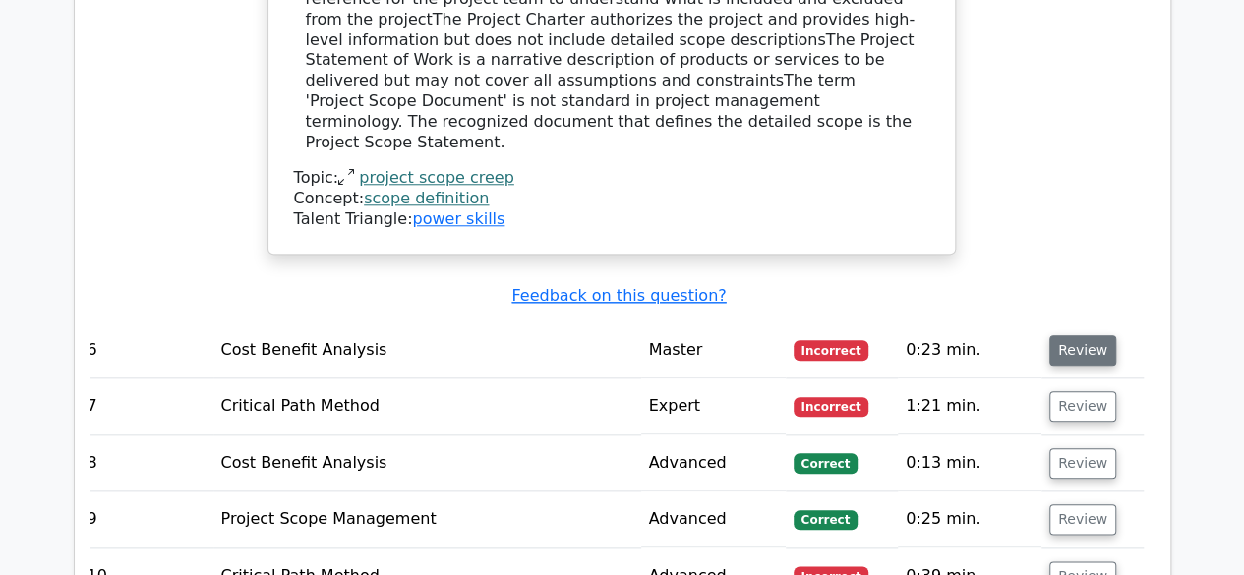
click at [1086, 335] on button "Review" at bounding box center [1082, 350] width 67 height 30
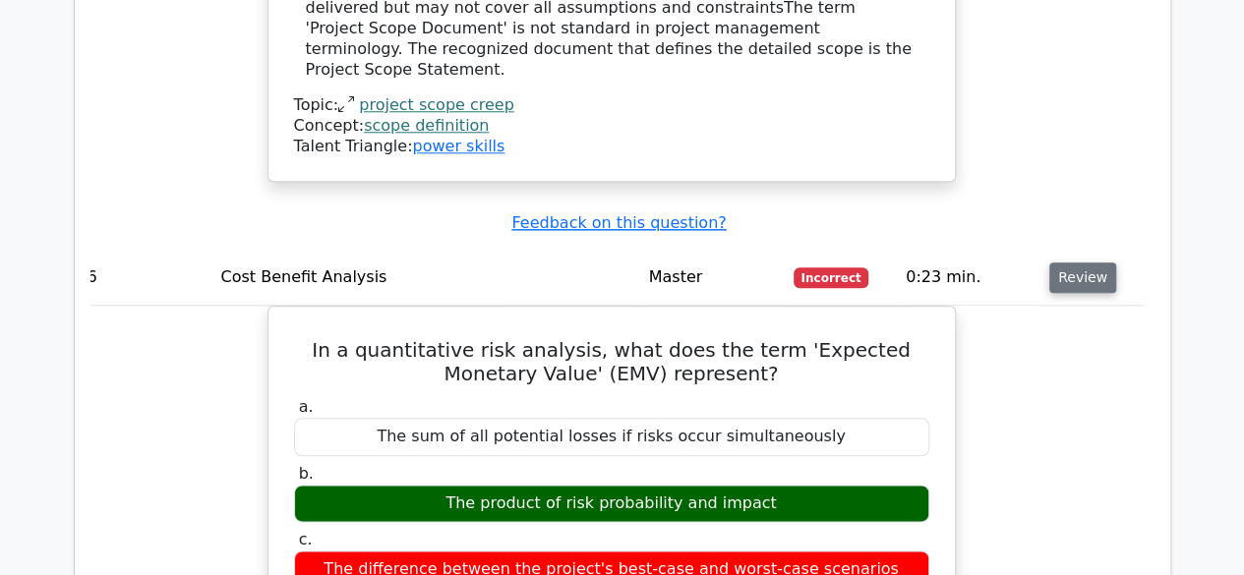
scroll to position [4674, 0]
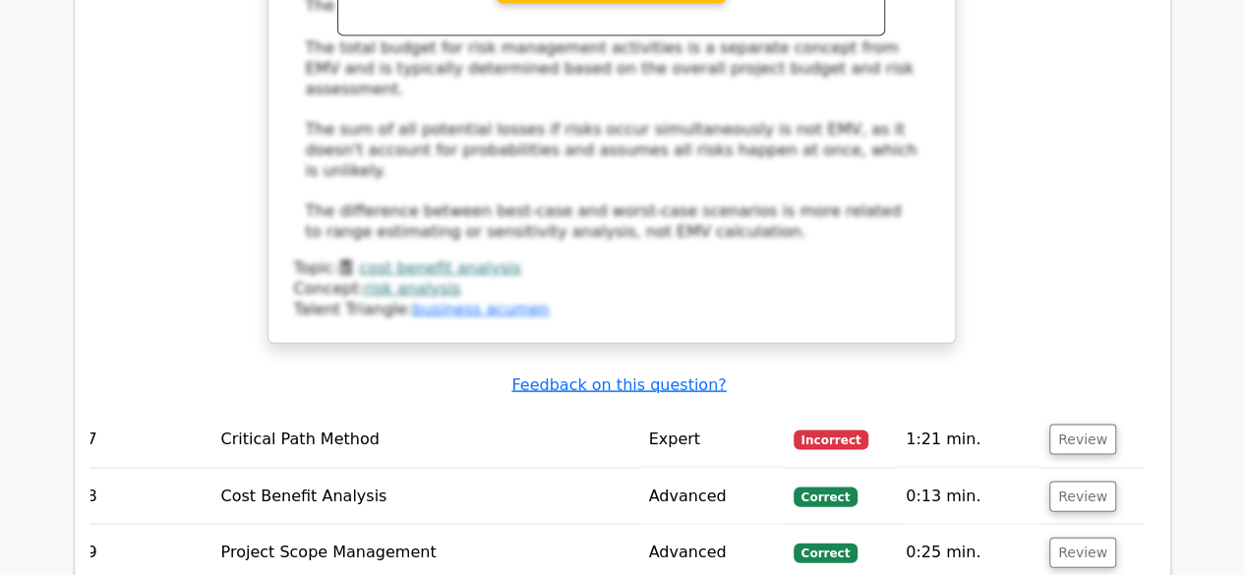
scroll to position [5604, 0]
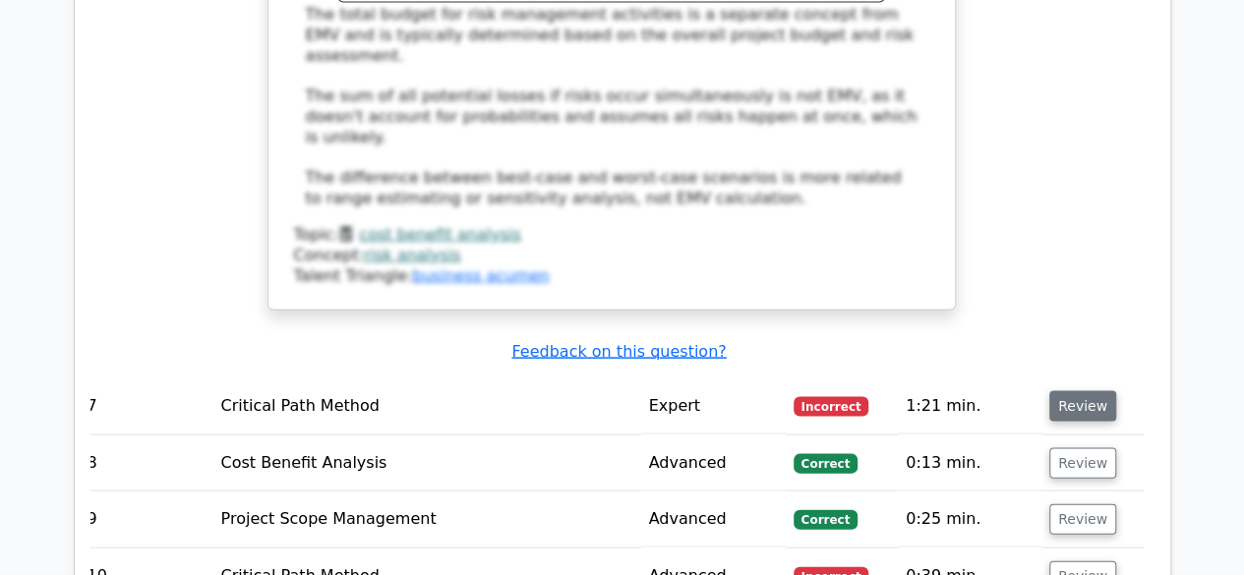
click at [1086, 391] on button "Review" at bounding box center [1082, 406] width 67 height 30
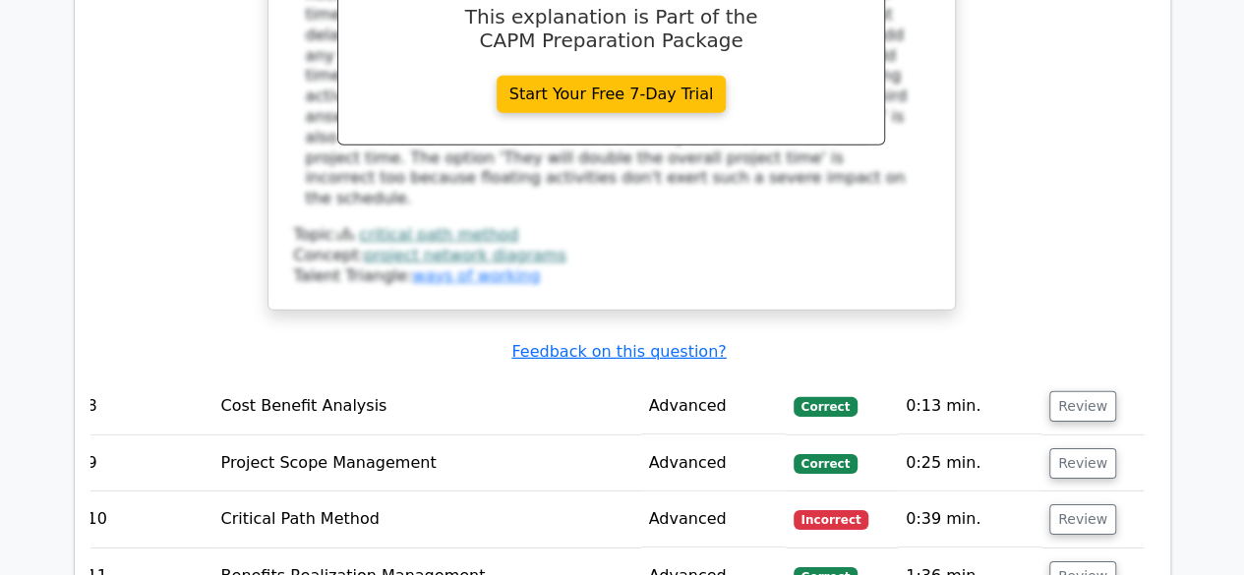
scroll to position [6594, 0]
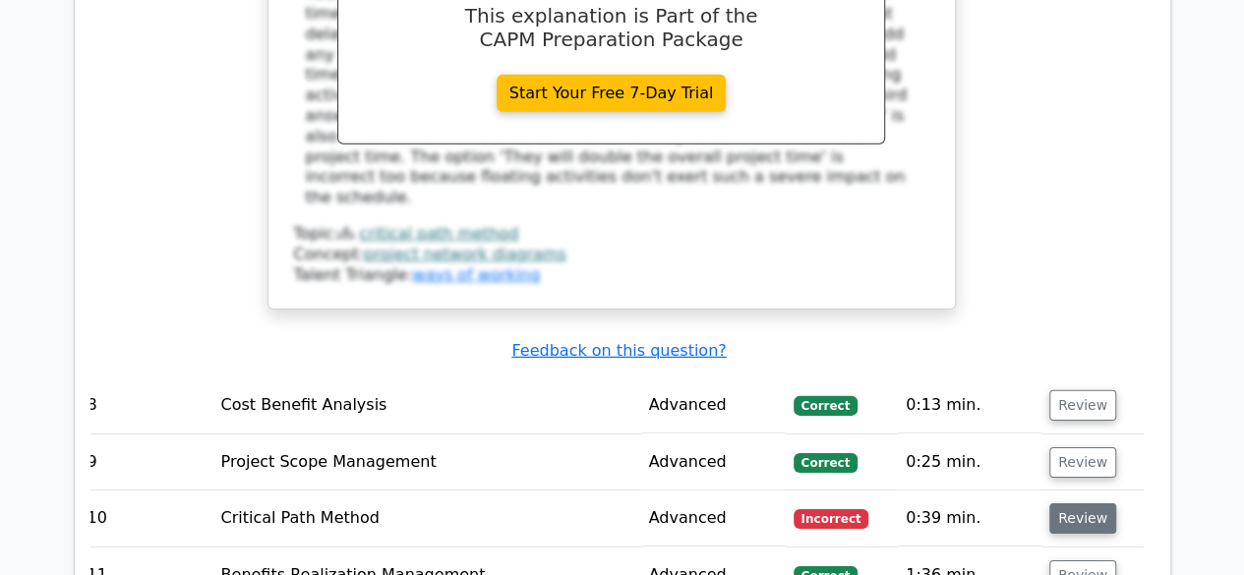
click at [1094, 504] on button "Review" at bounding box center [1082, 519] width 67 height 30
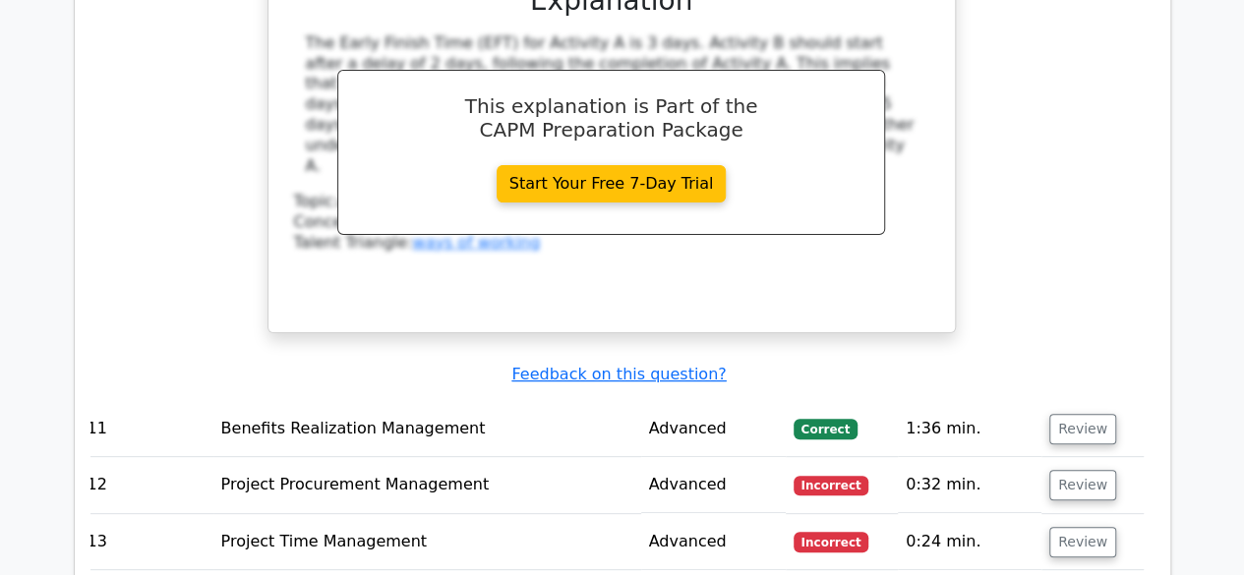
scroll to position [7563, 0]
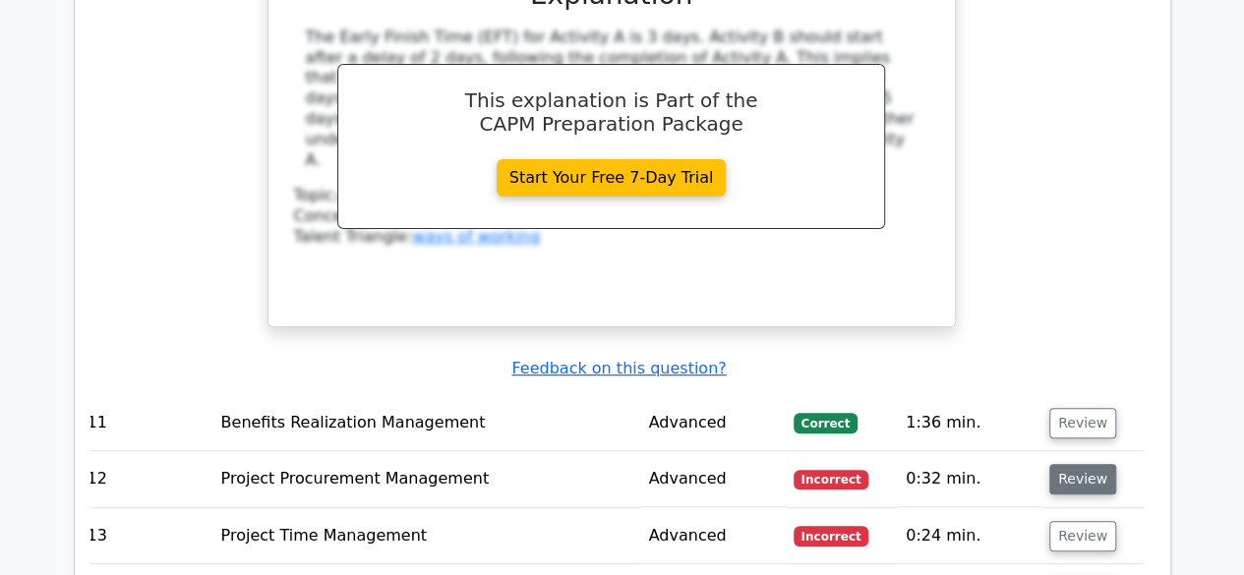
click at [1083, 464] on button "Review" at bounding box center [1082, 479] width 67 height 30
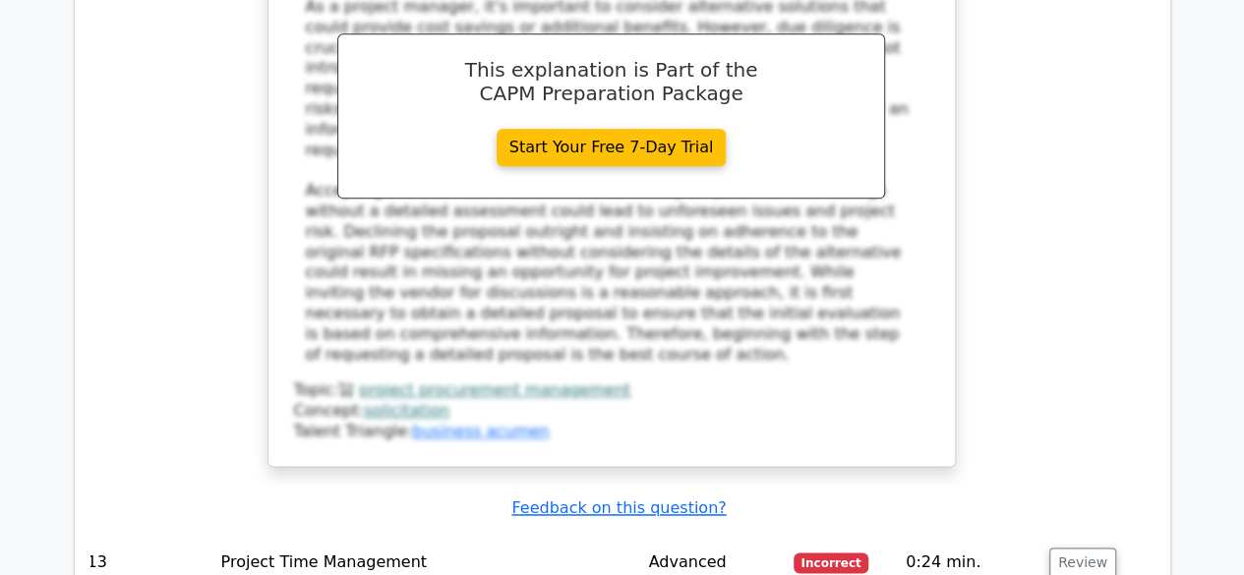
scroll to position [8631, 0]
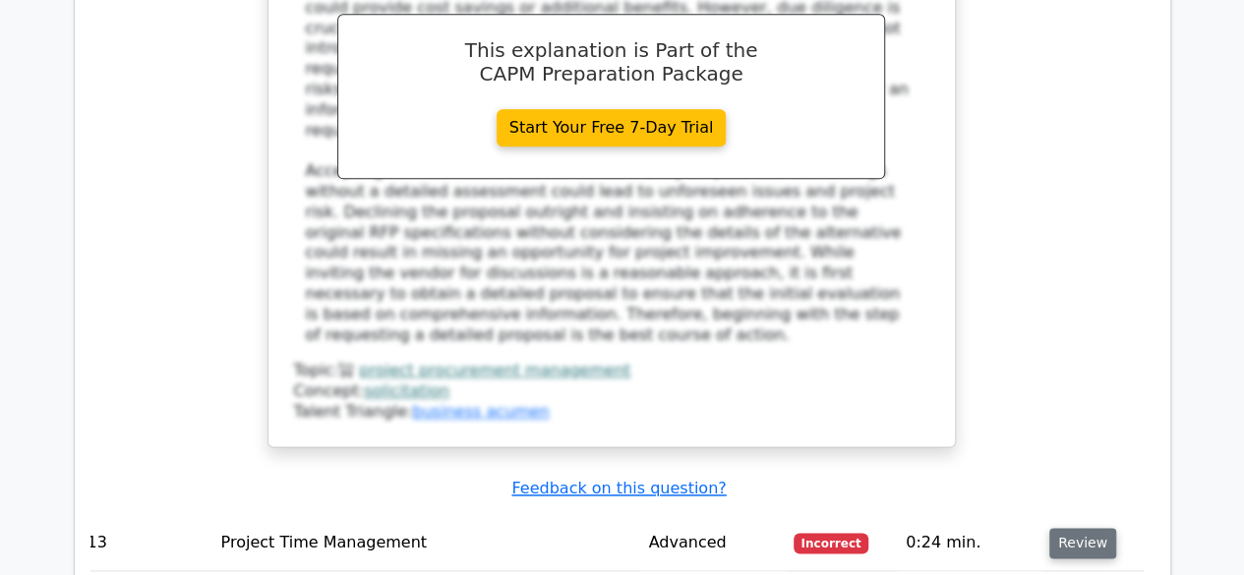
click at [1079, 528] on button "Review" at bounding box center [1082, 543] width 67 height 30
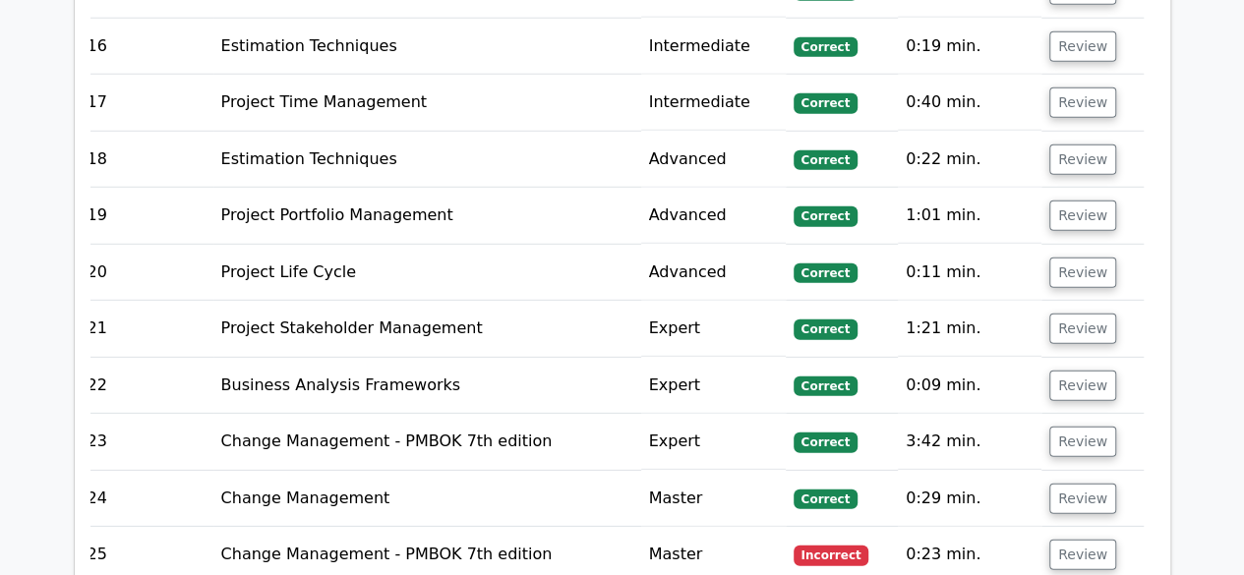
scroll to position [10116, 0]
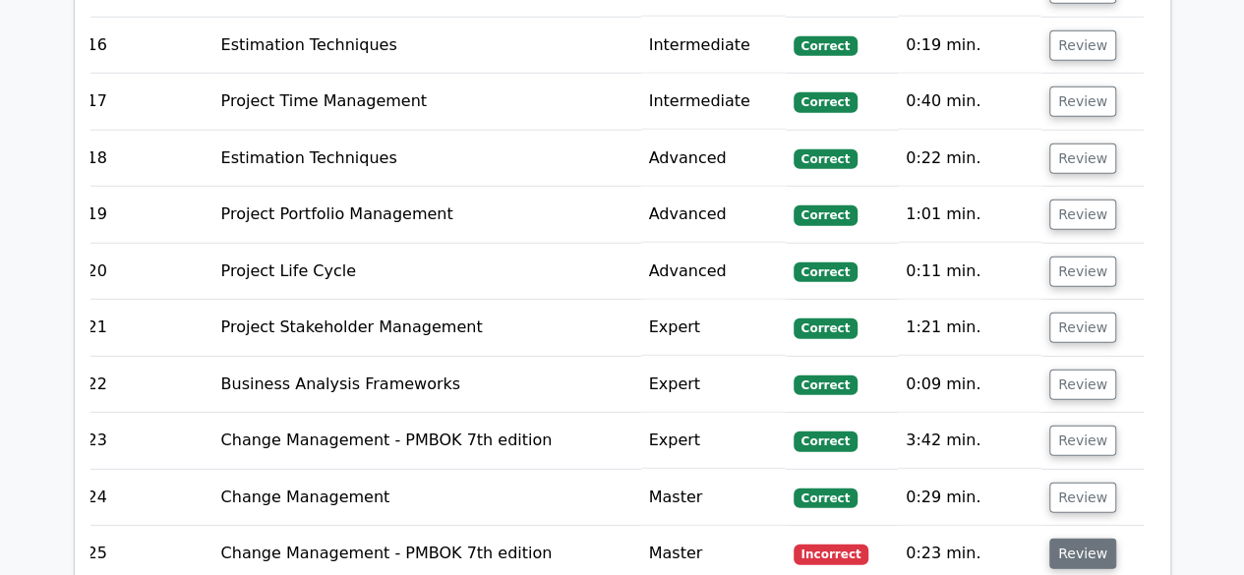
click at [1079, 539] on button "Review" at bounding box center [1082, 554] width 67 height 30
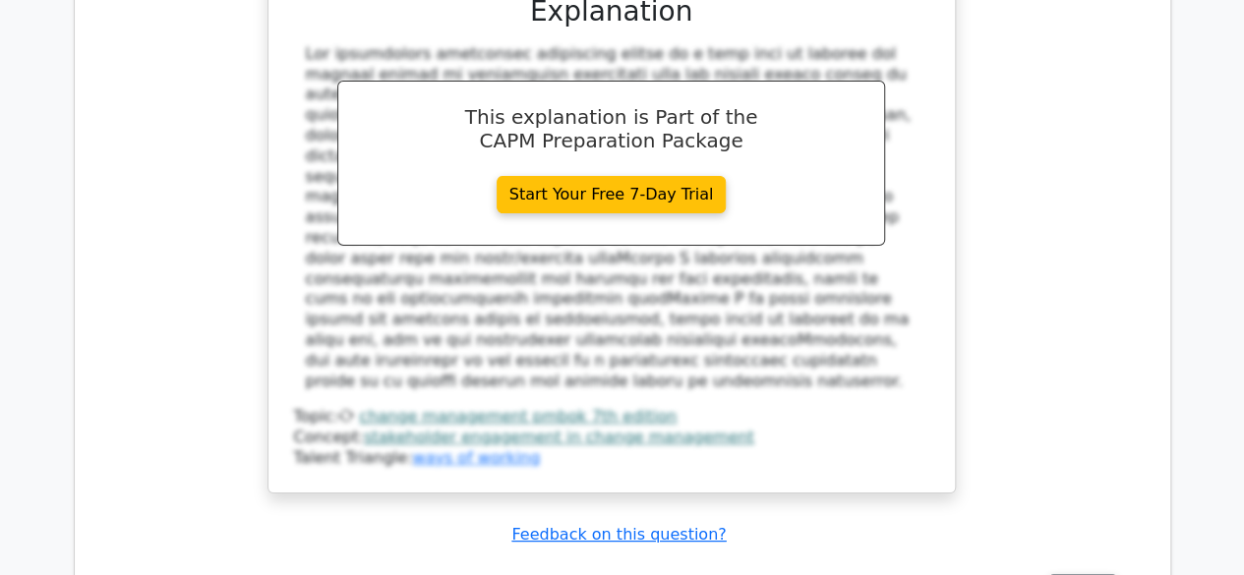
scroll to position [11105, 0]
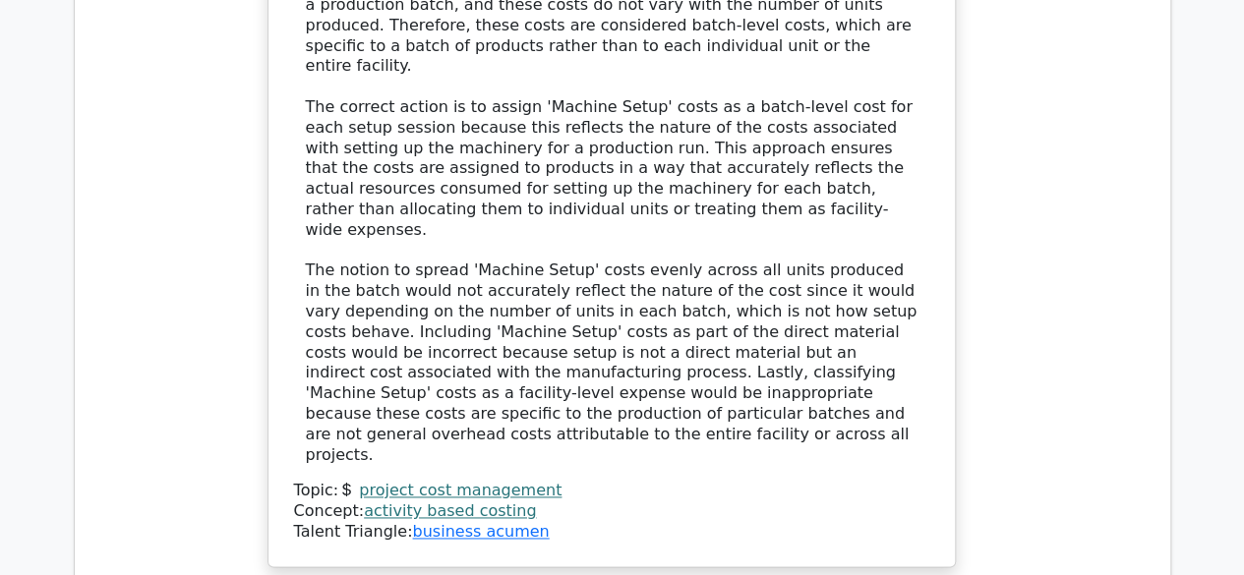
scroll to position [12355, 0]
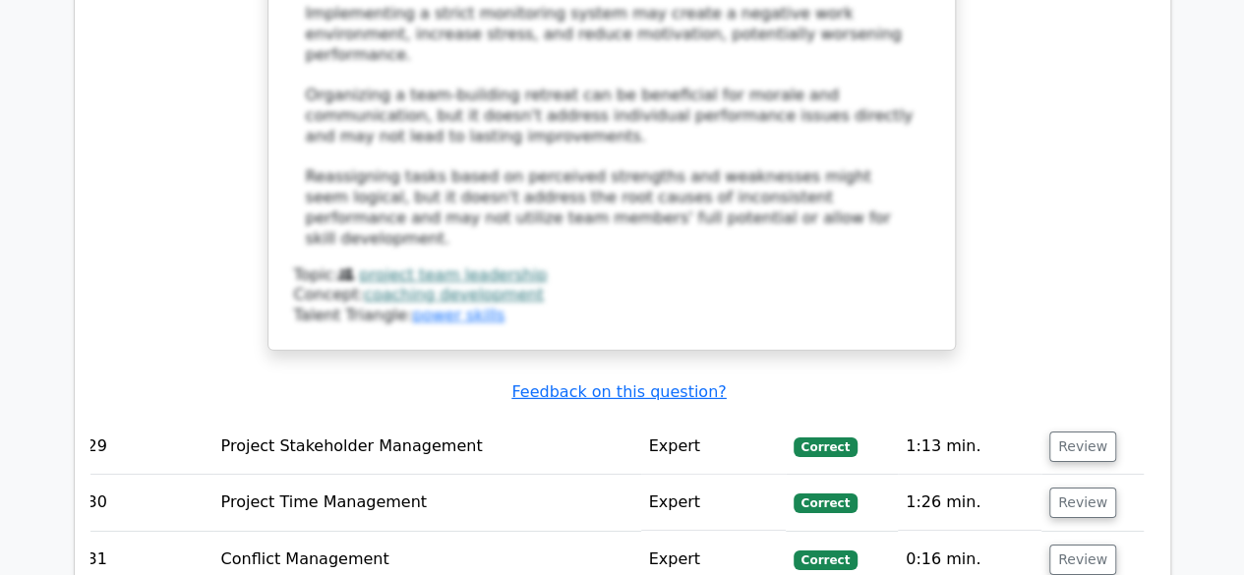
scroll to position [14097, 0]
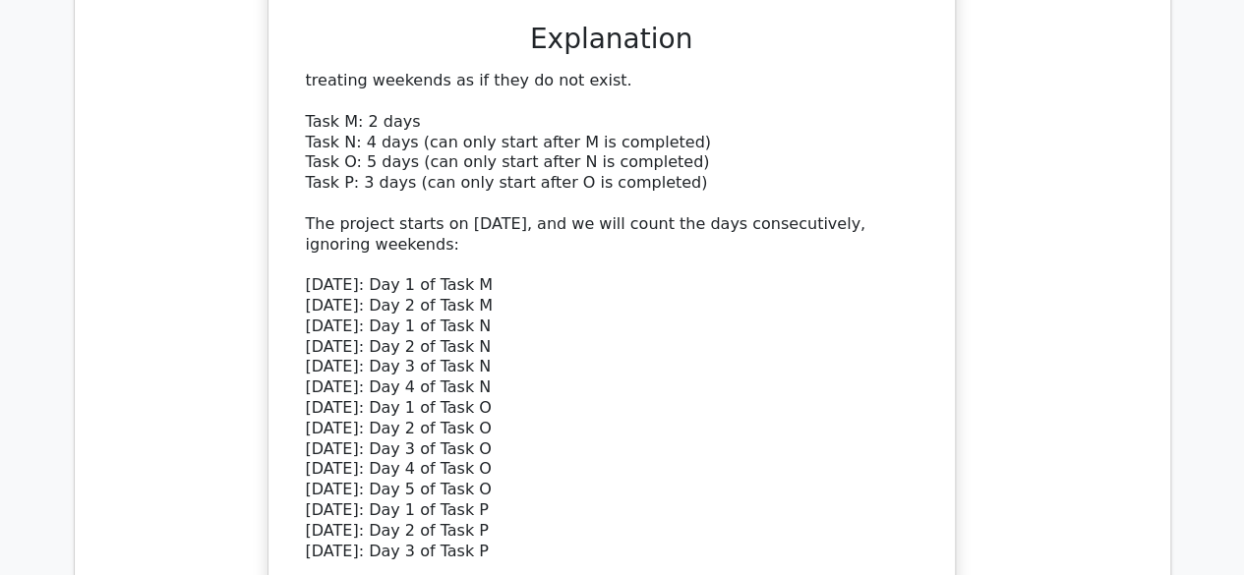
scroll to position [15382, 0]
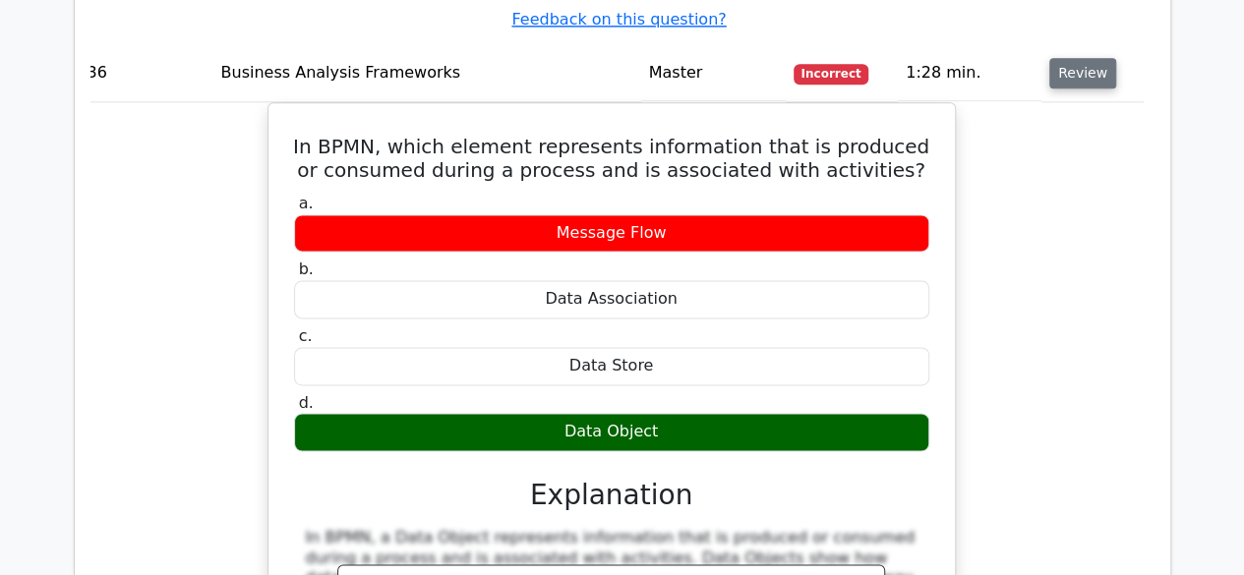
scroll to position [16282, 0]
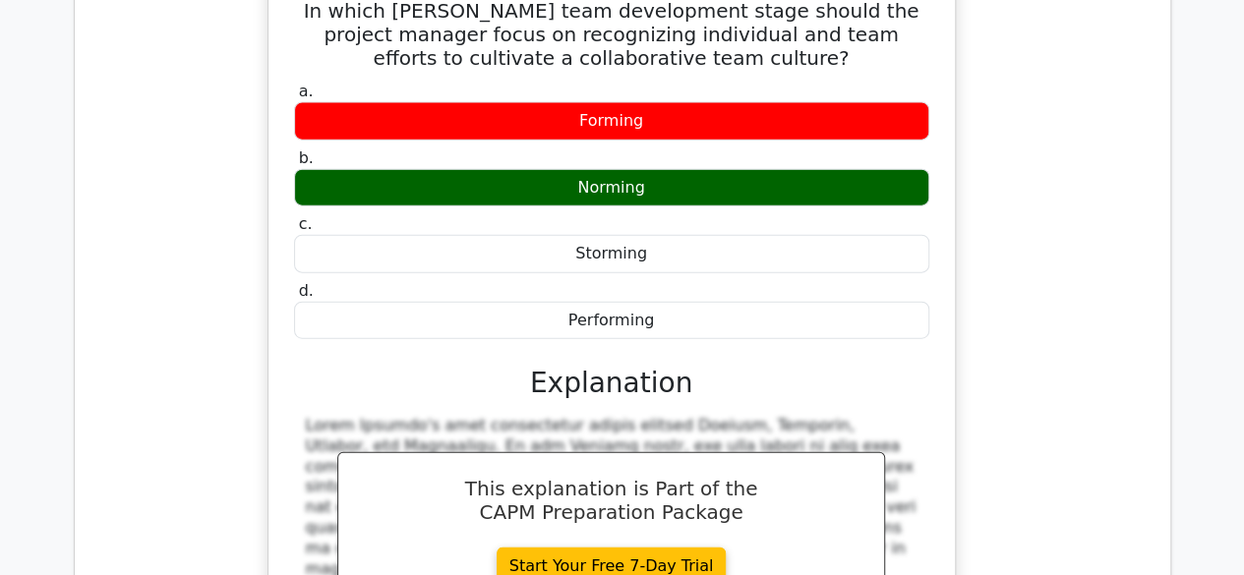
scroll to position [17155, 0]
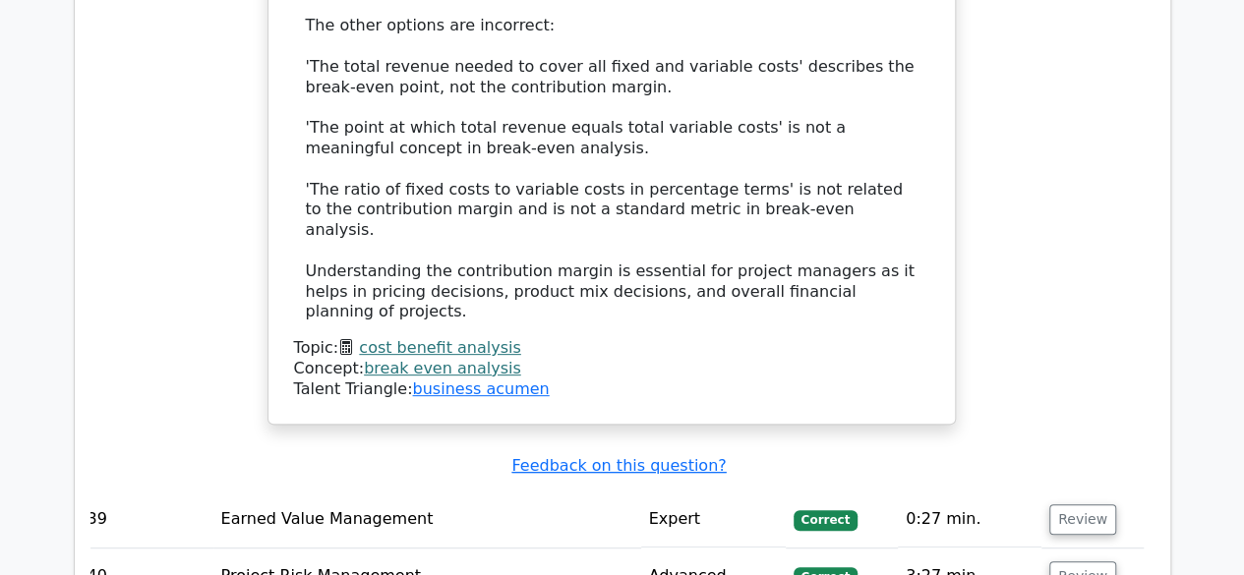
scroll to position [18911, 0]
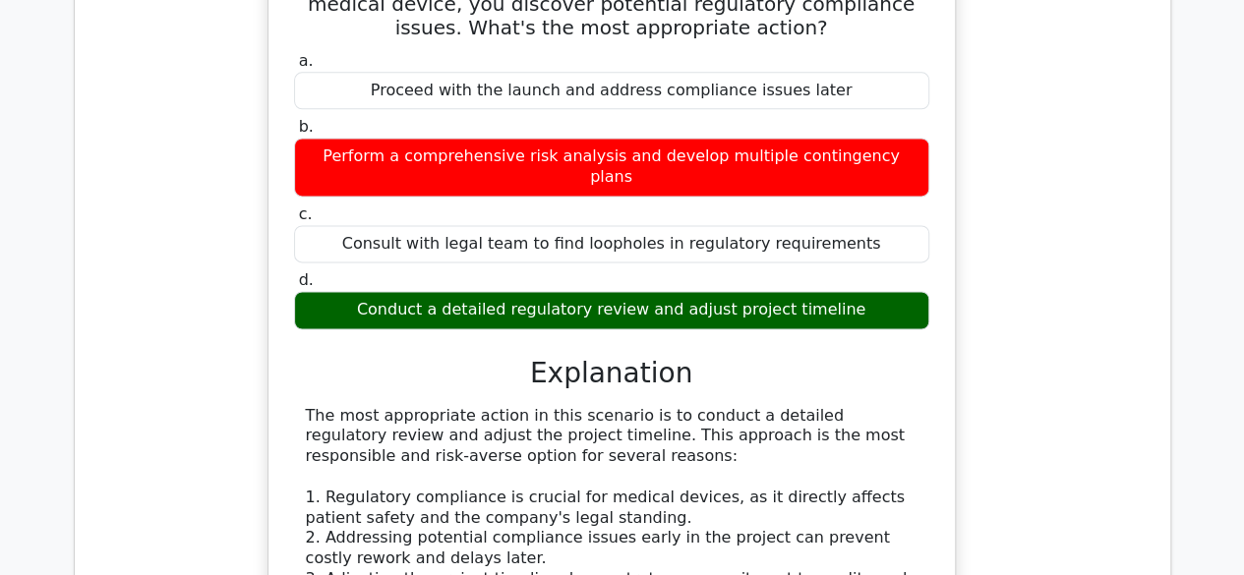
scroll to position [20182, 0]
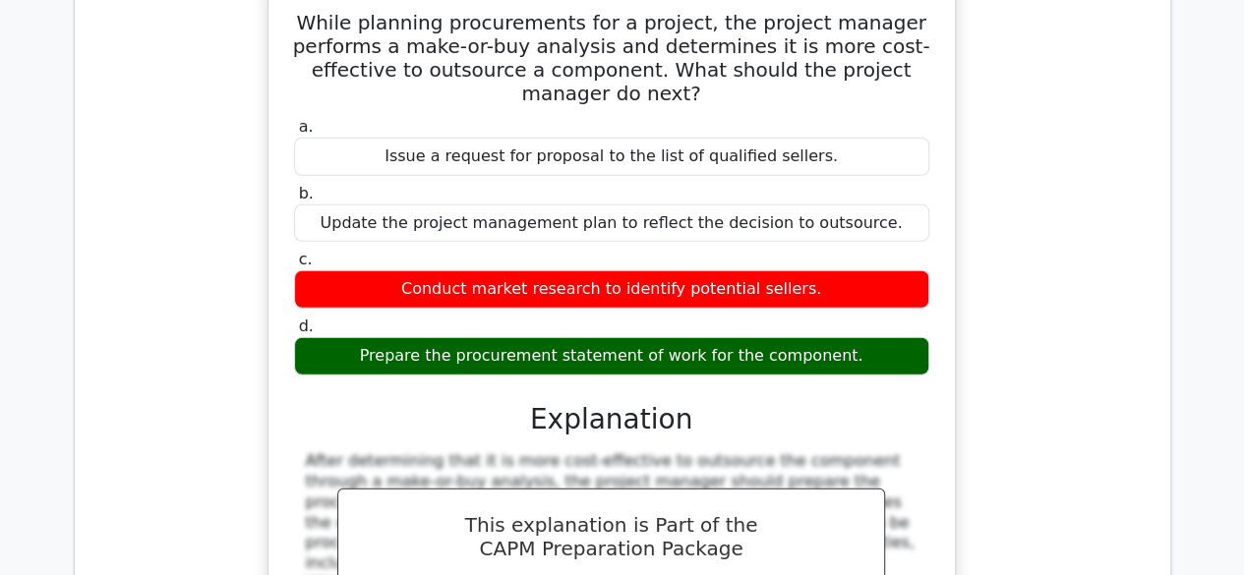
scroll to position [21199, 0]
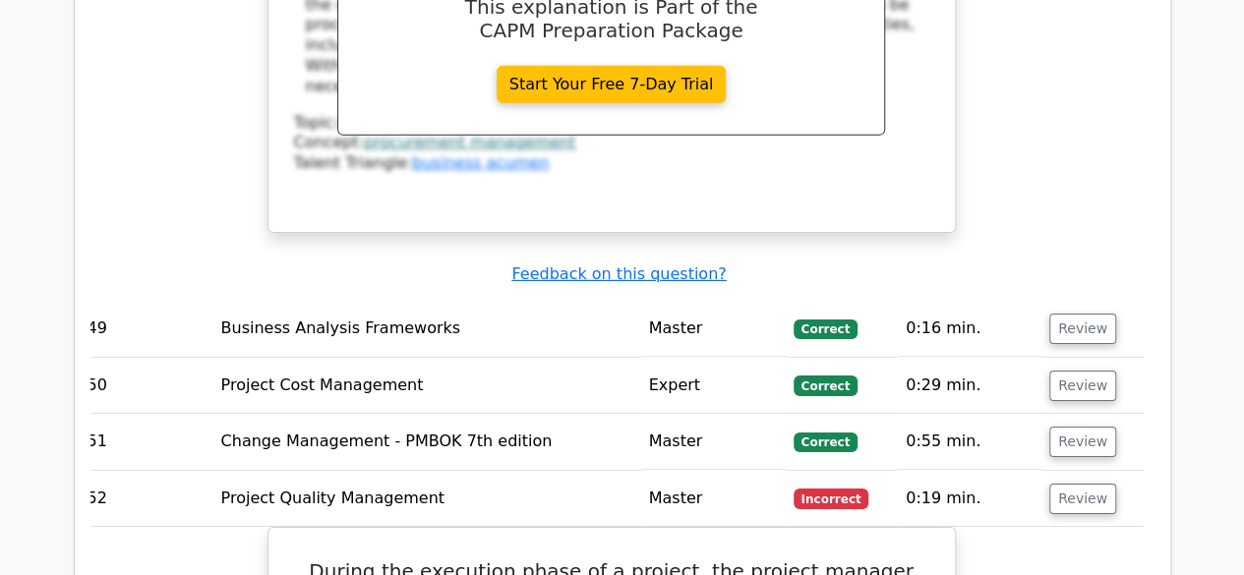
scroll to position [22066, 0]
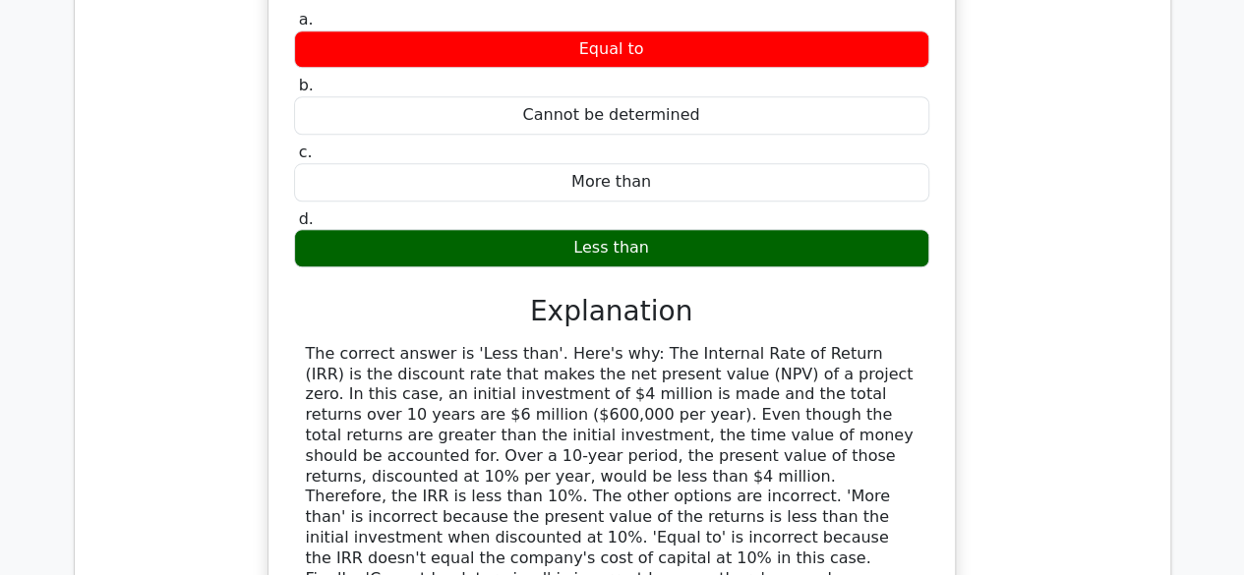
scroll to position [23550, 0]
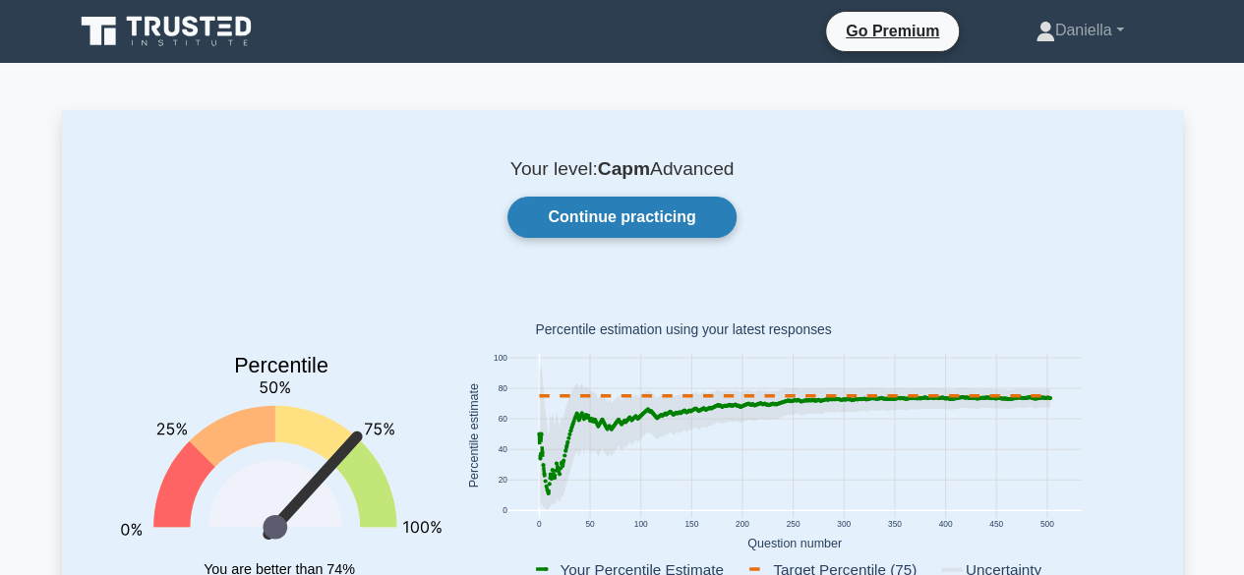
click at [622, 224] on link "Continue practicing" at bounding box center [622, 217] width 228 height 41
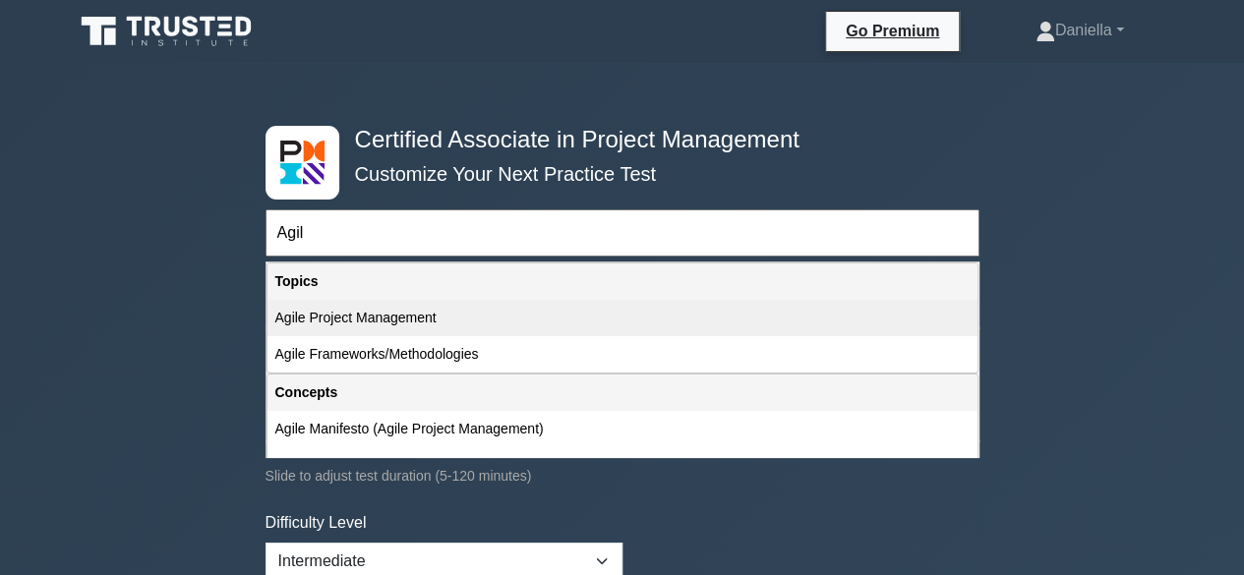
click at [486, 316] on div "Agile Project Management" at bounding box center [623, 318] width 710 height 36
type input "Agile Project Management"
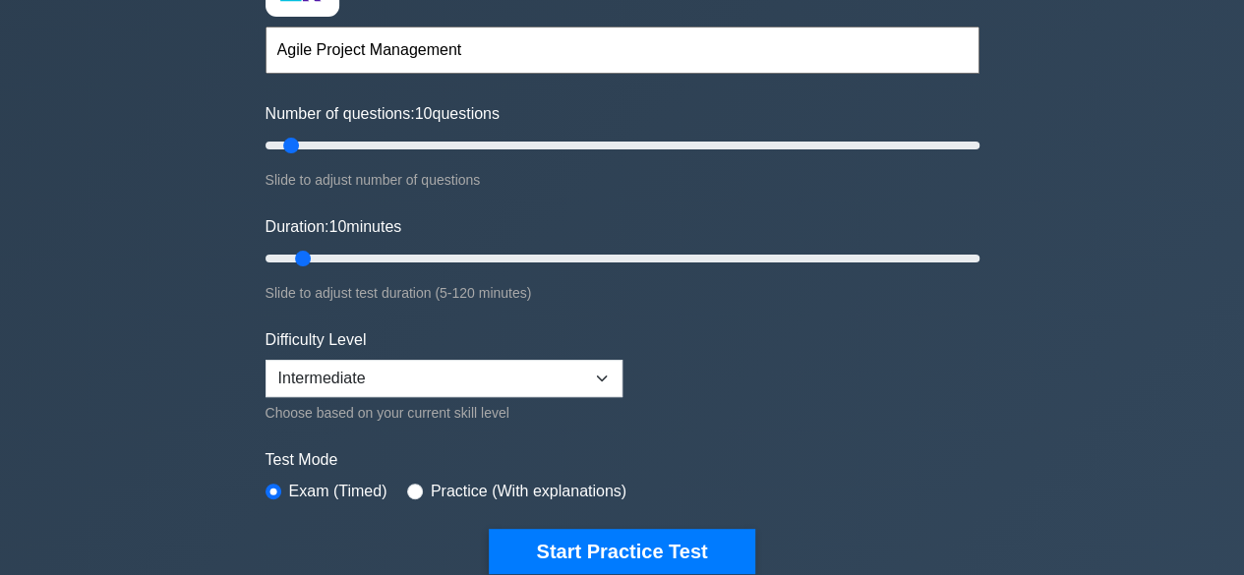
scroll to position [184, 0]
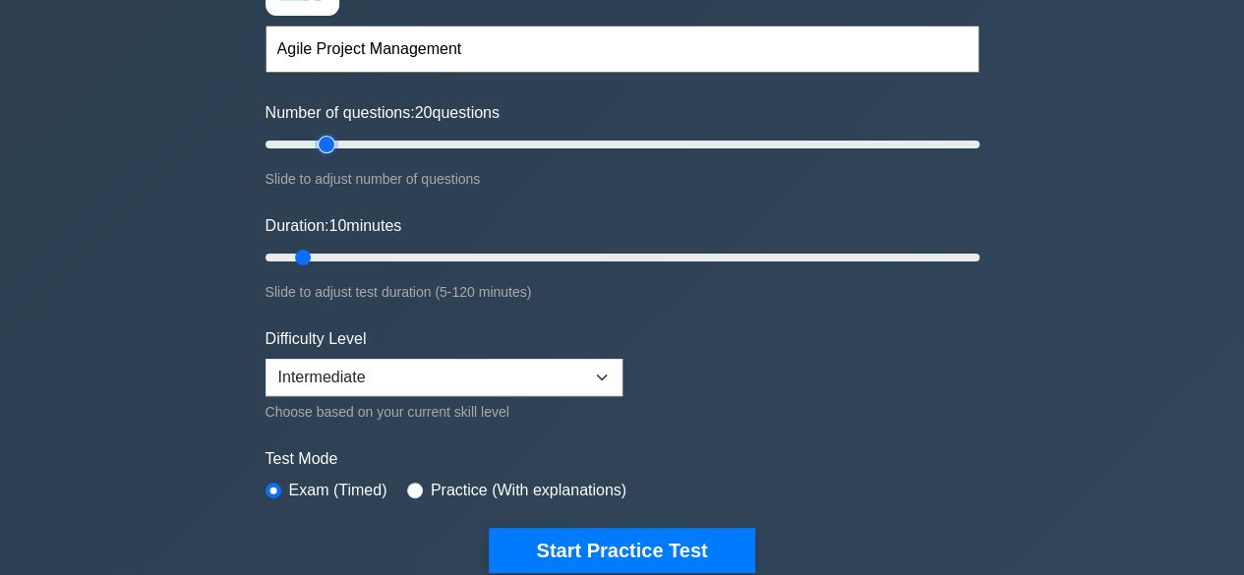
type input "20"
click at [319, 147] on input "Number of questions: 20 questions" at bounding box center [623, 145] width 714 height 24
type input "15"
click at [307, 142] on input "Number of questions: 15 questions" at bounding box center [623, 145] width 714 height 24
type input "15"
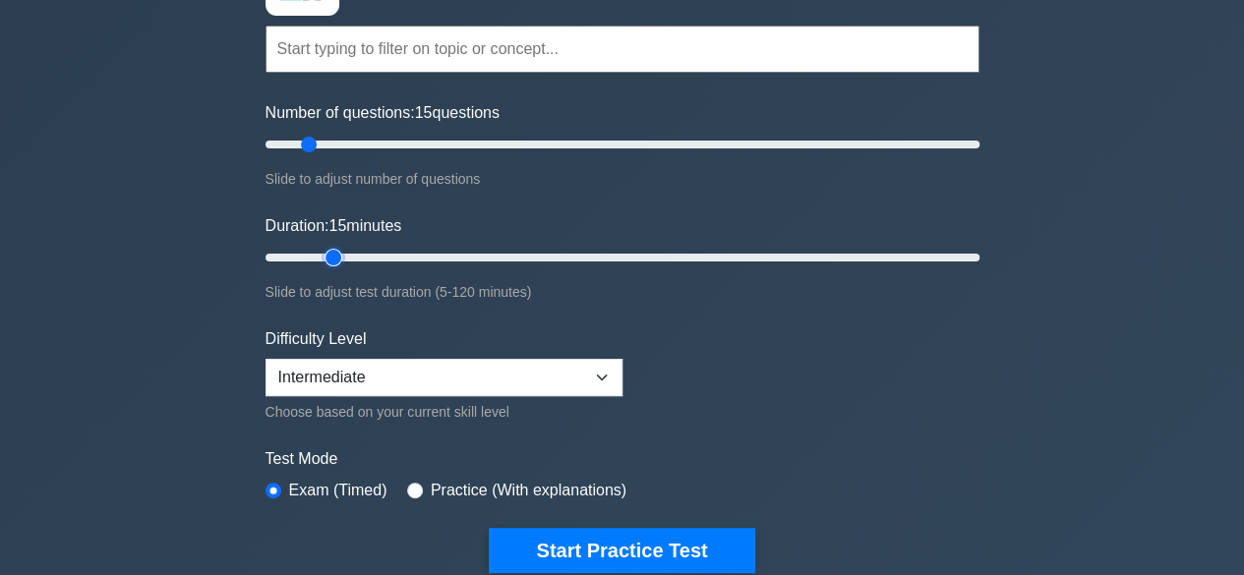
click at [328, 252] on input "Duration: 15 minutes" at bounding box center [623, 258] width 714 height 24
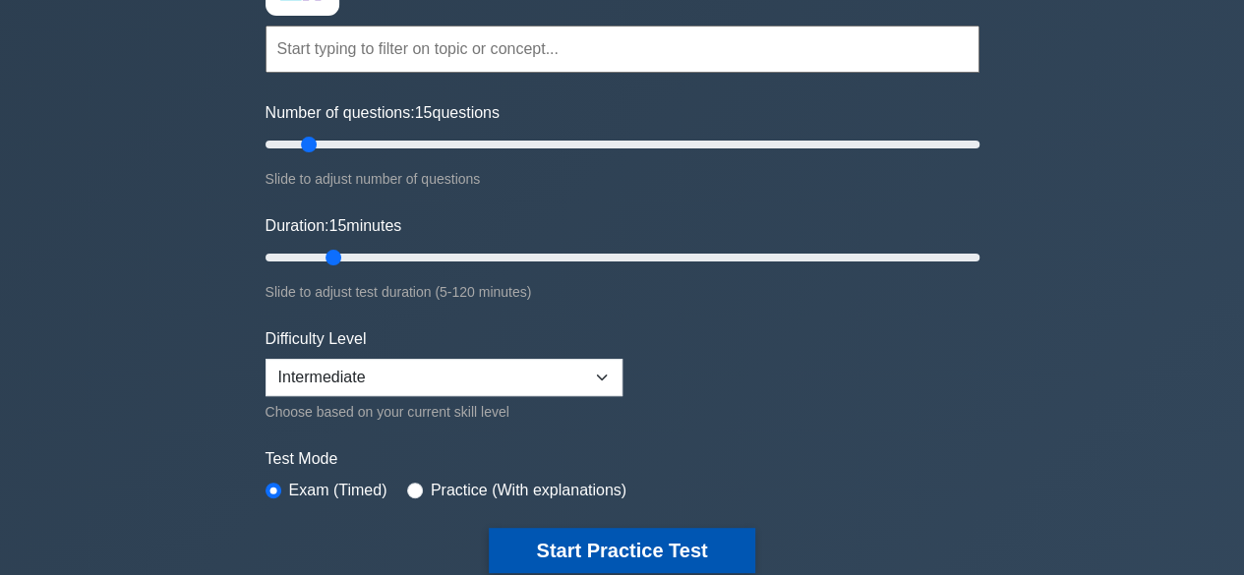
click at [572, 541] on button "Start Practice Test" at bounding box center [622, 550] width 266 height 45
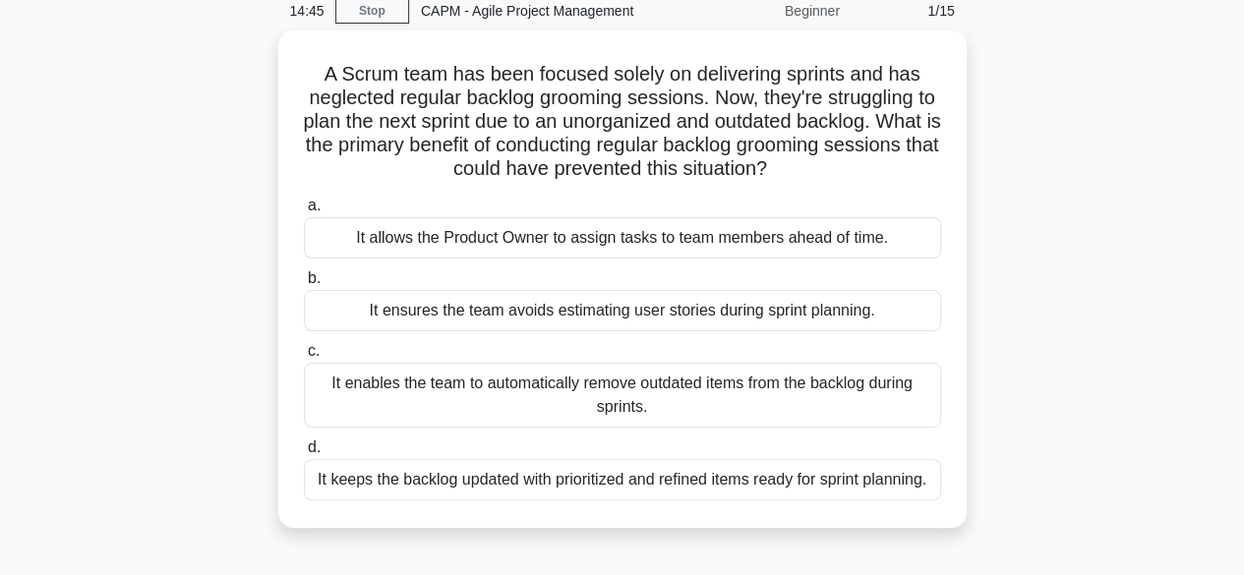
scroll to position [88, 0]
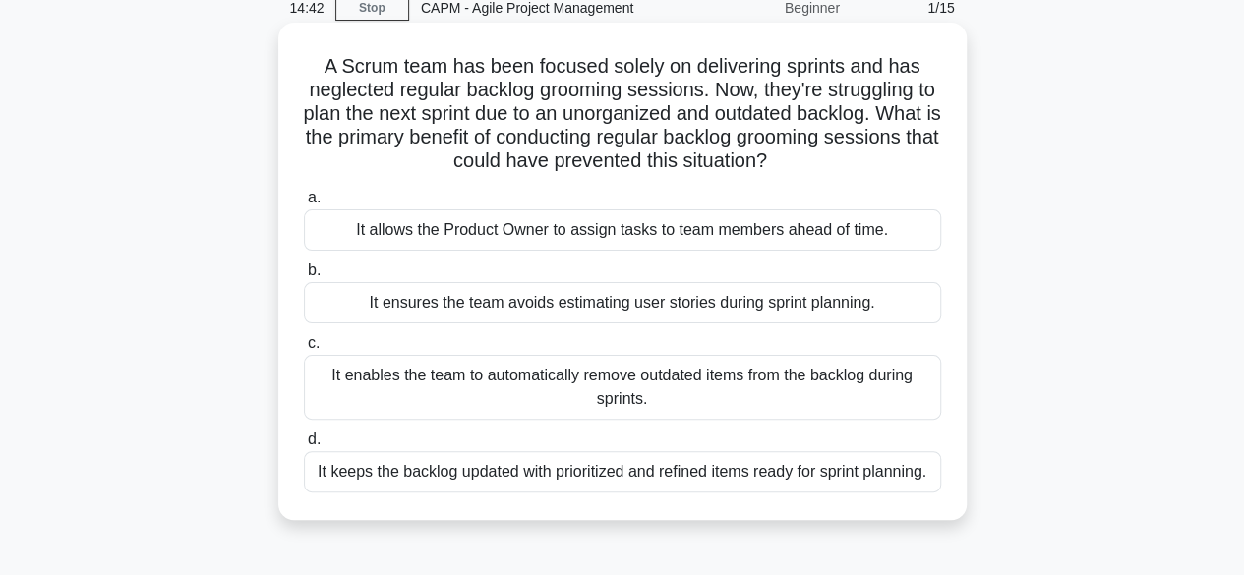
click at [619, 469] on div "It keeps the backlog updated with prioritized and refined items ready for sprin…" at bounding box center [622, 471] width 637 height 41
click at [304, 447] on input "d. It keeps the backlog updated with prioritized and refined items ready for sp…" at bounding box center [304, 440] width 0 height 13
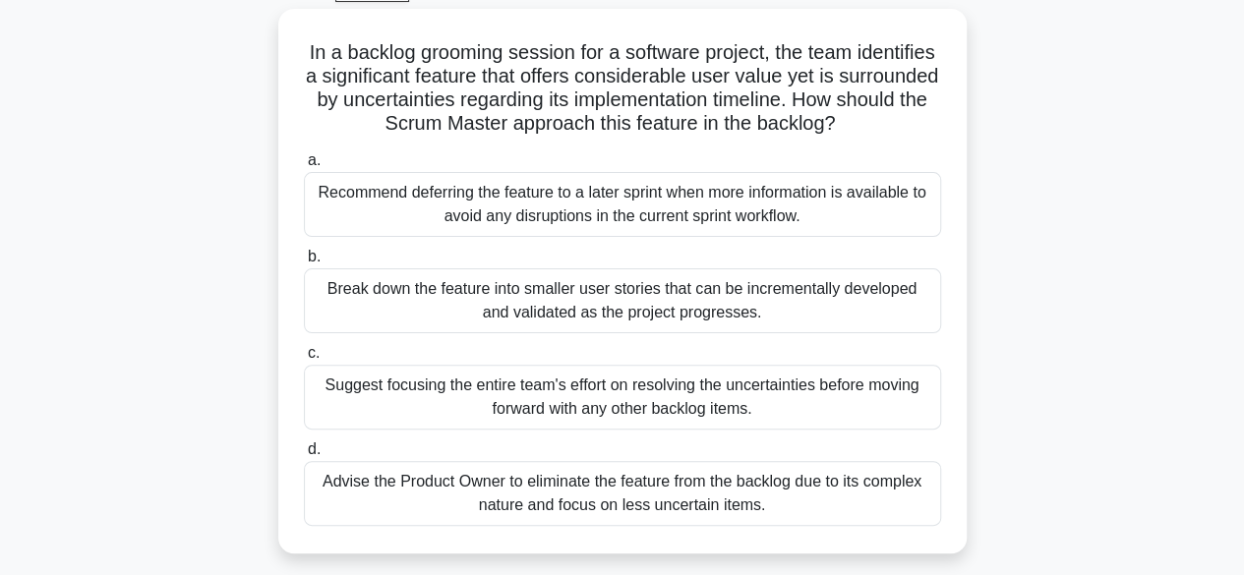
scroll to position [110, 0]
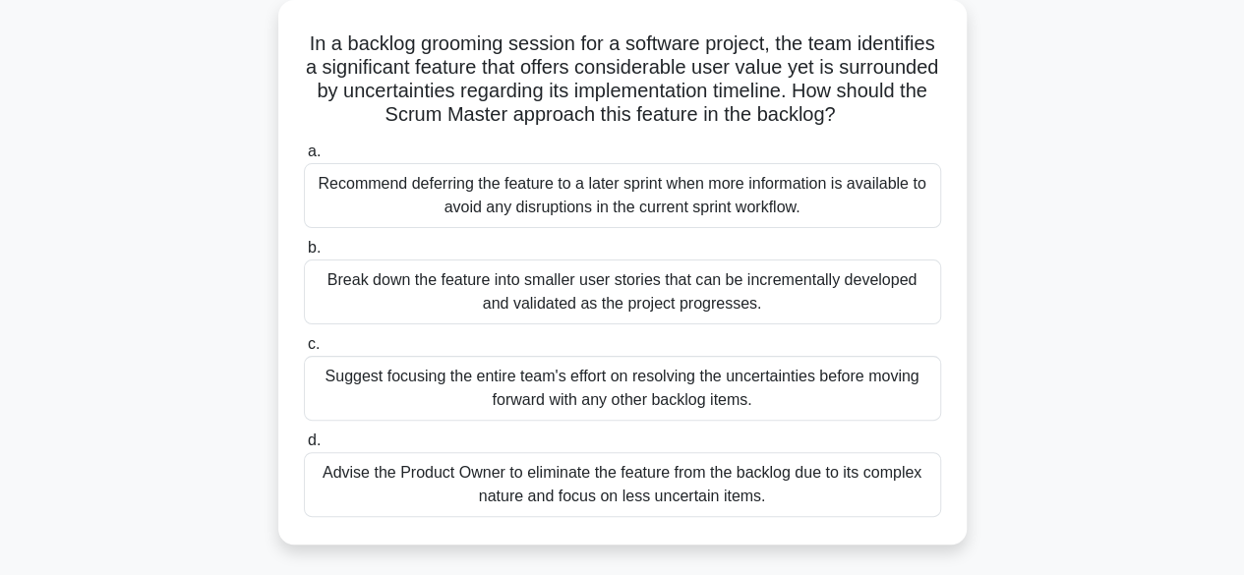
click at [711, 294] on div "Break down the feature into smaller user stories that can be incrementally deve…" at bounding box center [622, 292] width 637 height 65
click at [304, 255] on input "b. Break down the feature into smaller user stories that can be incrementally d…" at bounding box center [304, 248] width 0 height 13
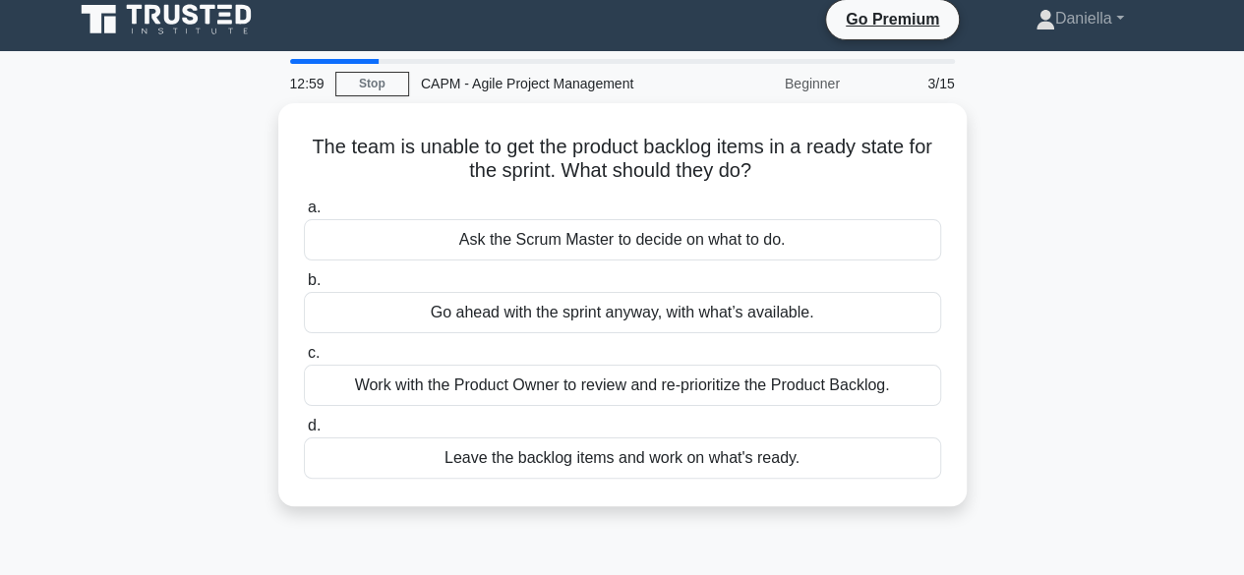
scroll to position [0, 0]
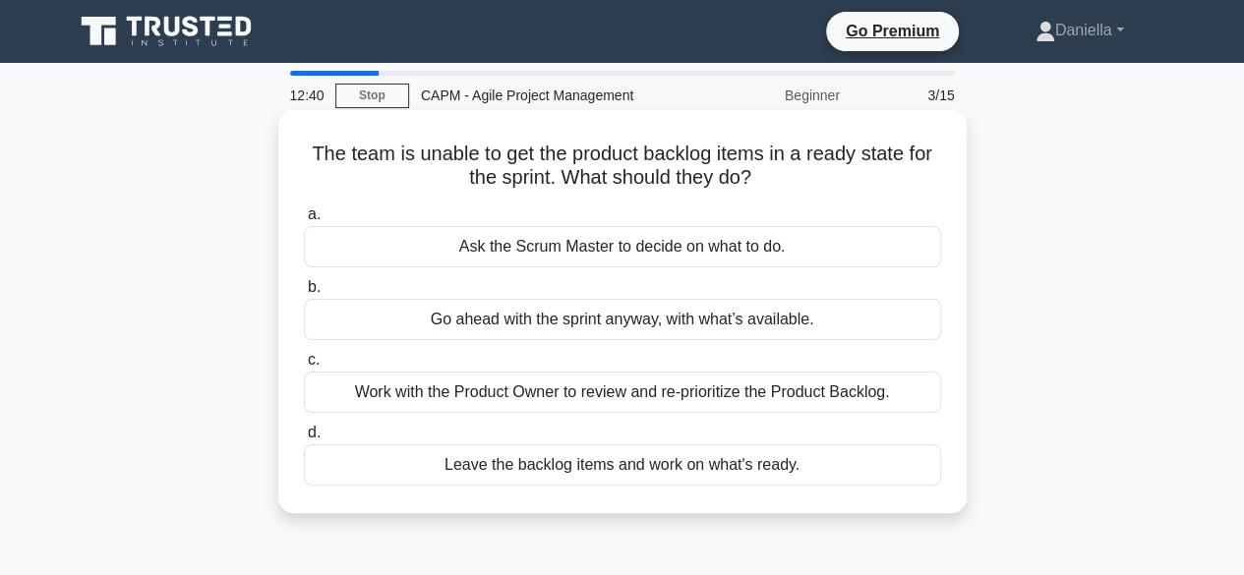
click at [869, 387] on div "Work with the Product Owner to review and re-prioritize the Product Backlog." at bounding box center [622, 392] width 637 height 41
click at [304, 367] on input "c. Work with the Product Owner to review and re-prioritize the Product Backlog." at bounding box center [304, 360] width 0 height 13
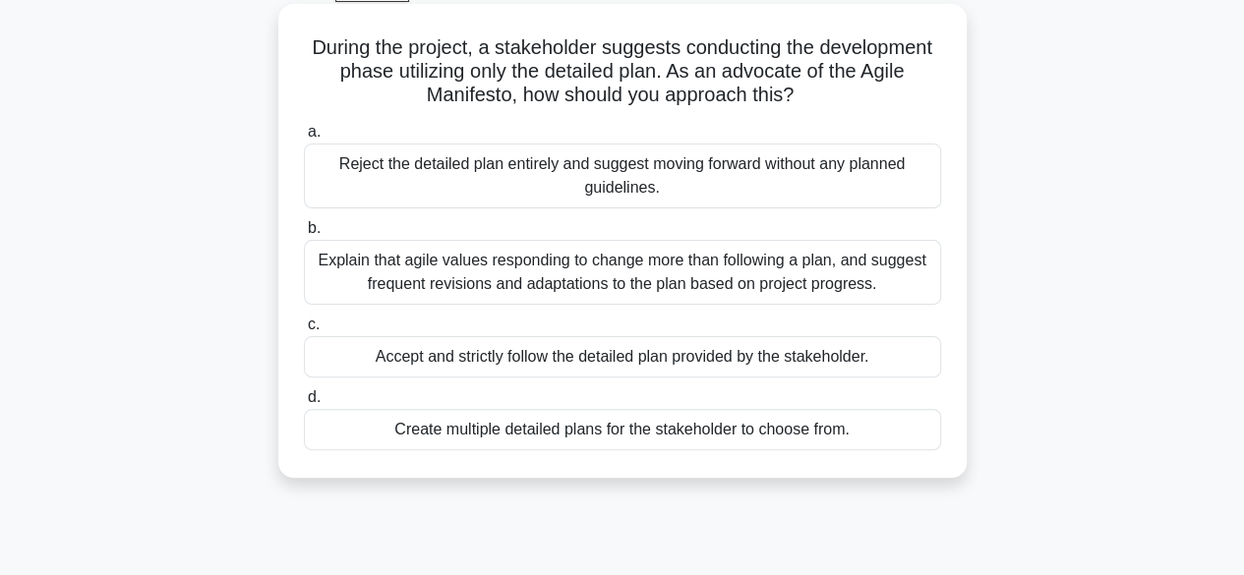
scroll to position [115, 0]
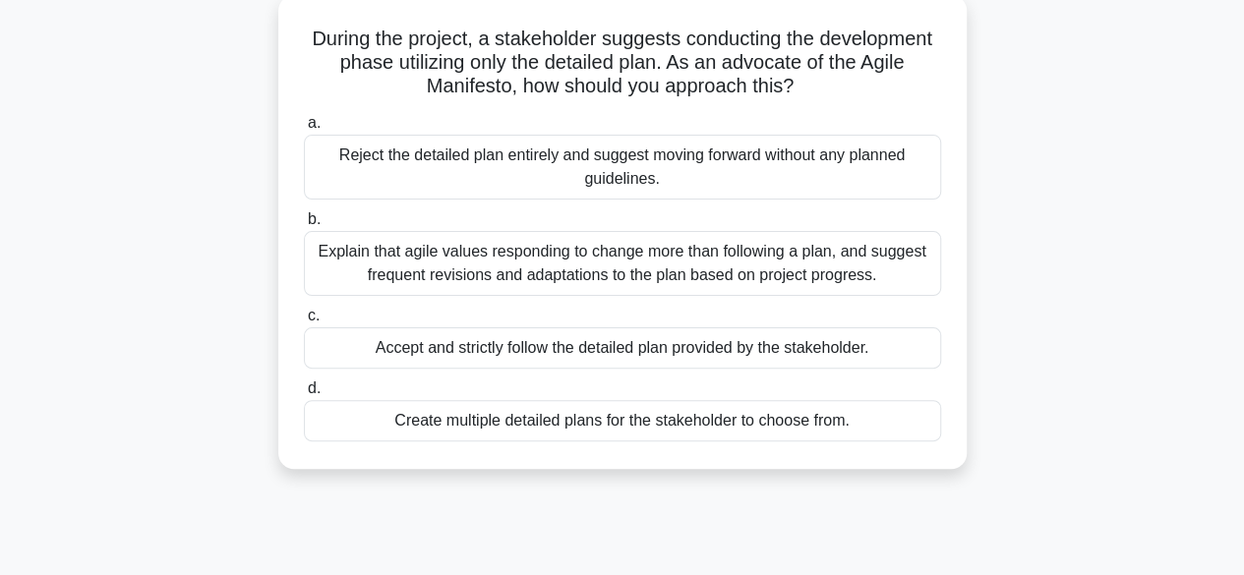
click at [844, 261] on div "Explain that agile values responding to change more than following a plan, and …" at bounding box center [622, 263] width 637 height 65
click at [304, 226] on input "b. Explain that agile values responding to change more than following a plan, a…" at bounding box center [304, 219] width 0 height 13
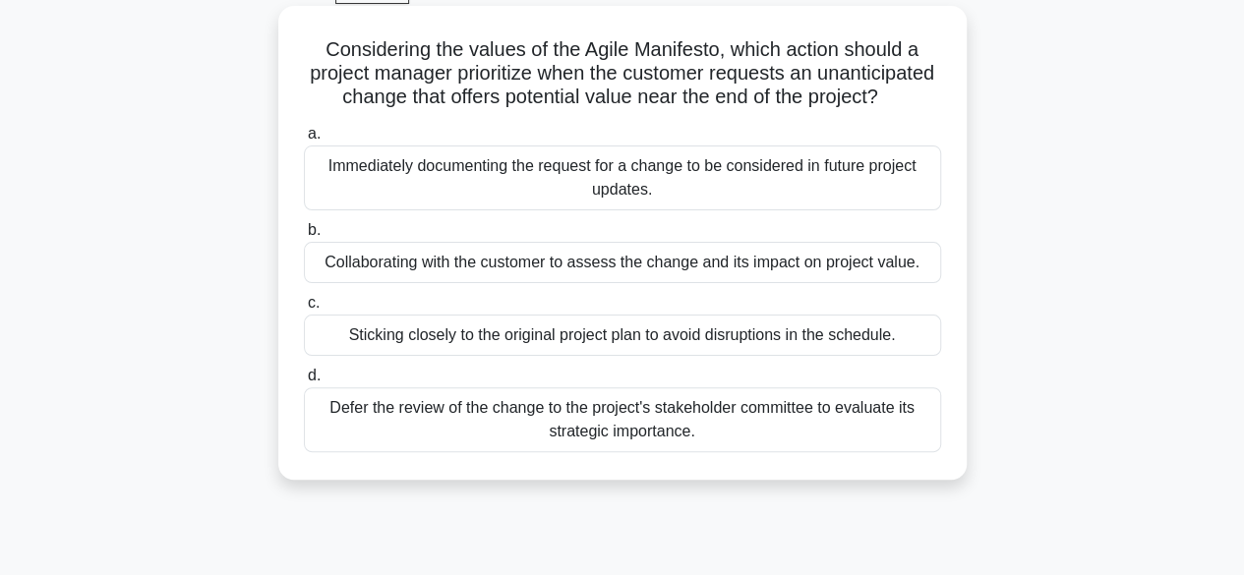
scroll to position [105, 0]
click at [869, 282] on div "Collaborating with the customer to assess the change and its impact on project …" at bounding box center [622, 261] width 637 height 41
click at [304, 236] on input "b. Collaborating with the customer to assess the change and its impact on proje…" at bounding box center [304, 229] width 0 height 13
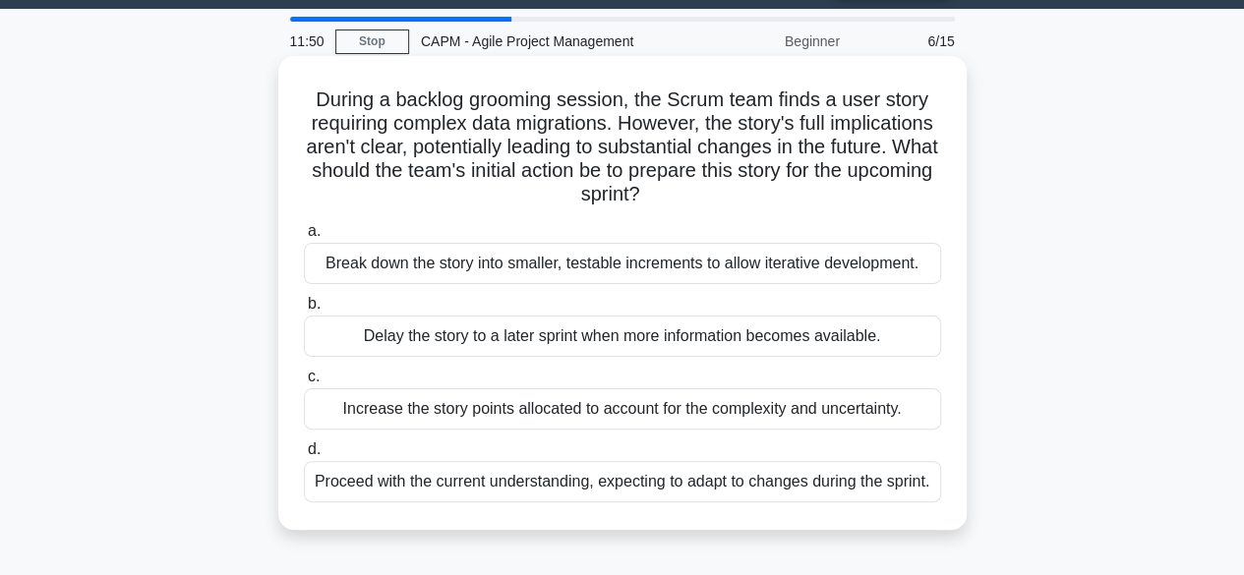
scroll to position [83, 0]
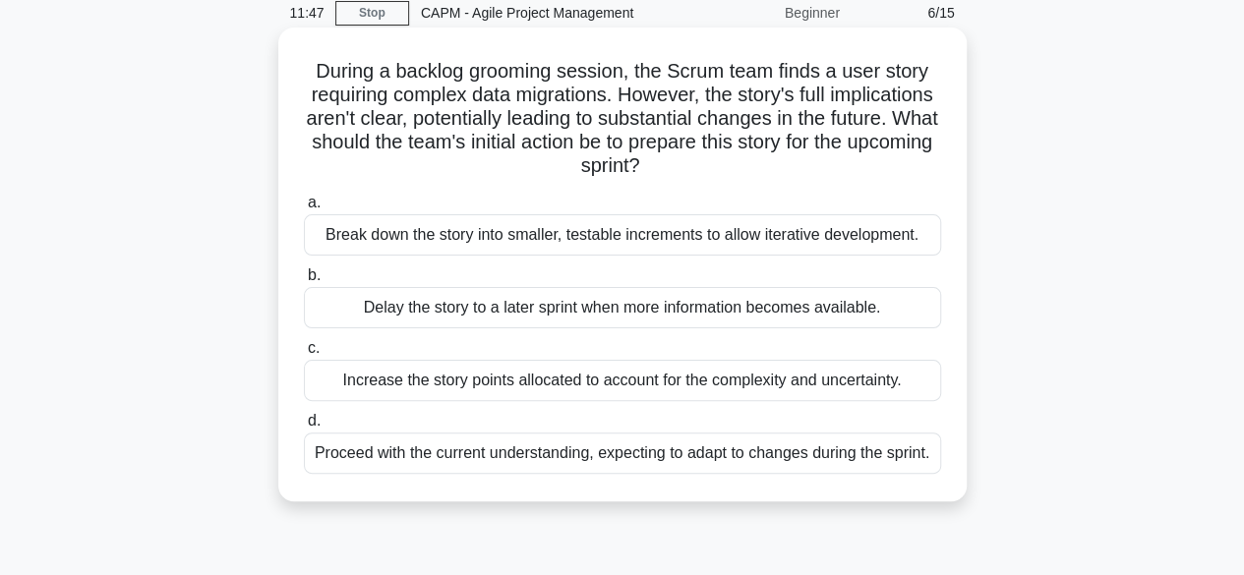
click at [851, 247] on div "Break down the story into smaller, testable increments to allow iterative devel…" at bounding box center [622, 234] width 637 height 41
click at [304, 209] on input "a. Break down the story into smaller, testable increments to allow iterative de…" at bounding box center [304, 203] width 0 height 13
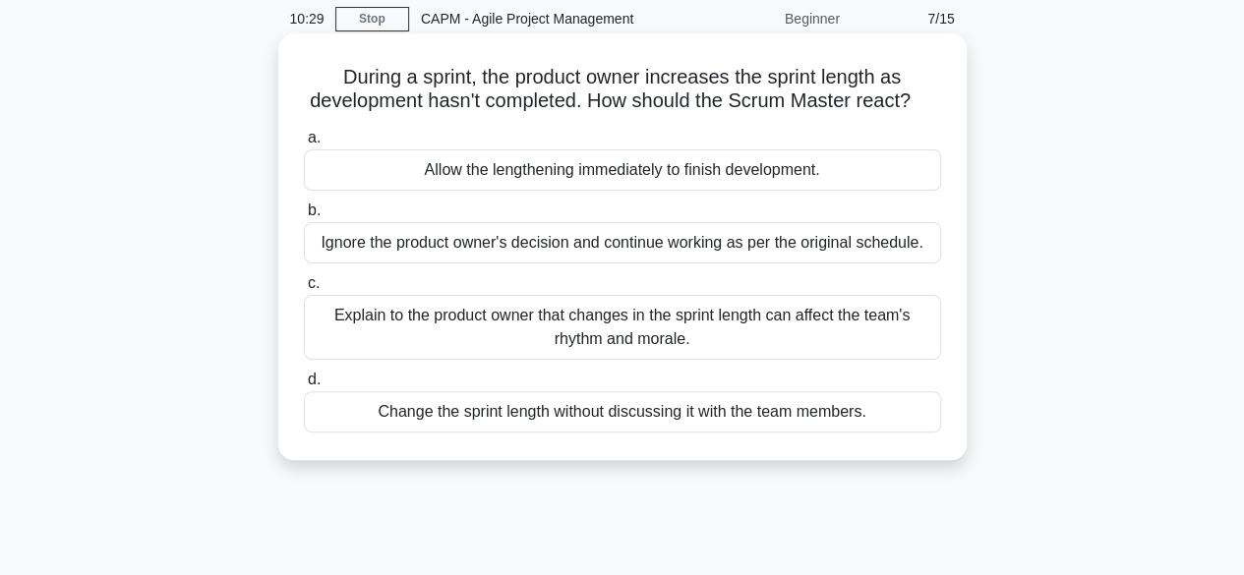
scroll to position [79, 0]
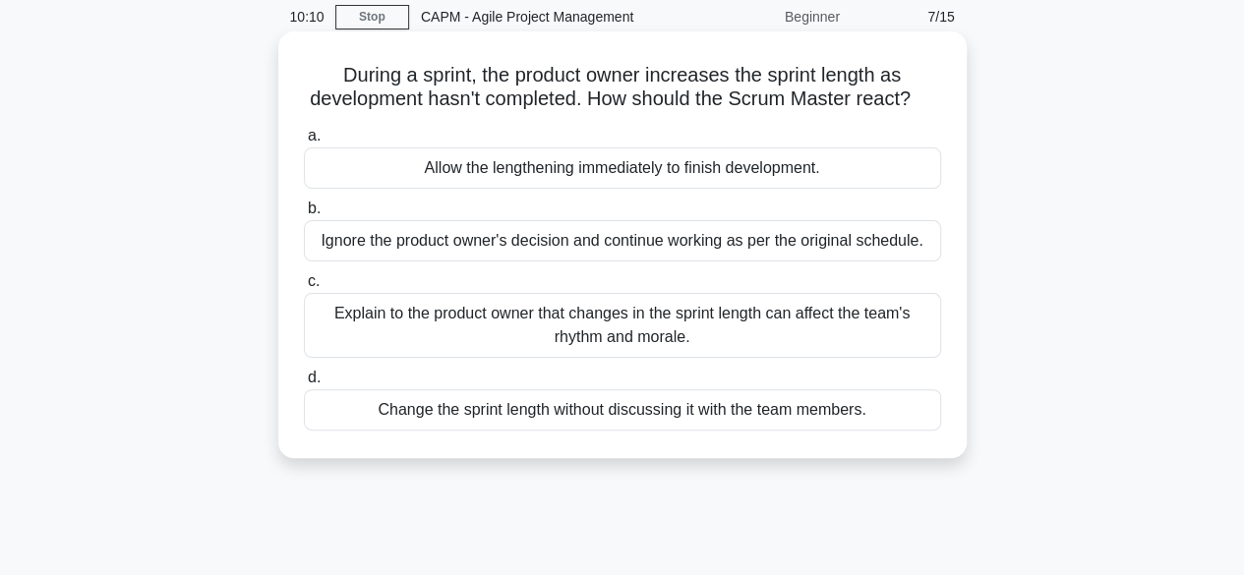
click at [899, 262] on div "Ignore the product owner's decision and continue working as per the original sc…" at bounding box center [622, 240] width 637 height 41
click at [304, 215] on input "b. Ignore the product owner's decision and continue working as per the original…" at bounding box center [304, 209] width 0 height 13
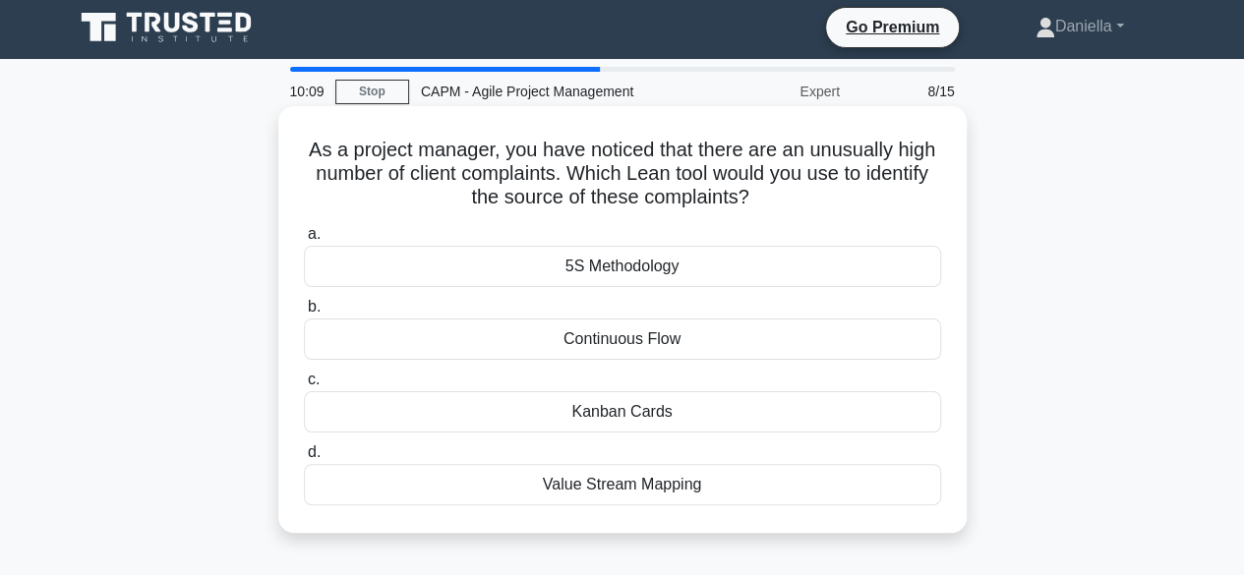
scroll to position [0, 0]
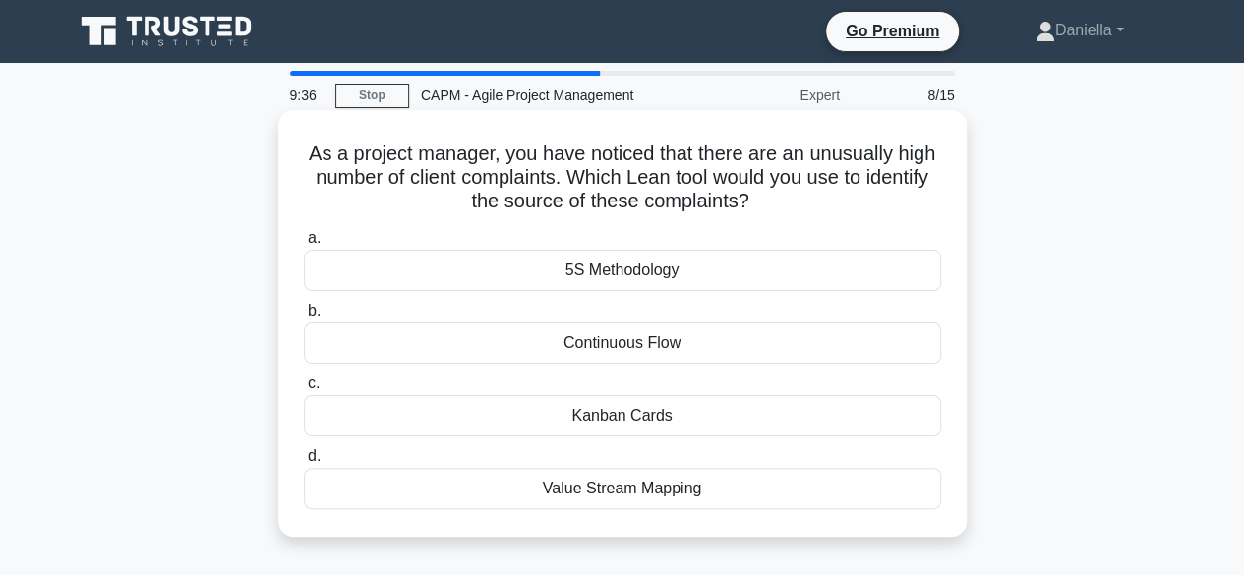
click at [793, 497] on div "Value Stream Mapping" at bounding box center [622, 488] width 637 height 41
click at [304, 463] on input "d. Value Stream Mapping" at bounding box center [304, 456] width 0 height 13
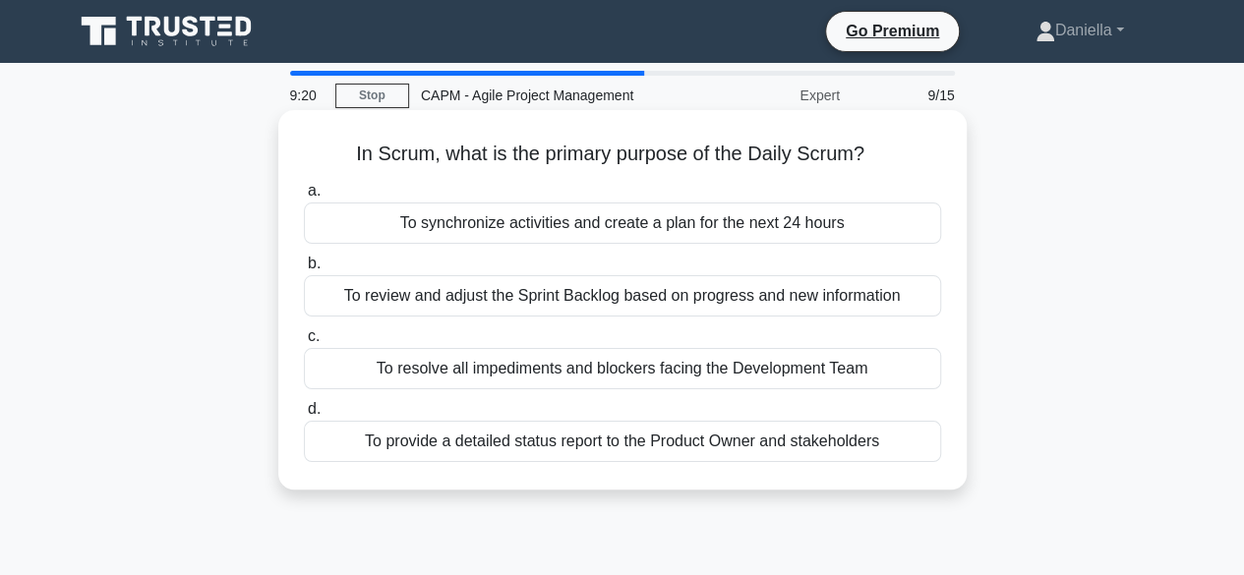
click at [850, 363] on div "To resolve all impediments and blockers facing the Development Team" at bounding box center [622, 368] width 637 height 41
click at [304, 343] on input "c. To resolve all impediments and blockers facing the Development Team" at bounding box center [304, 336] width 0 height 13
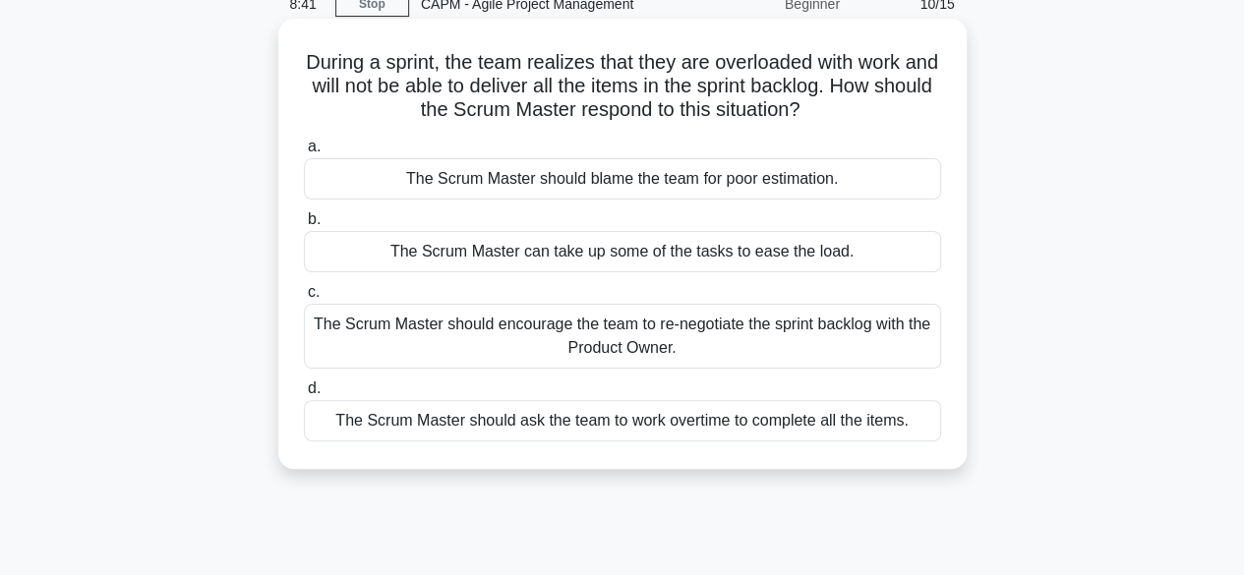
scroll to position [101, 0]
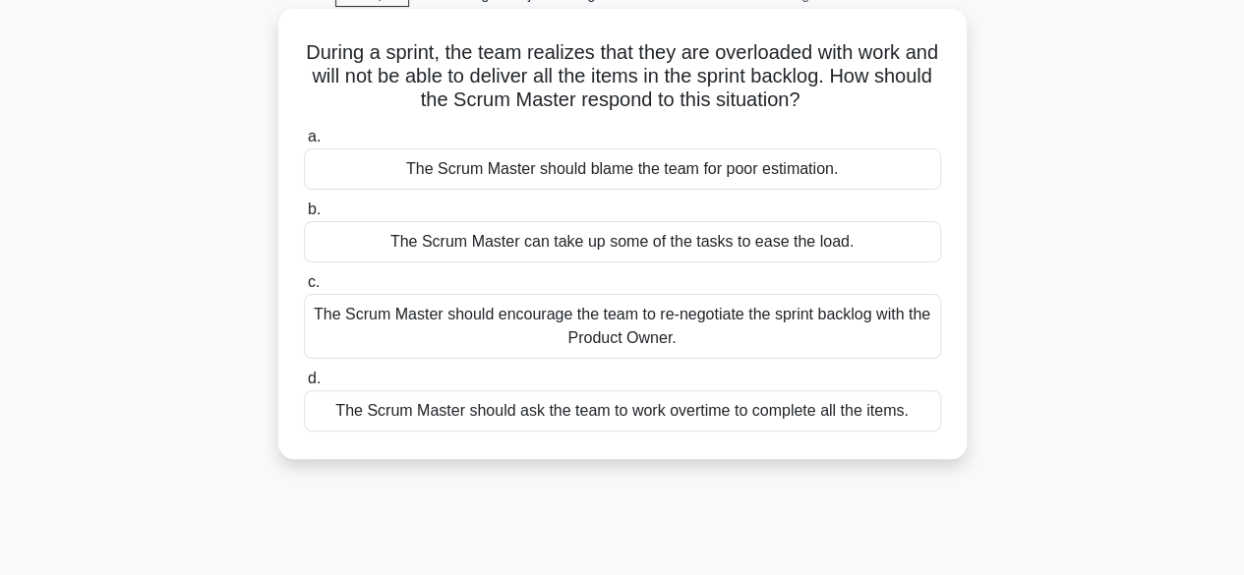
click at [852, 314] on div "The Scrum Master should encourage the team to re-negotiate the sprint backlog w…" at bounding box center [622, 326] width 637 height 65
click at [304, 289] on input "c. The Scrum Master should encourage the team to re-negotiate the sprint backlo…" at bounding box center [304, 282] width 0 height 13
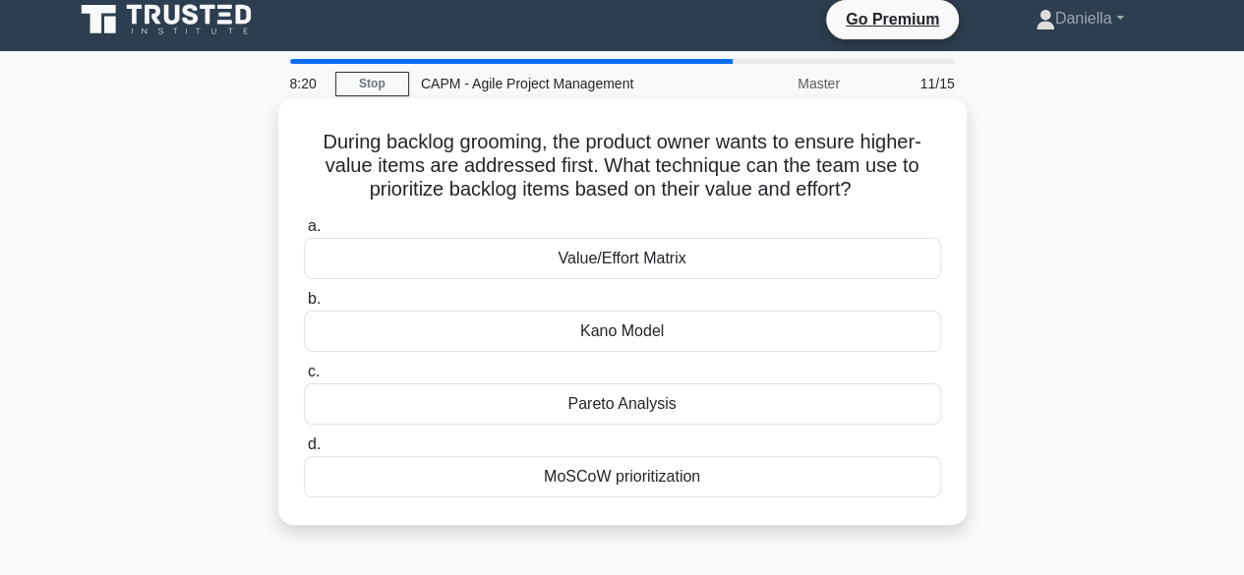
scroll to position [14, 0]
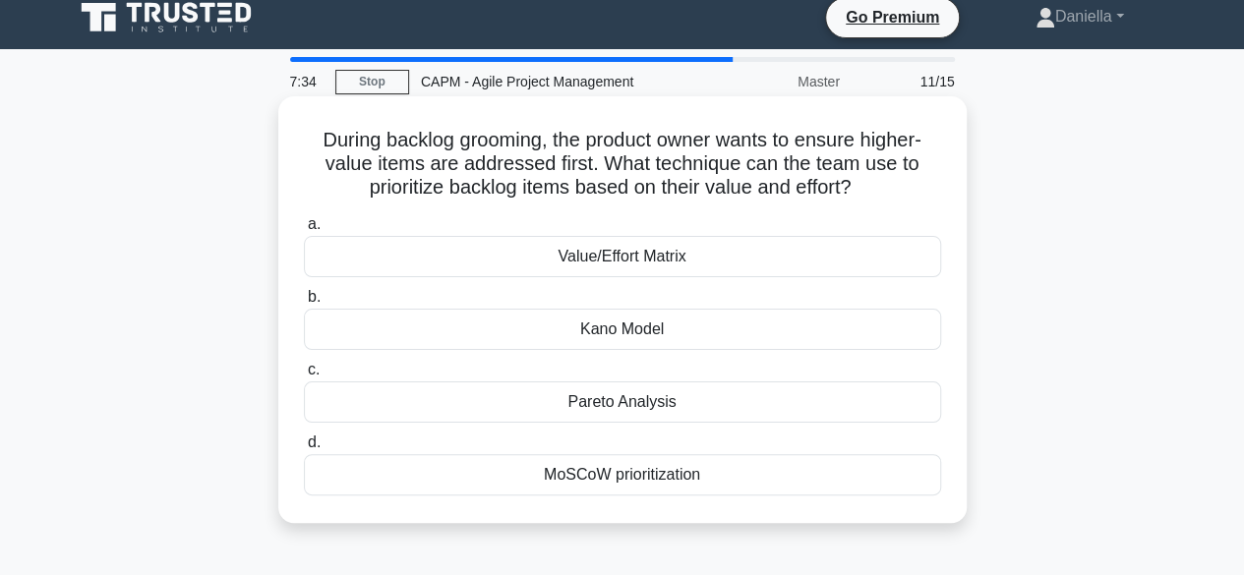
click at [585, 253] on div "Value/Effort Matrix" at bounding box center [622, 256] width 637 height 41
click at [304, 231] on input "a. Value/Effort Matrix" at bounding box center [304, 224] width 0 height 13
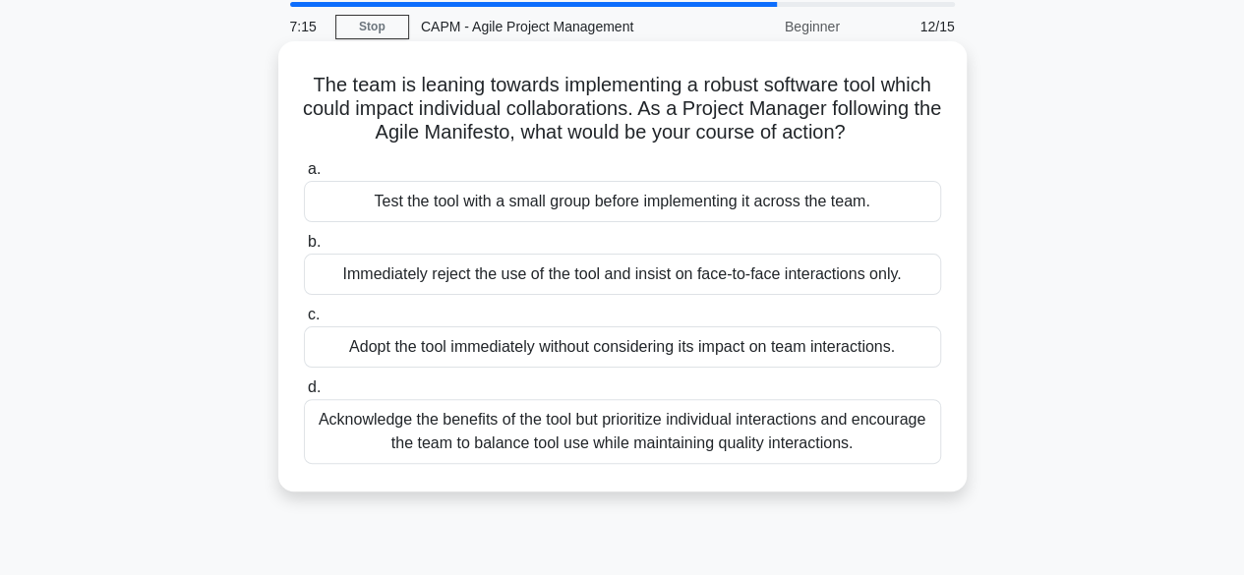
scroll to position [75, 0]
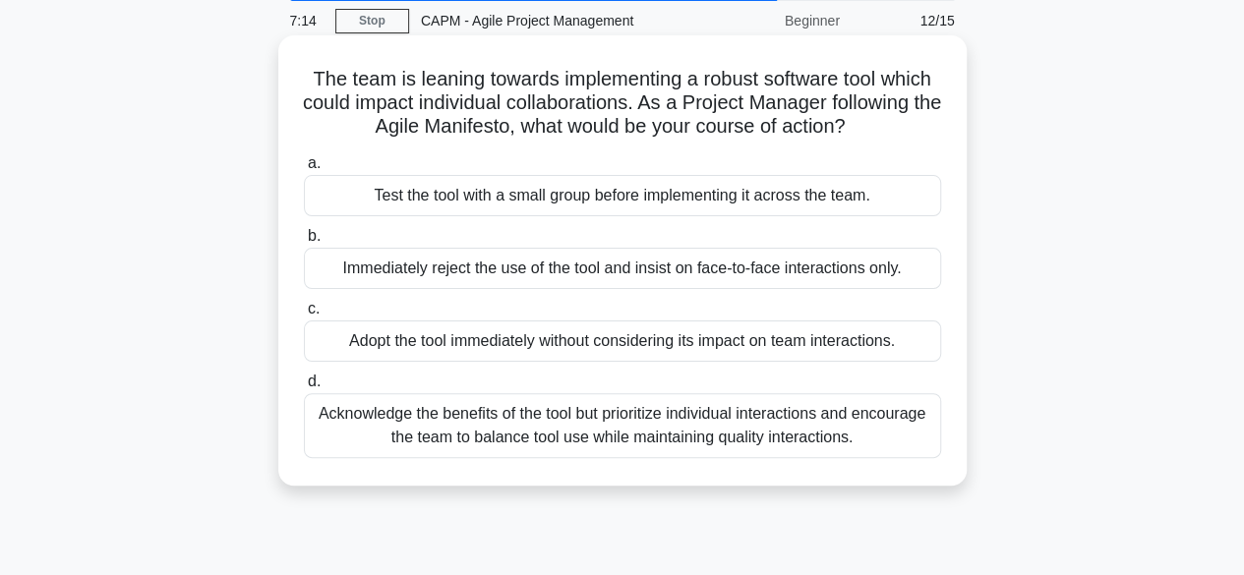
click at [740, 425] on div "Acknowledge the benefits of the tool but prioritize individual interactions and…" at bounding box center [622, 425] width 637 height 65
click at [304, 388] on input "d. Acknowledge the benefits of the tool but prioritize individual interactions …" at bounding box center [304, 382] width 0 height 13
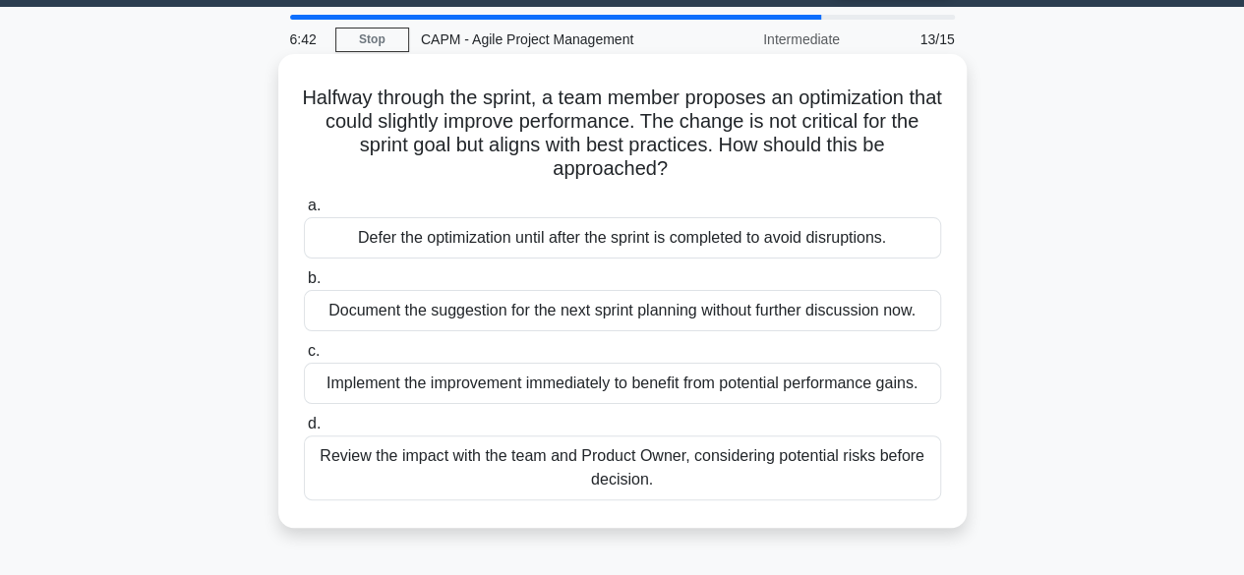
scroll to position [61, 0]
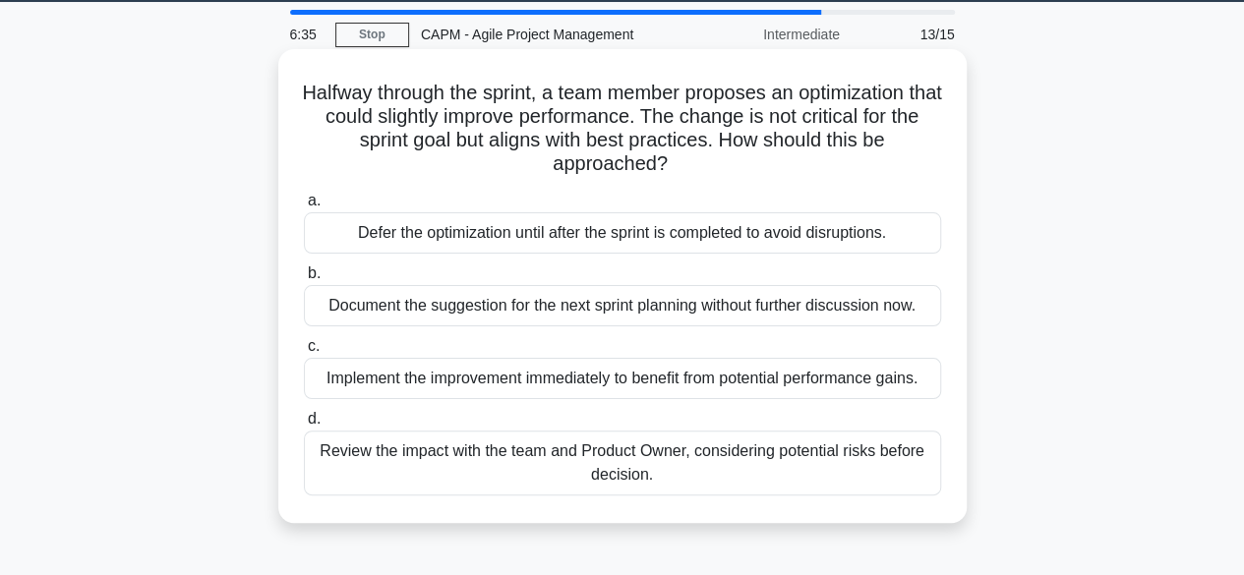
click at [746, 465] on div "Review the impact with the team and Product Owner, considering potential risks …" at bounding box center [622, 463] width 637 height 65
click at [304, 426] on input "d. Review the impact with the team and Product Owner, considering potential ris…" at bounding box center [304, 419] width 0 height 13
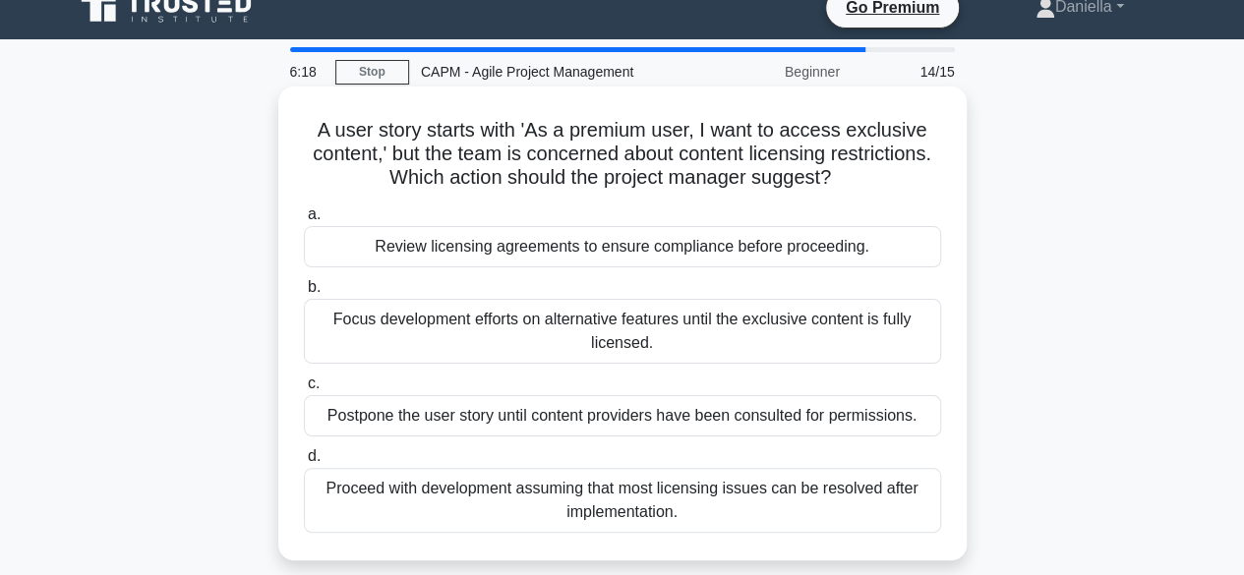
scroll to position [23, 0]
click at [801, 241] on div "Review licensing agreements to ensure compliance before proceeding." at bounding box center [622, 247] width 637 height 41
click at [304, 222] on input "a. Review licensing agreements to ensure compliance before proceeding." at bounding box center [304, 215] width 0 height 13
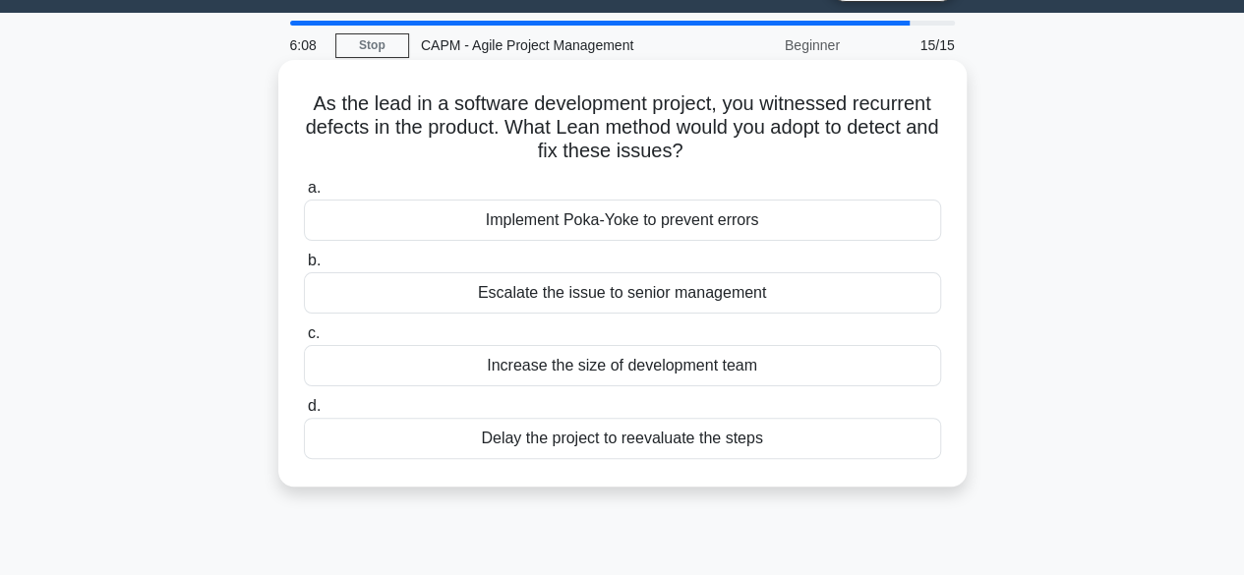
scroll to position [52, 0]
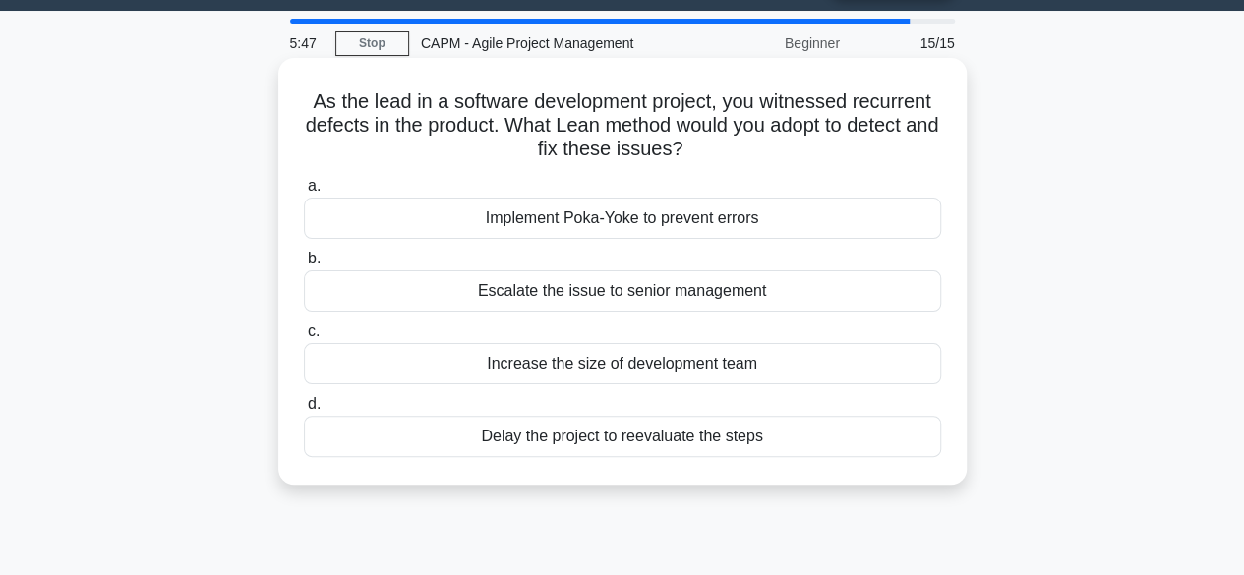
click at [500, 433] on div "Delay the project to reevaluate the steps" at bounding box center [622, 436] width 637 height 41
click at [304, 411] on input "[PERSON_NAME] the project to reevaluate the steps" at bounding box center [304, 404] width 0 height 13
